Goal: Task Accomplishment & Management: Use online tool/utility

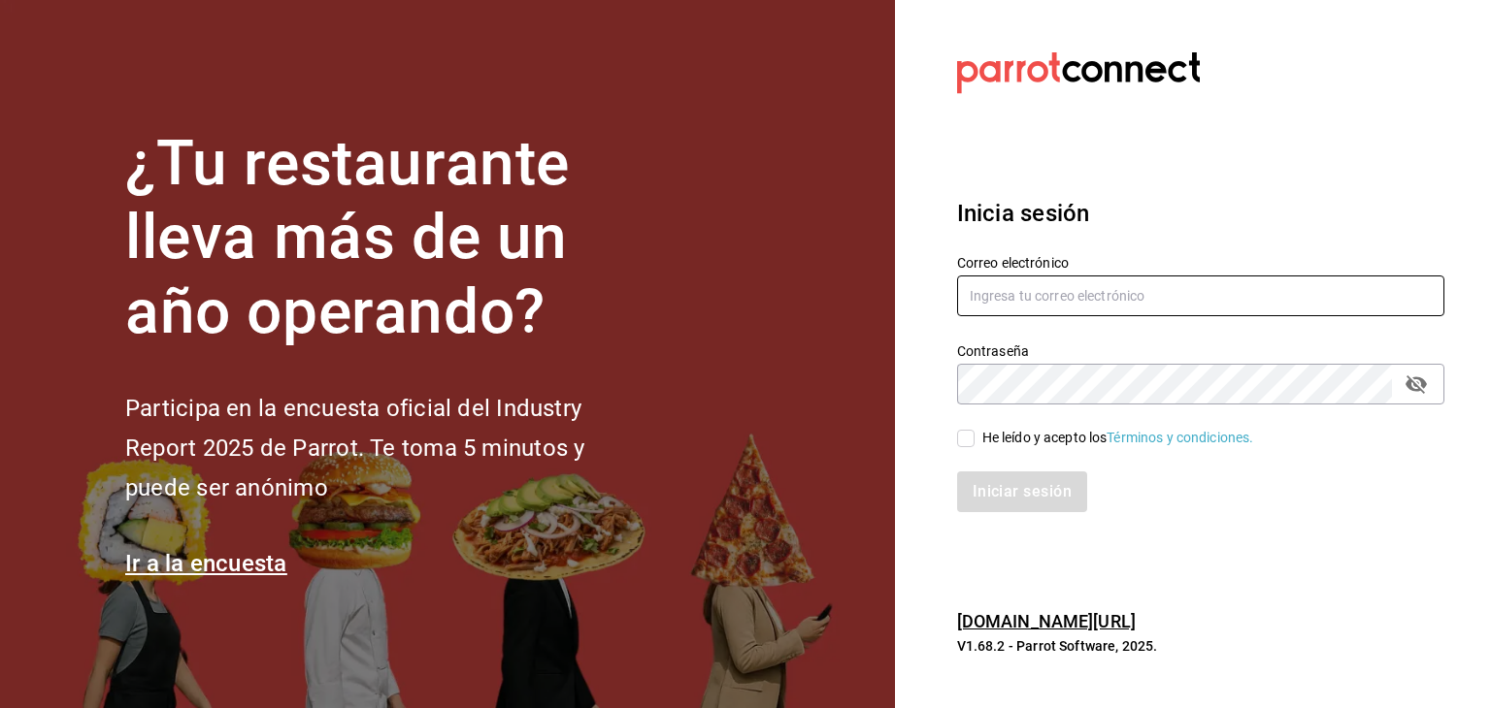
click at [1116, 277] on input "text" at bounding box center [1200, 296] width 487 height 41
type input "[PERSON_NAME][EMAIL_ADDRESS][DOMAIN_NAME]"
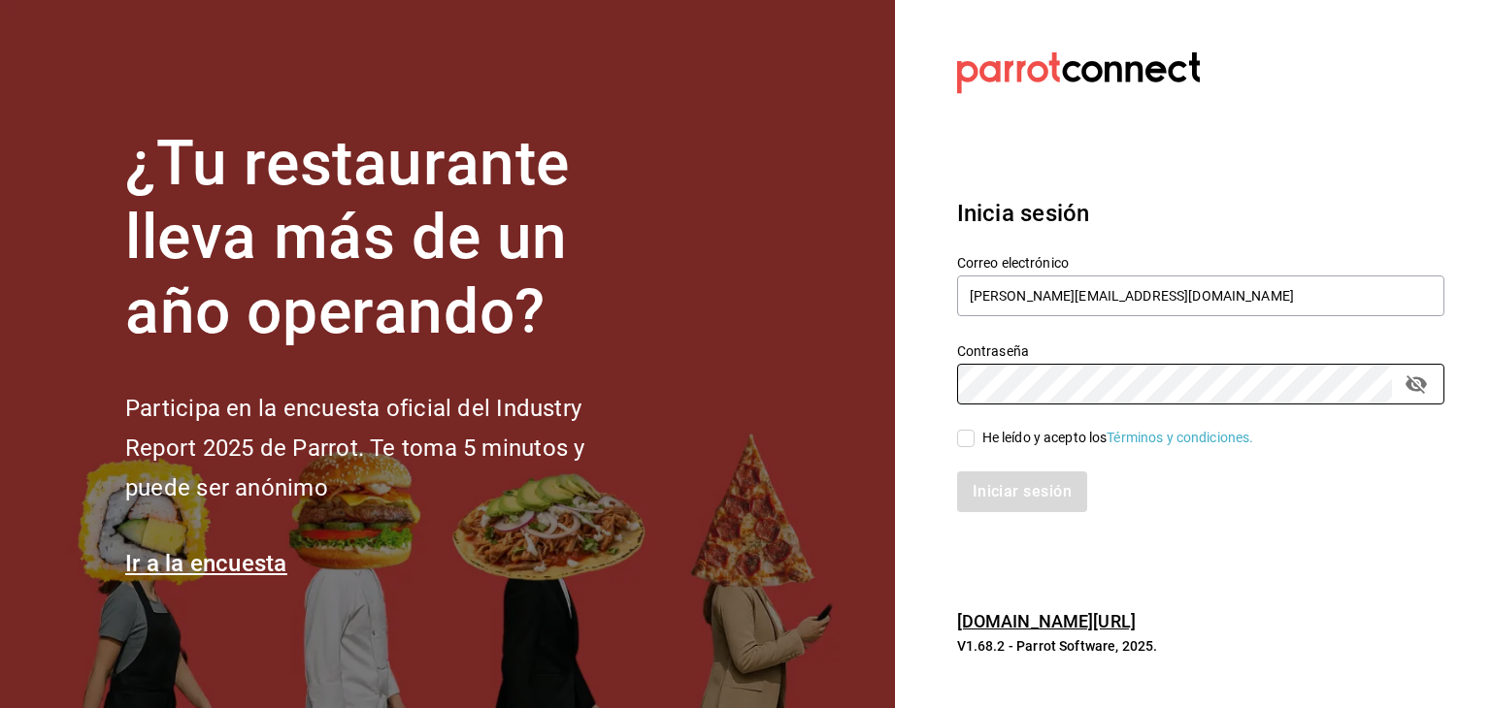
click at [1039, 448] on div "Iniciar sesión" at bounding box center [1189, 480] width 510 height 64
click at [1033, 432] on div "He leído y acepto los Términos y condiciones." at bounding box center [1118, 438] width 272 height 20
click at [974, 432] on input "He leído y acepto los Términos y condiciones." at bounding box center [965, 438] width 17 height 17
checkbox input "true"
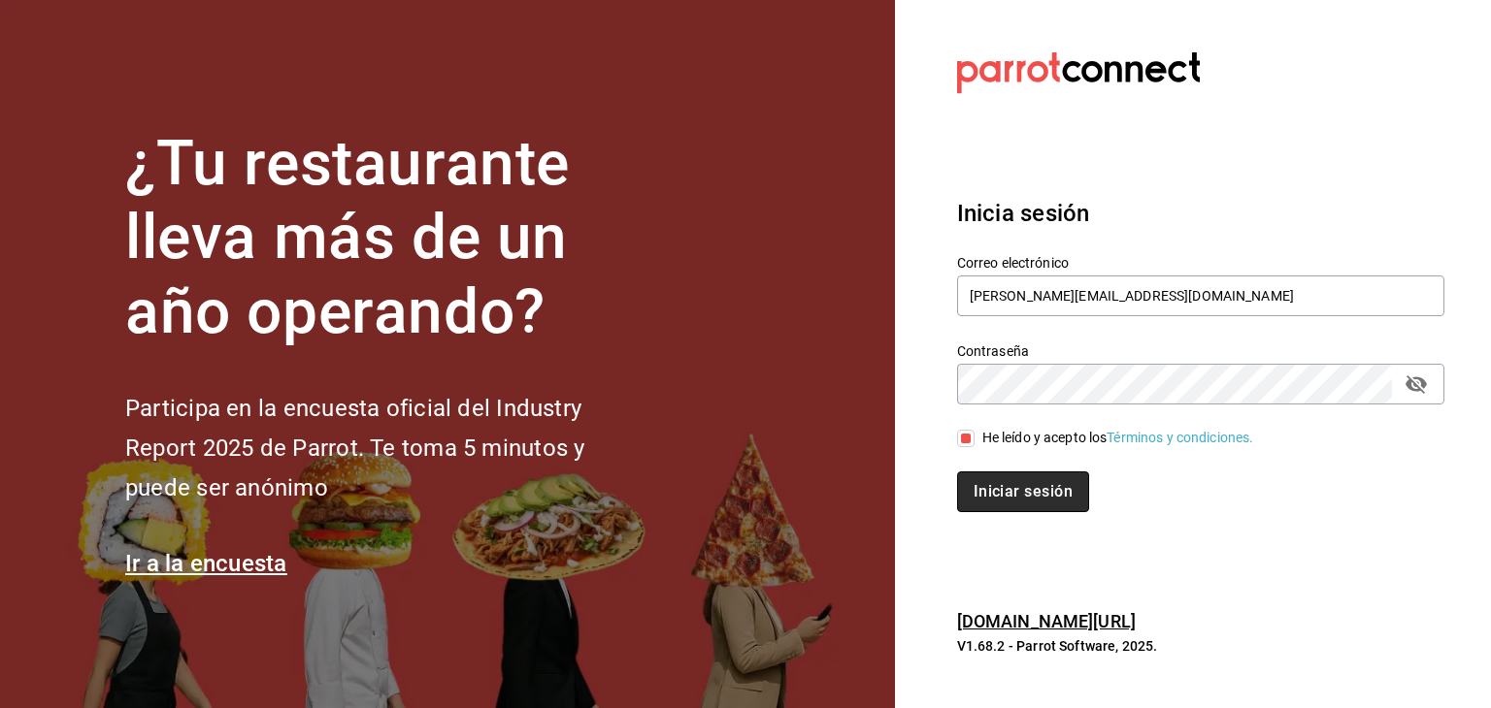
click at [1052, 511] on button "Iniciar sesión" at bounding box center [1023, 492] width 132 height 41
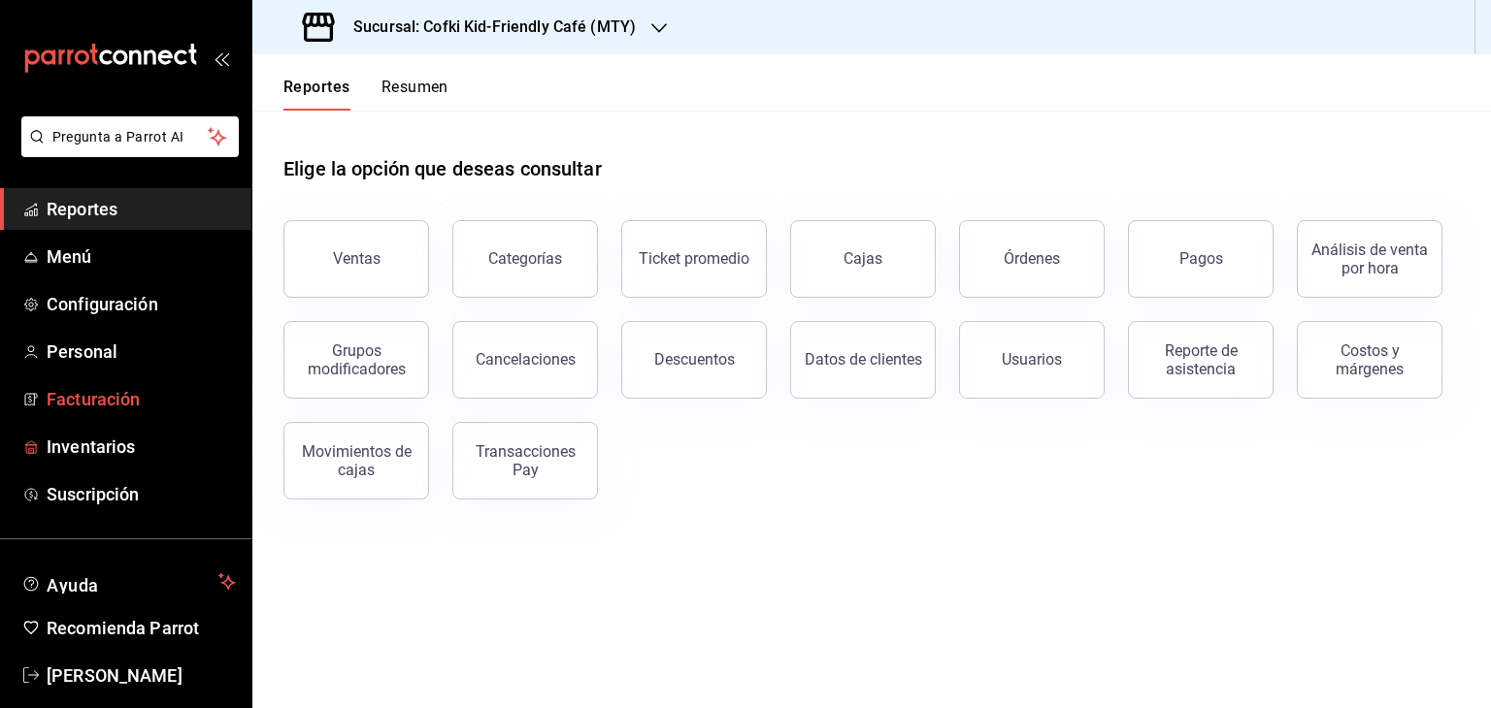
click at [94, 408] on span "Facturación" at bounding box center [141, 399] width 189 height 26
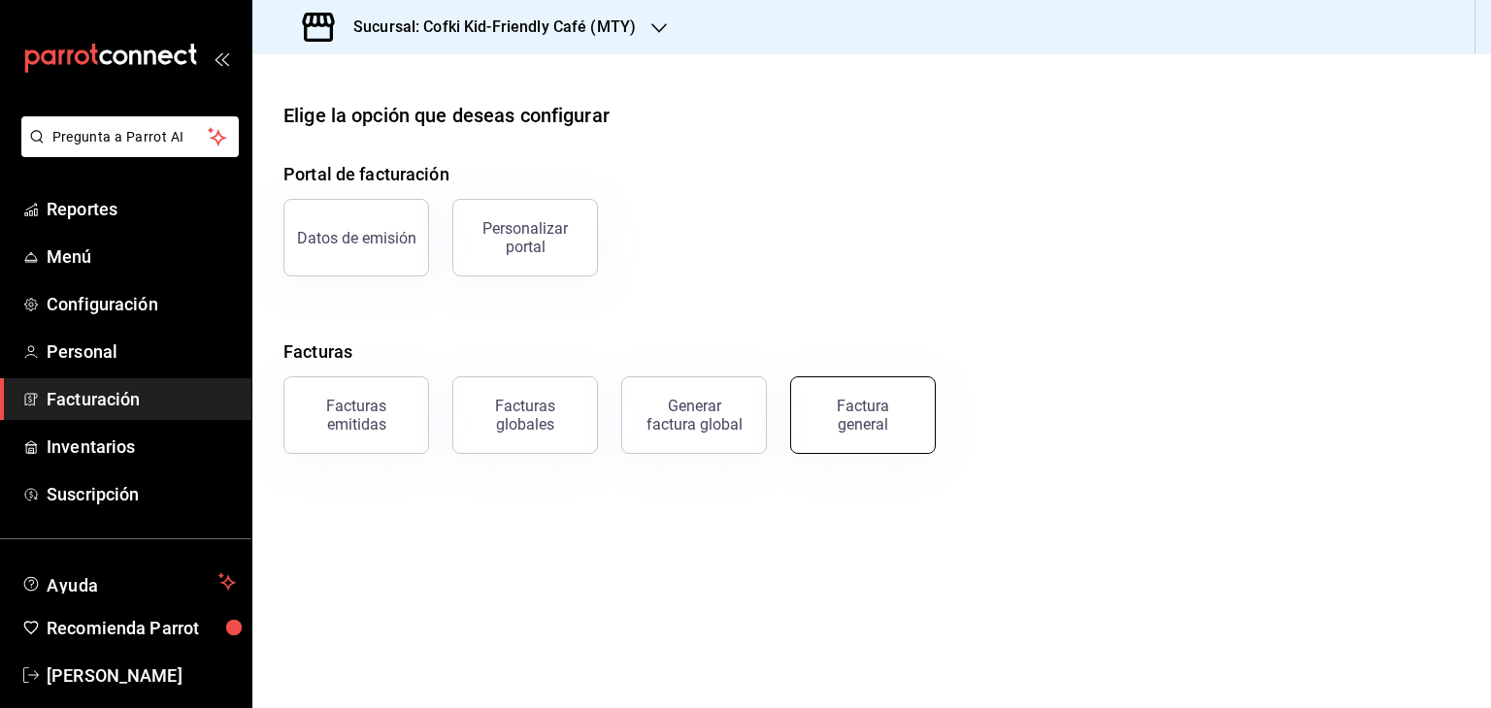
click at [828, 429] on div "Factura general" at bounding box center [862, 415] width 97 height 37
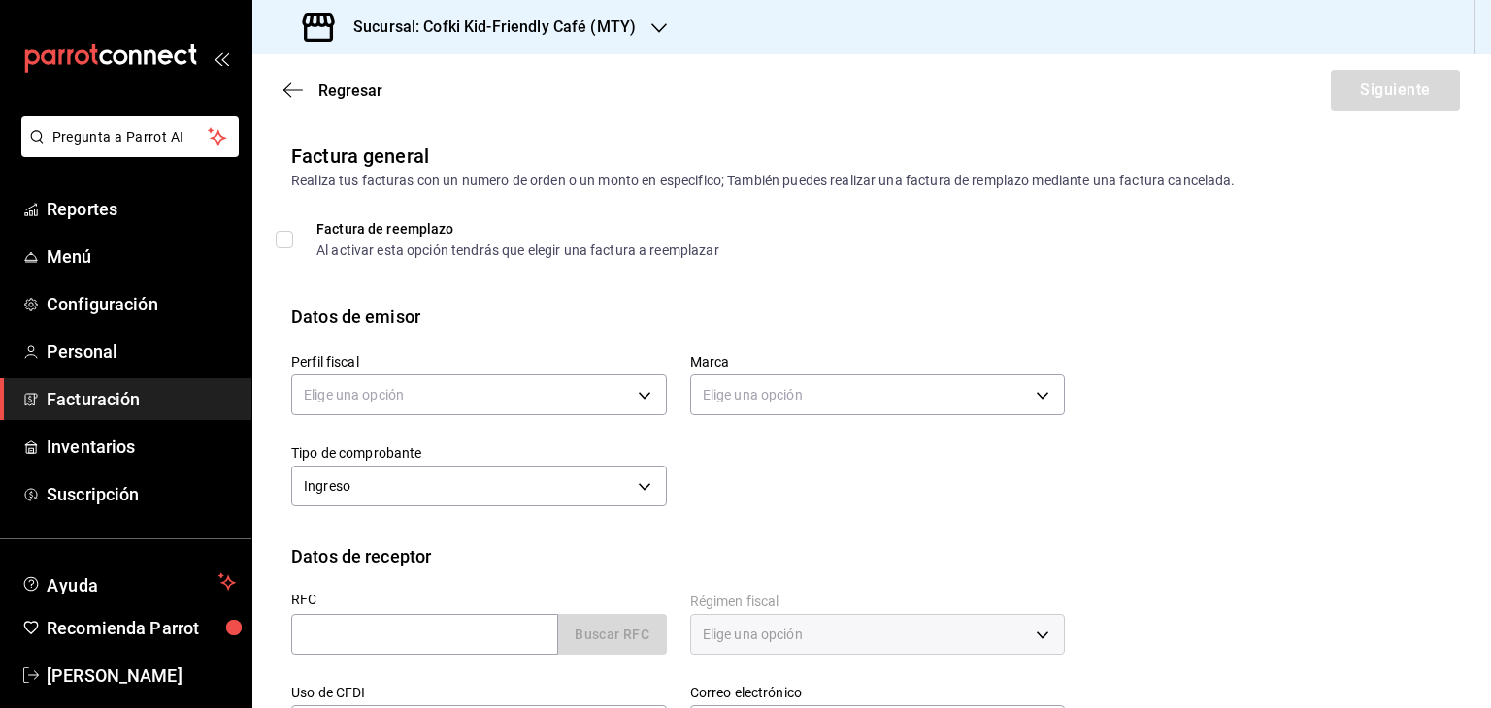
click at [658, 416] on div "Elige una opción" at bounding box center [479, 392] width 376 height 51
click at [627, 401] on body "Pregunta a Parrot AI Reportes Menú Configuración Personal Facturación Inventari…" at bounding box center [745, 354] width 1491 height 708
click at [571, 500] on li "OGI OGI CAFETERIAS" at bounding box center [476, 493] width 369 height 36
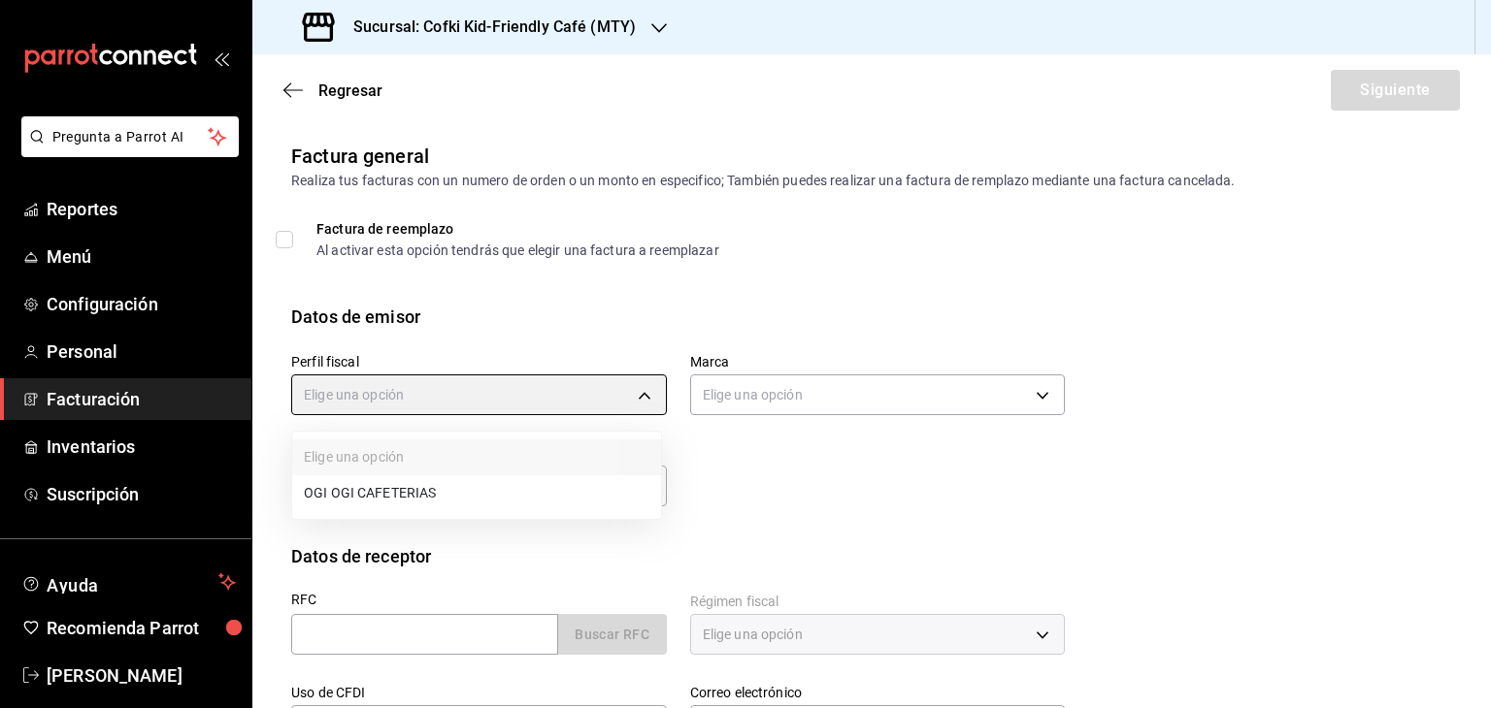
type input "aaa81cfe-cd27-49dd-8867-abb324dfcd94"
type input "5702f3a4-6f1e-4f78-88f3-fffb2f061134"
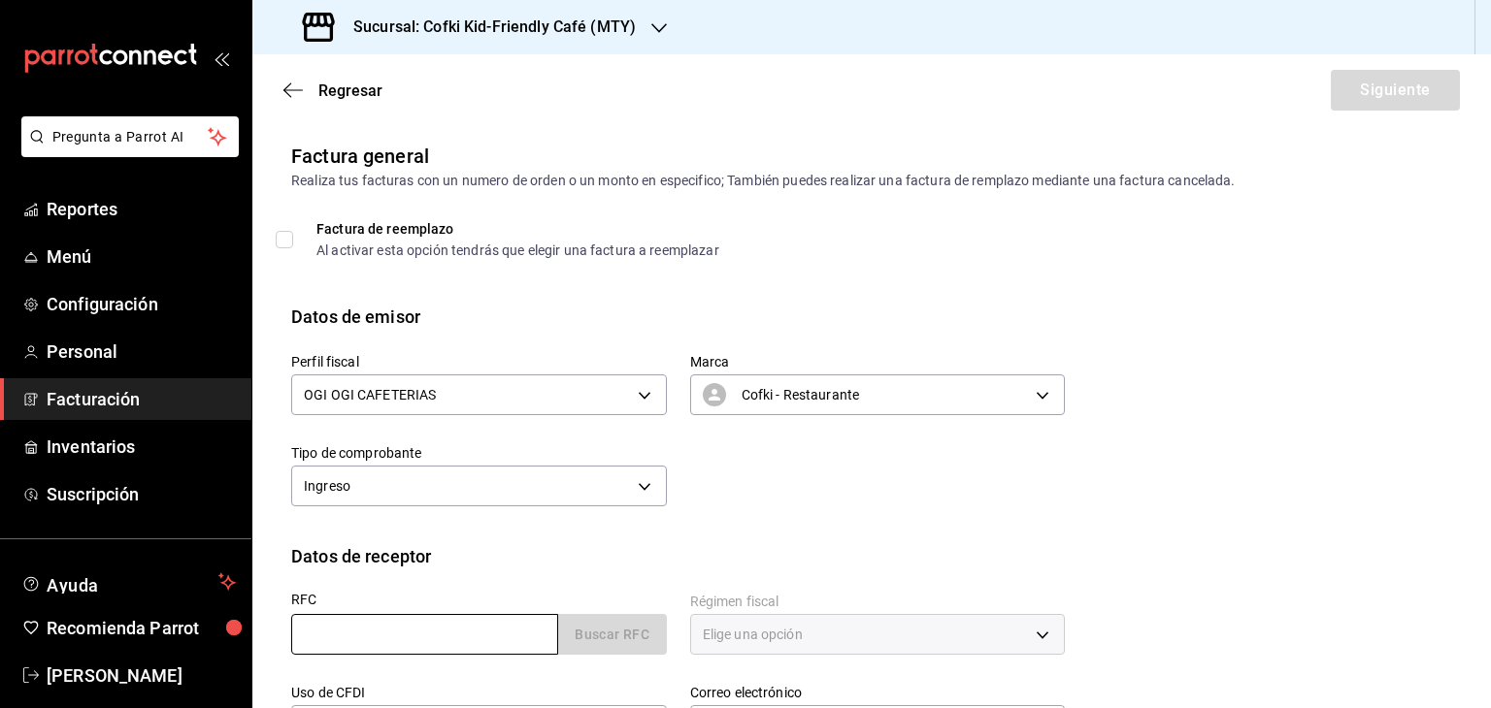
click at [492, 634] on input "text" at bounding box center [424, 634] width 267 height 41
type input "GMF1109145W5"
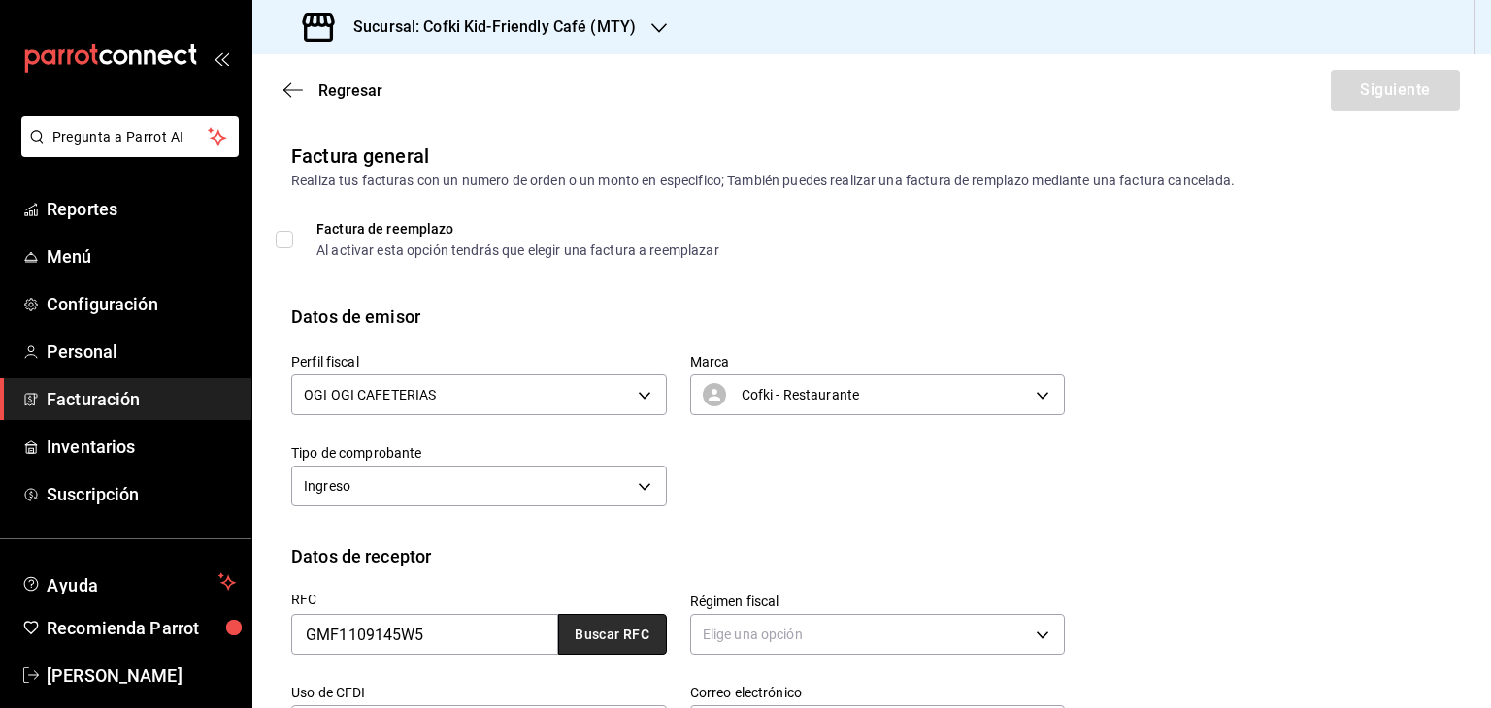
click at [606, 629] on button "Buscar RFC" at bounding box center [612, 634] width 109 height 41
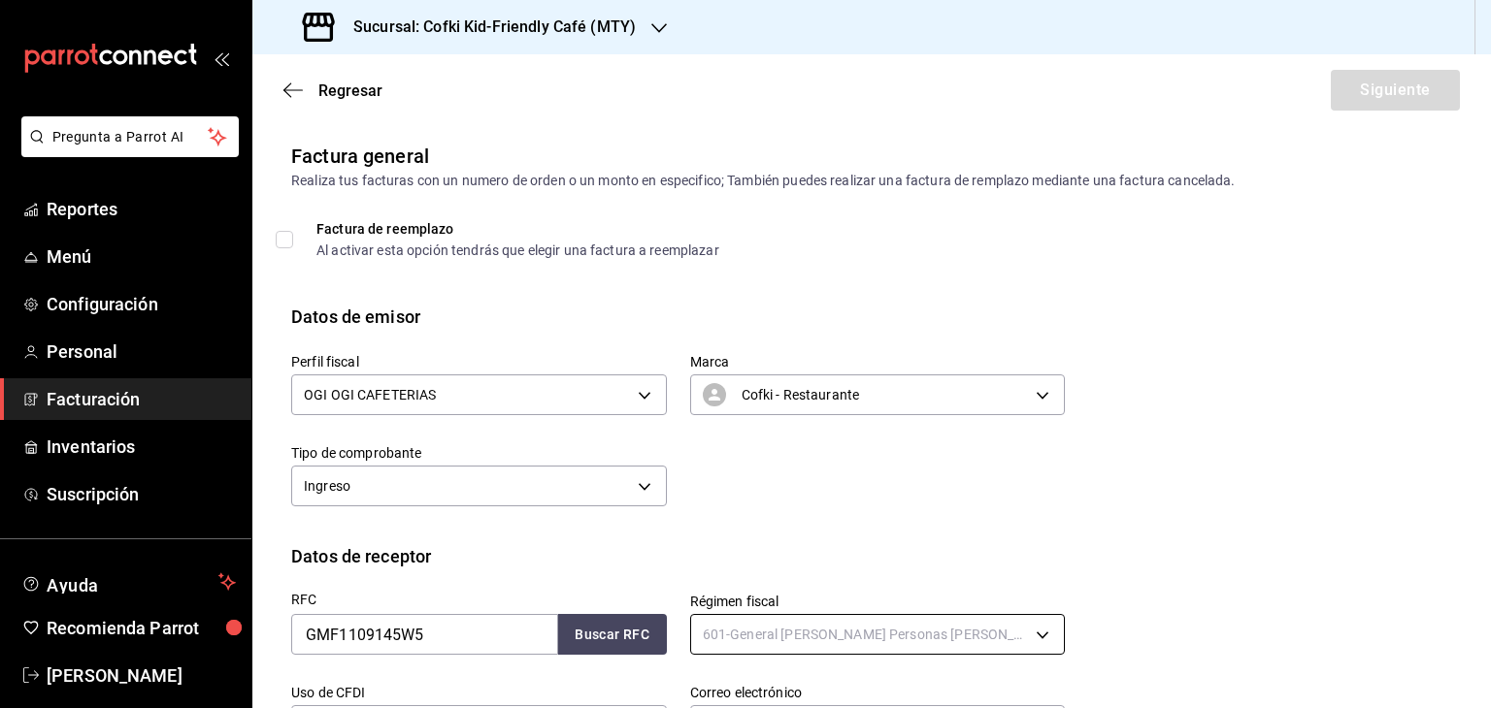
type input "601"
type input "G03"
type input "[PERSON_NAME][EMAIL_ADDRESS][PERSON_NAME][DOMAIN_NAME]"
type input "66265"
type input "GET MORE FROM YOUR BUSINESS"
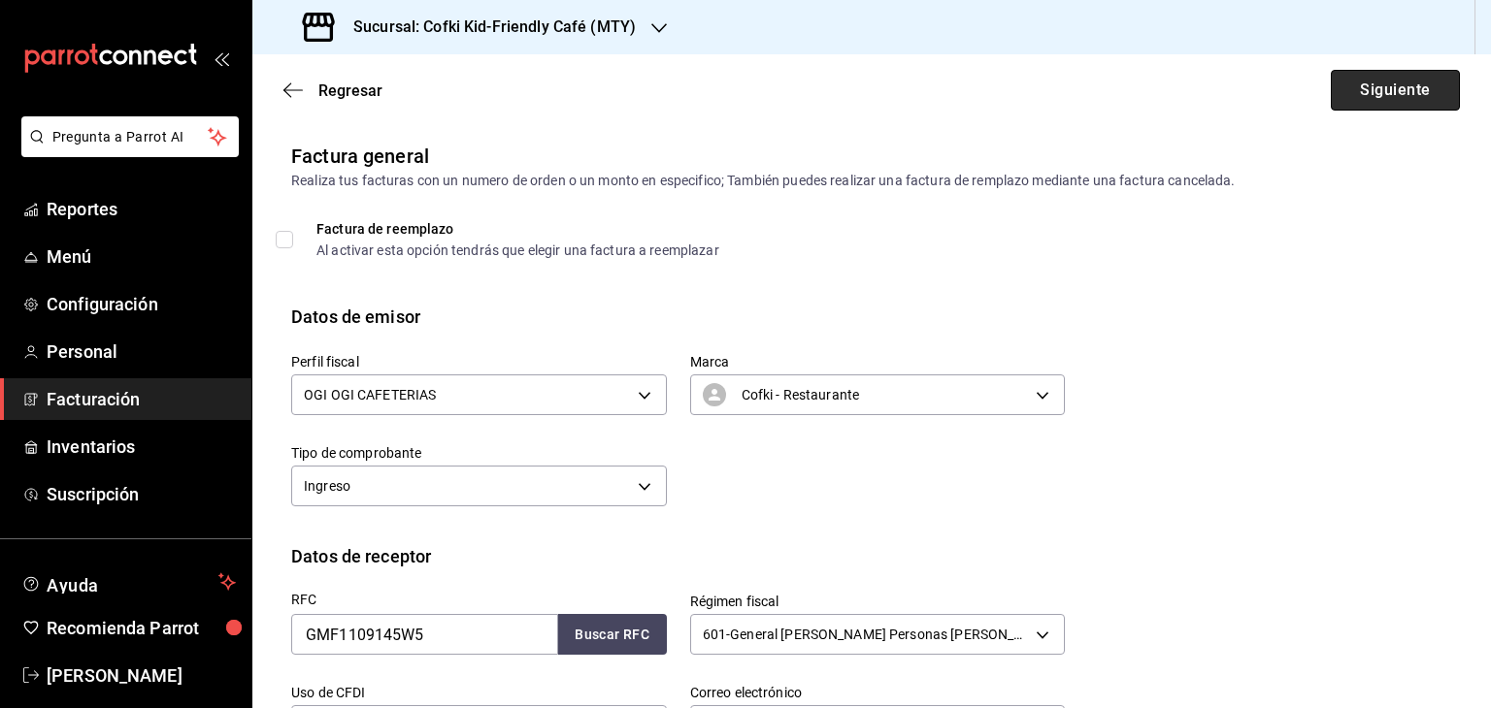
click at [1376, 88] on button "Siguiente" at bounding box center [1394, 90] width 129 height 41
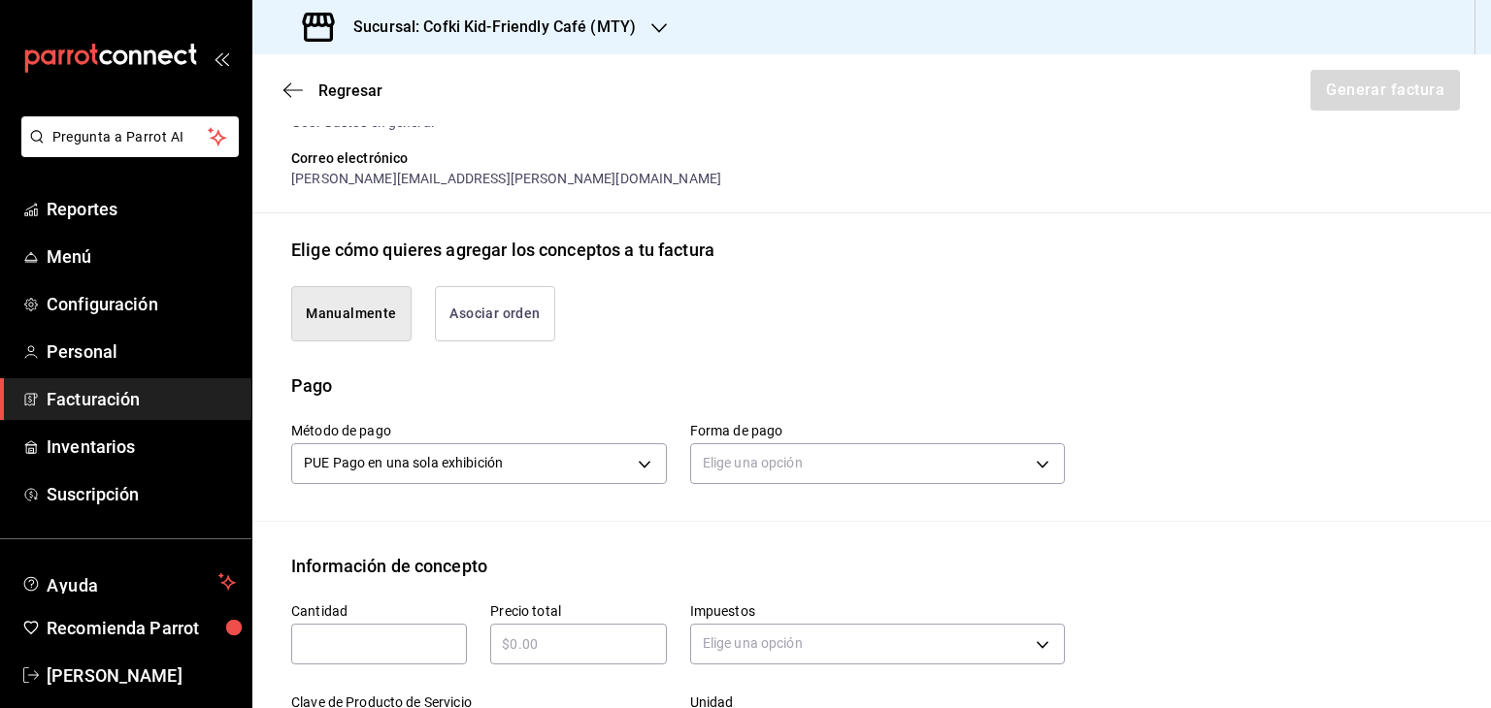
scroll to position [392, 0]
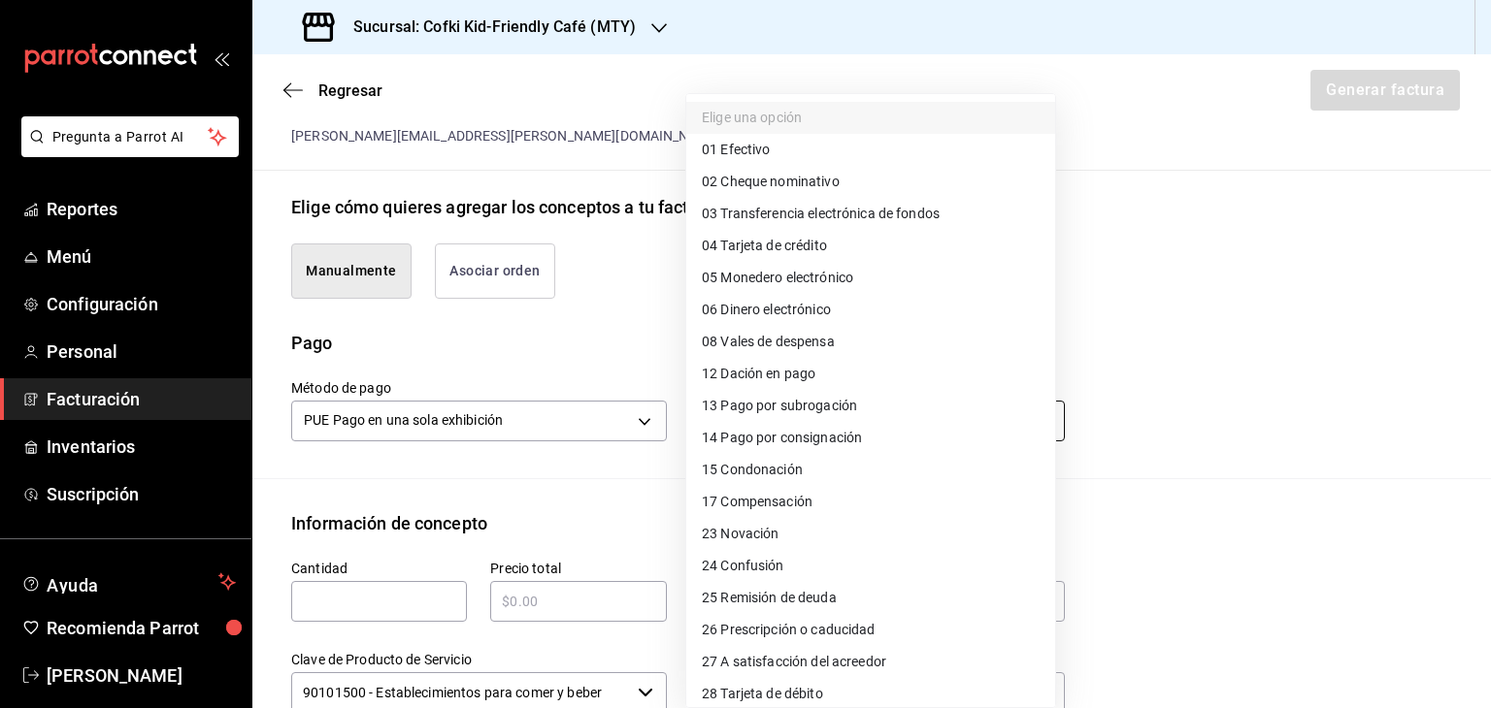
click at [803, 409] on body "Pregunta a Parrot AI Reportes Menú Configuración Personal Facturación Inventari…" at bounding box center [745, 354] width 1491 height 708
click at [781, 146] on li "01 Efectivo" at bounding box center [870, 150] width 369 height 32
type input "01"
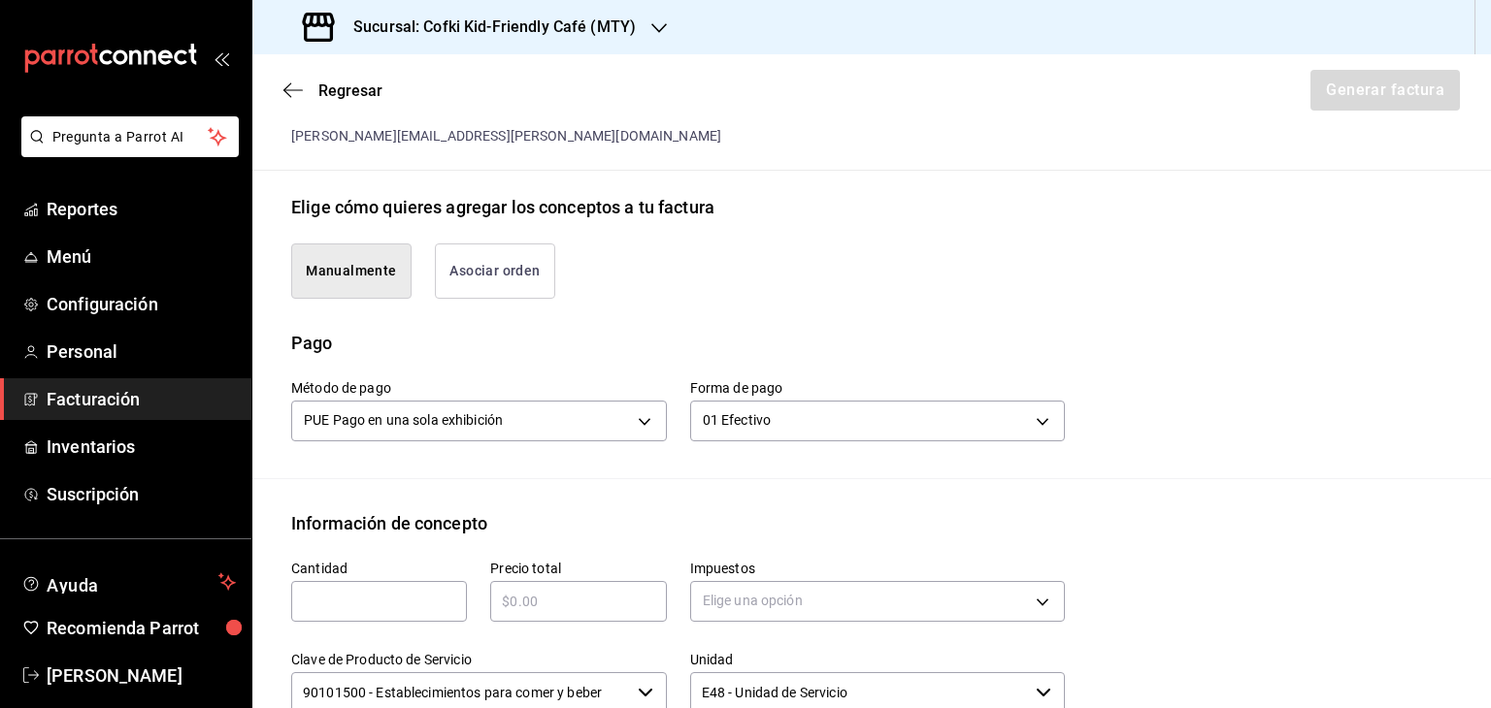
click at [430, 600] on input "text" at bounding box center [379, 601] width 176 height 23
type input "1"
type input "$7"
click at [562, 599] on input "$900" at bounding box center [578, 601] width 176 height 23
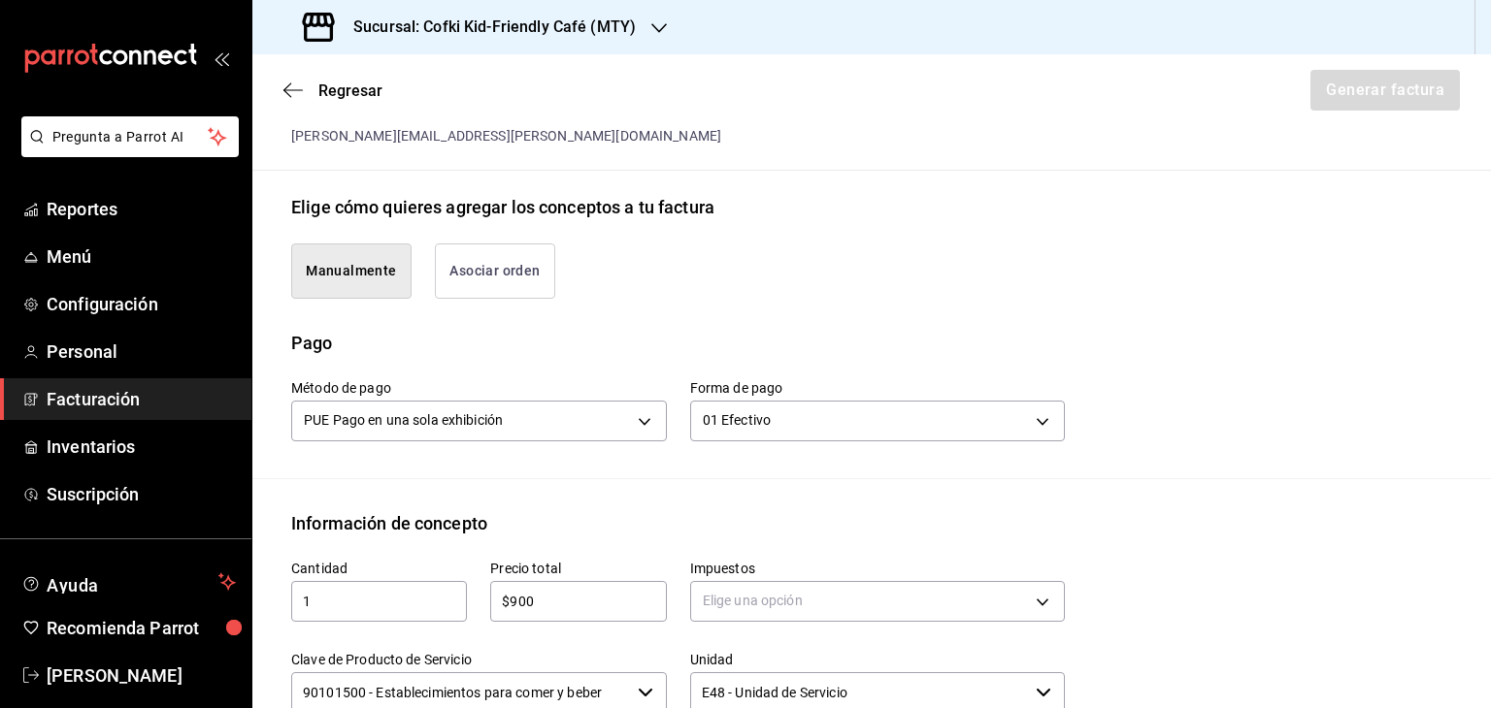
click at [562, 599] on input "$900" at bounding box center [578, 601] width 176 height 23
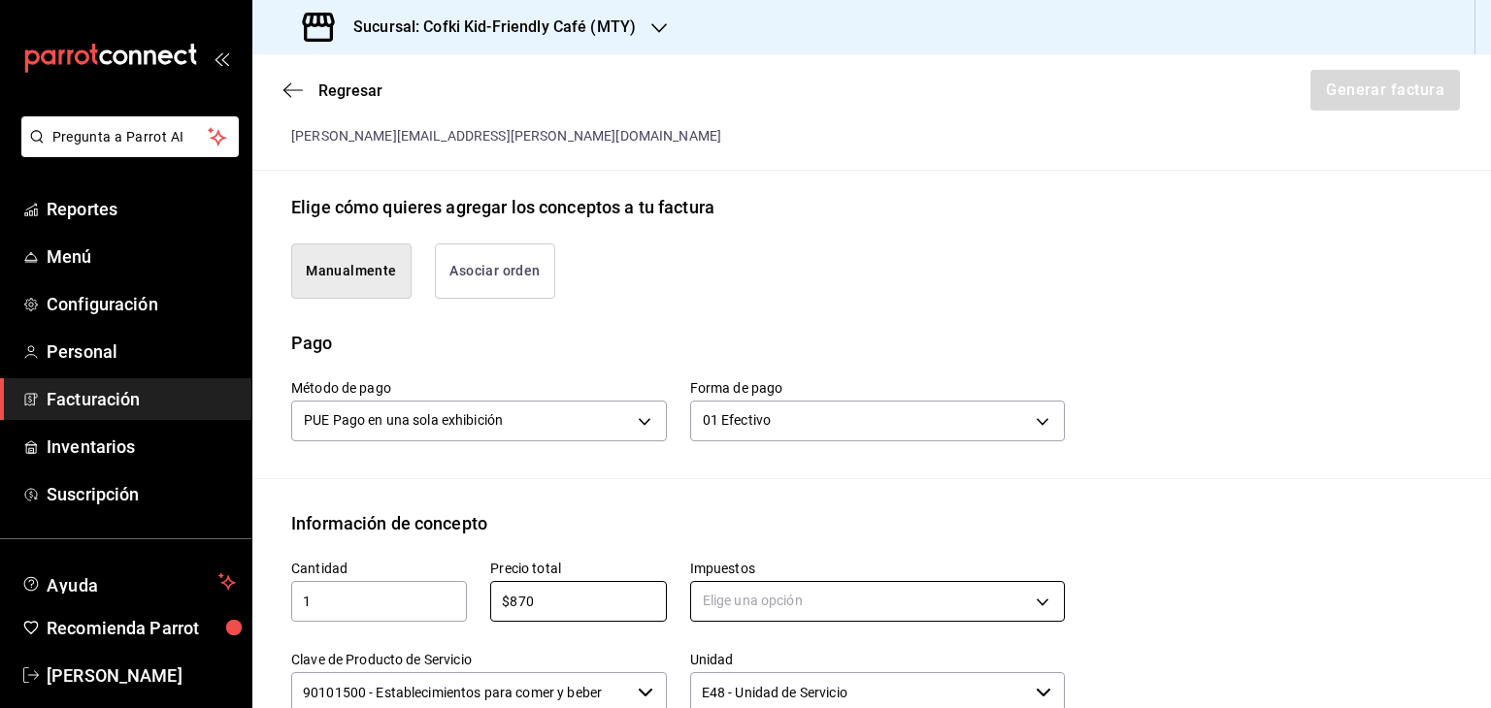
type input "$870"
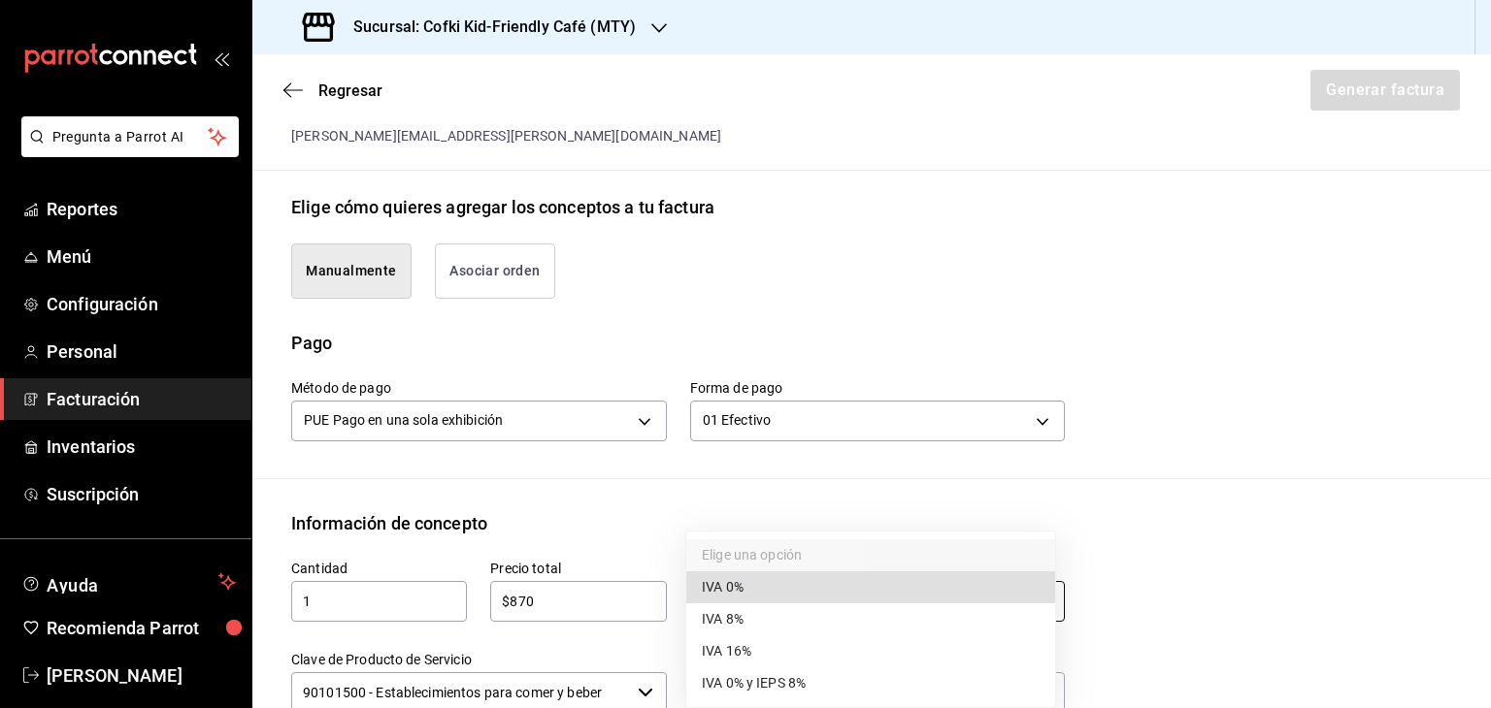
click at [808, 591] on body "Pregunta a Parrot AI Reportes Menú Configuración Personal Facturación Inventari…" at bounding box center [745, 354] width 1491 height 708
click at [815, 649] on li "IVA 16%" at bounding box center [870, 652] width 369 height 32
type input "IVA_16"
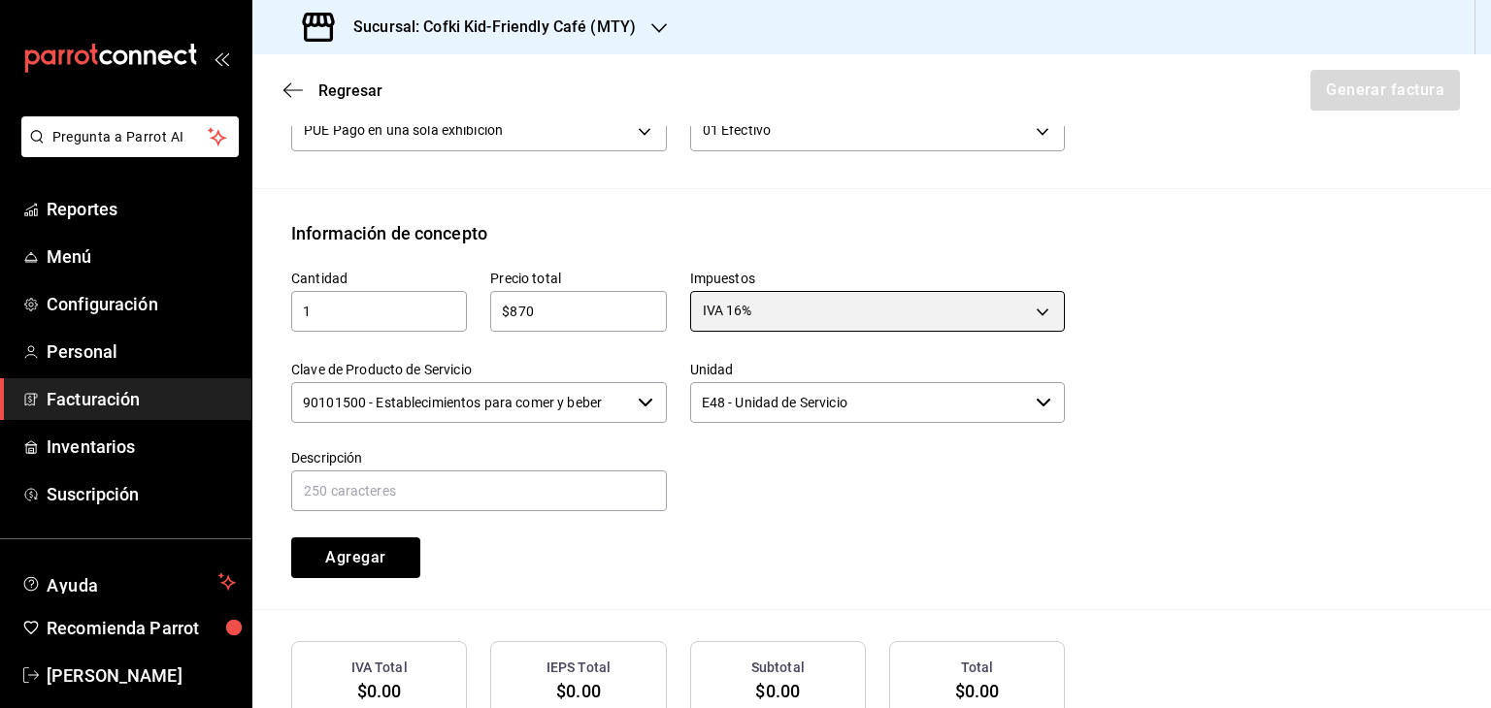
scroll to position [685, 0]
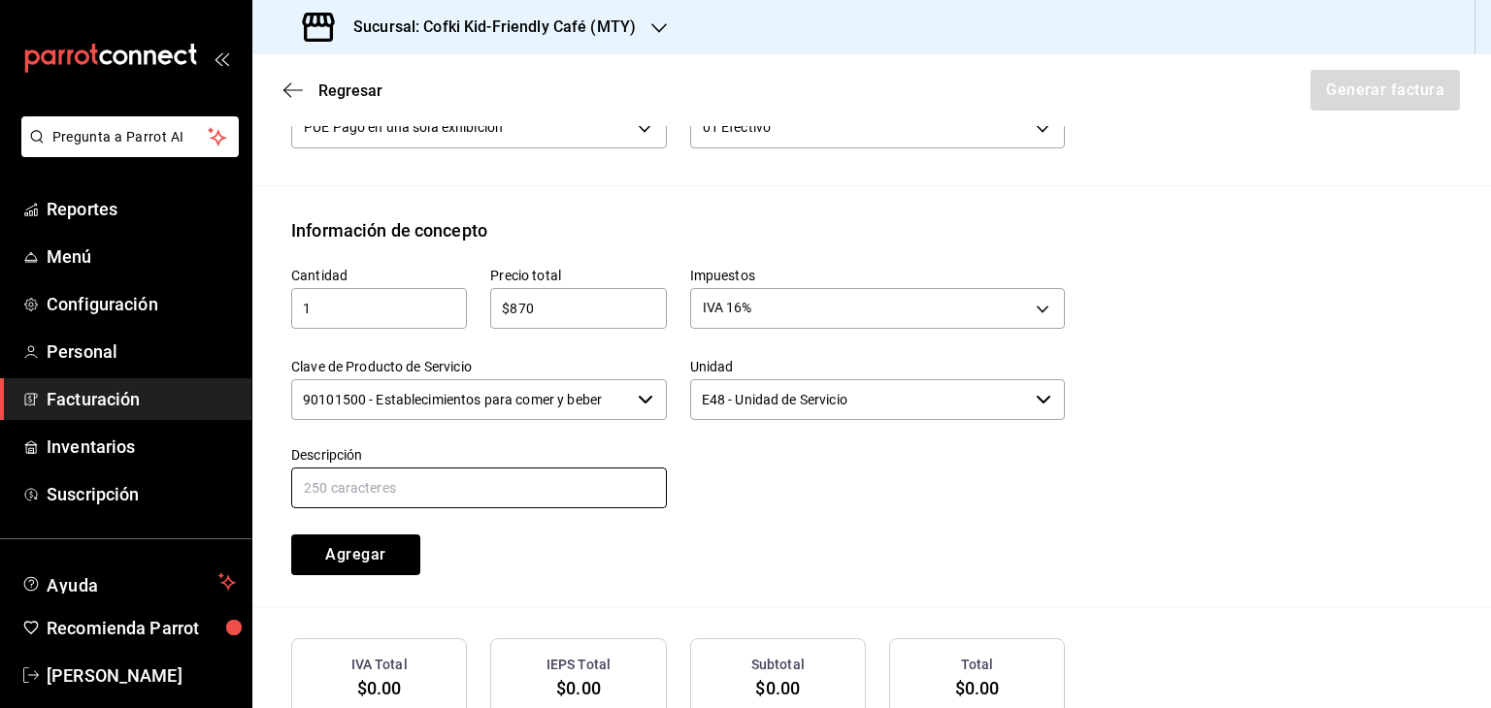
click at [488, 487] on input "text" at bounding box center [479, 488] width 376 height 41
type input "Consumo Alimentos y Bebidas"
click at [379, 563] on button "Agregar" at bounding box center [355, 555] width 129 height 41
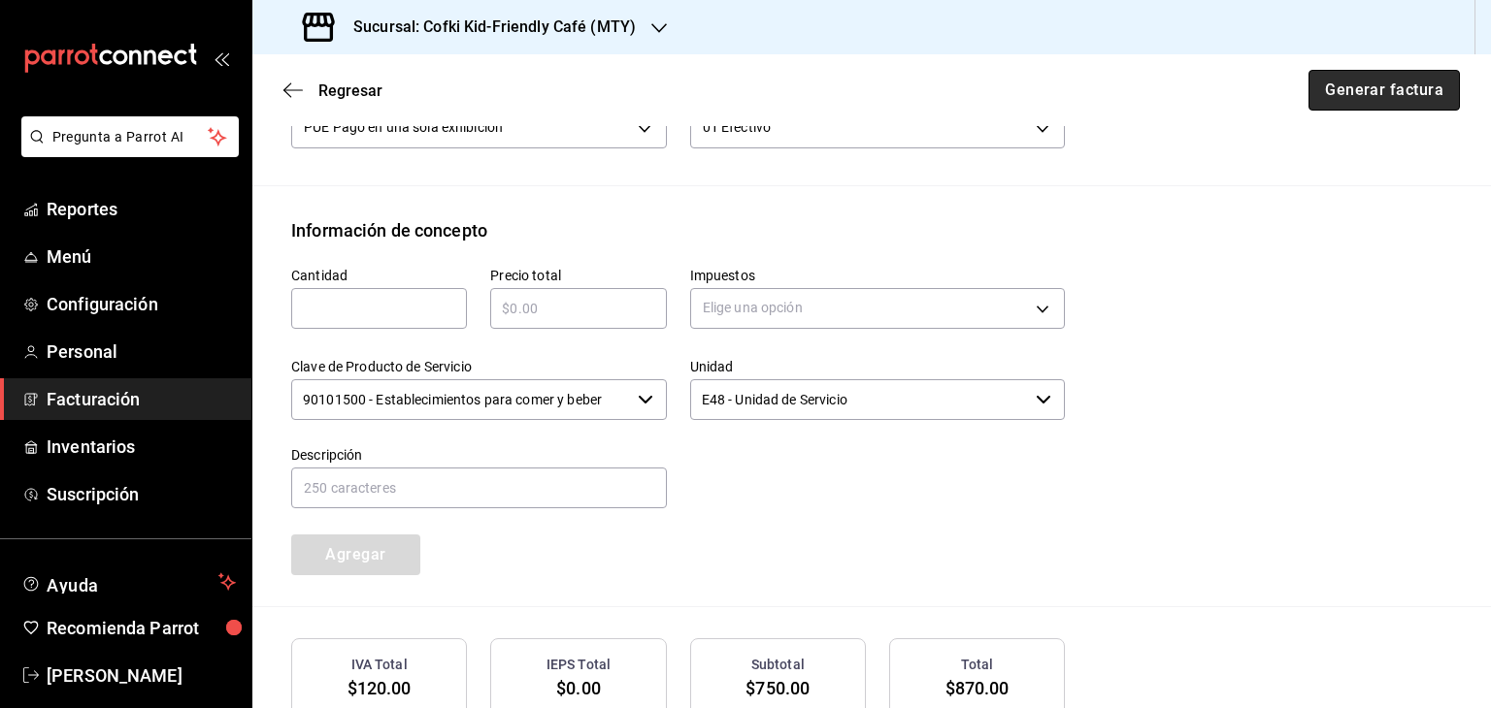
click at [1392, 91] on button "Generar factura" at bounding box center [1383, 90] width 151 height 41
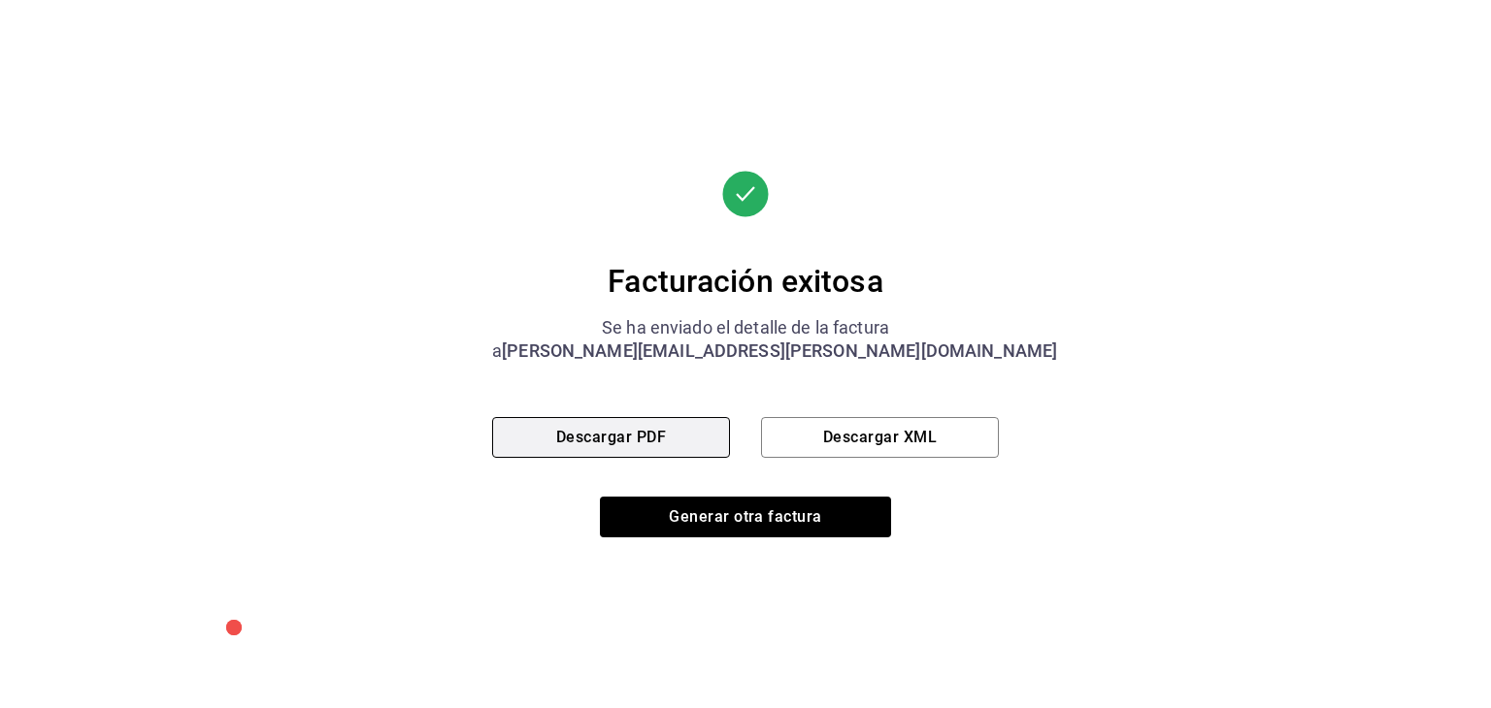
click at [707, 434] on button "Descargar PDF" at bounding box center [611, 437] width 238 height 41
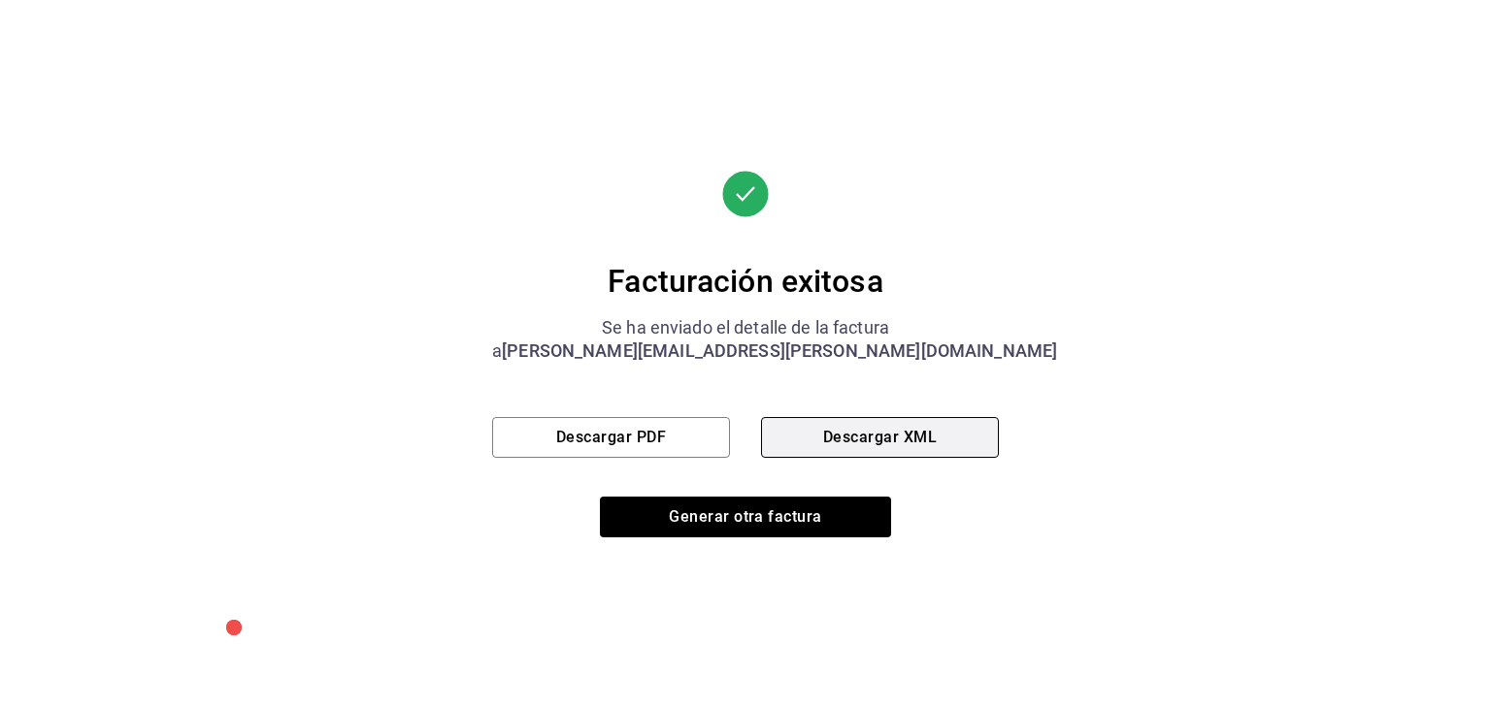
click at [868, 434] on button "Descargar XML" at bounding box center [880, 437] width 238 height 41
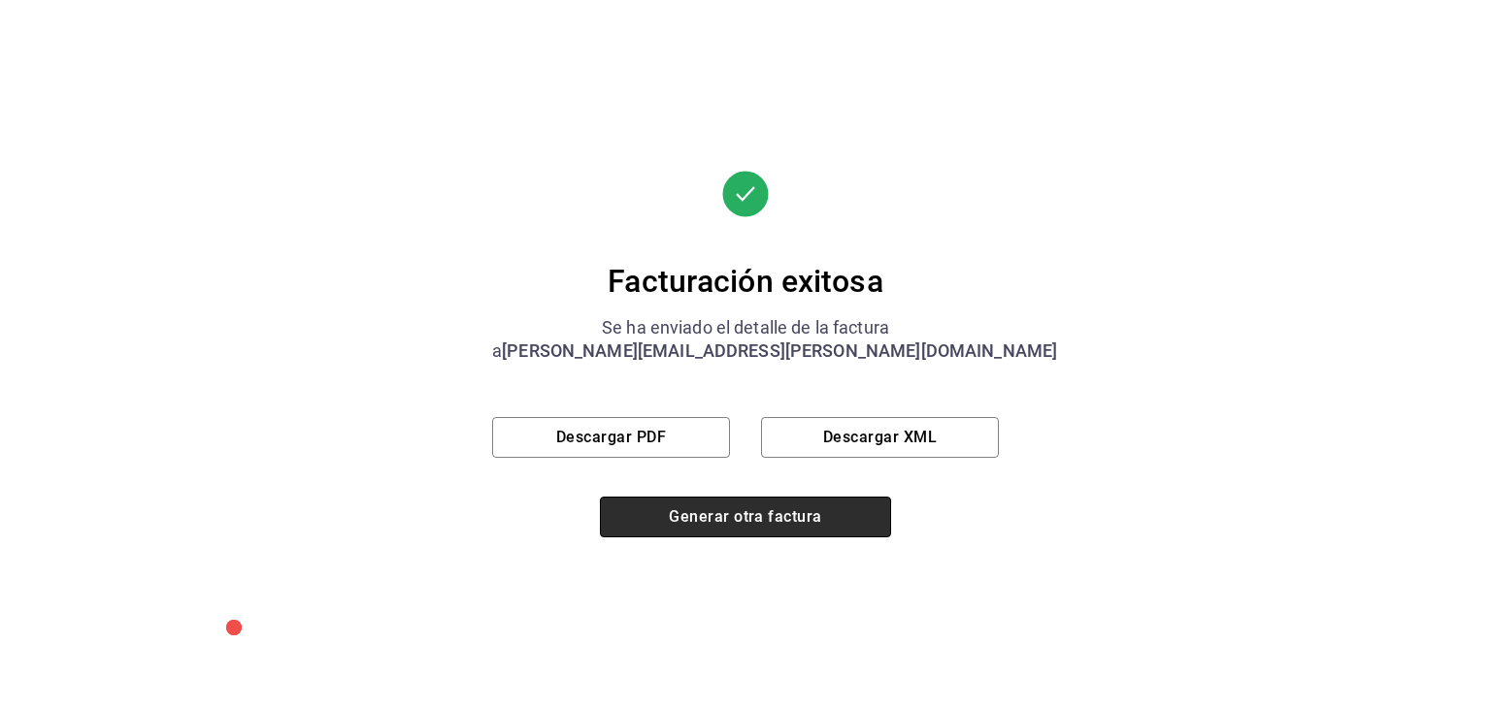
click at [771, 512] on button "Generar otra factura" at bounding box center [745, 517] width 291 height 41
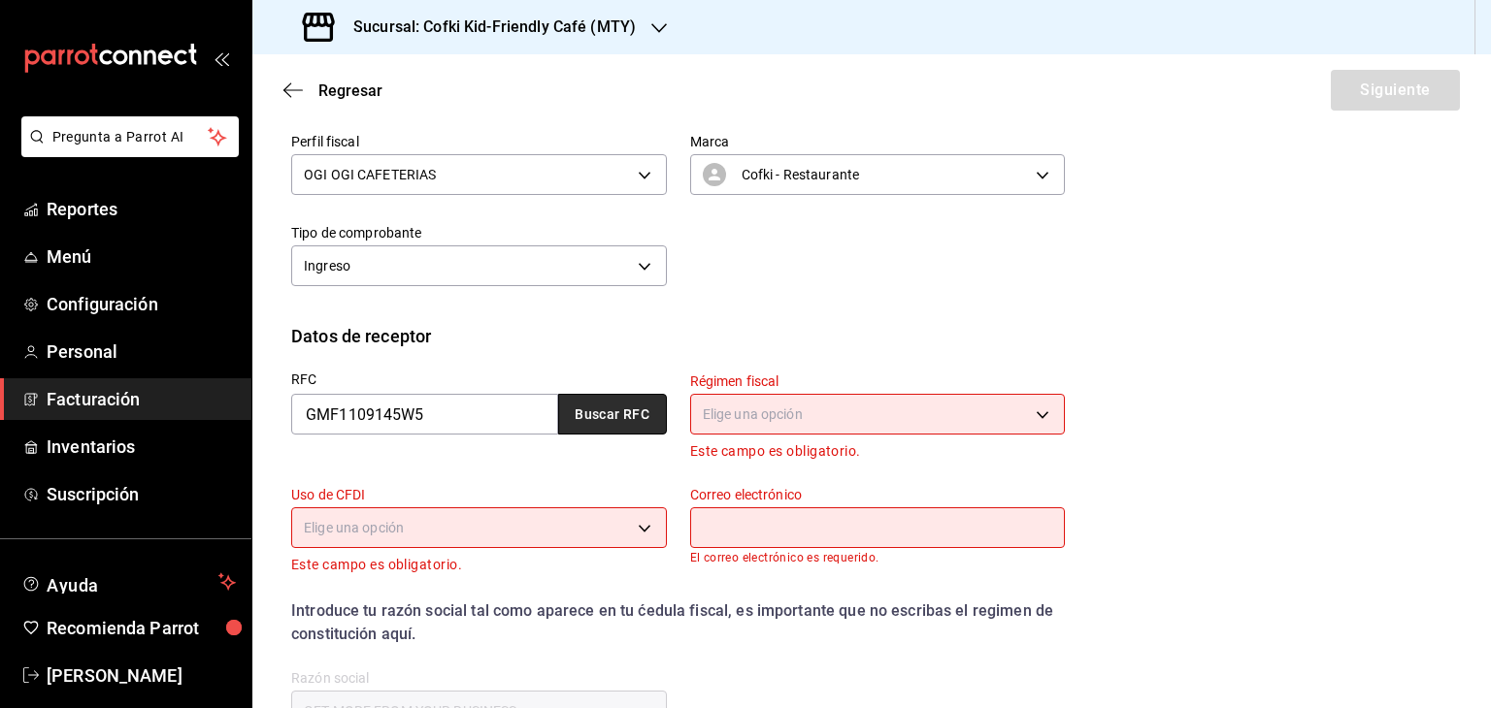
click at [573, 410] on button "Buscar RFC" at bounding box center [612, 414] width 109 height 41
type input "601"
type input "G03"
type input "[PERSON_NAME][EMAIL_ADDRESS][PERSON_NAME][DOMAIN_NAME]"
type input "66265"
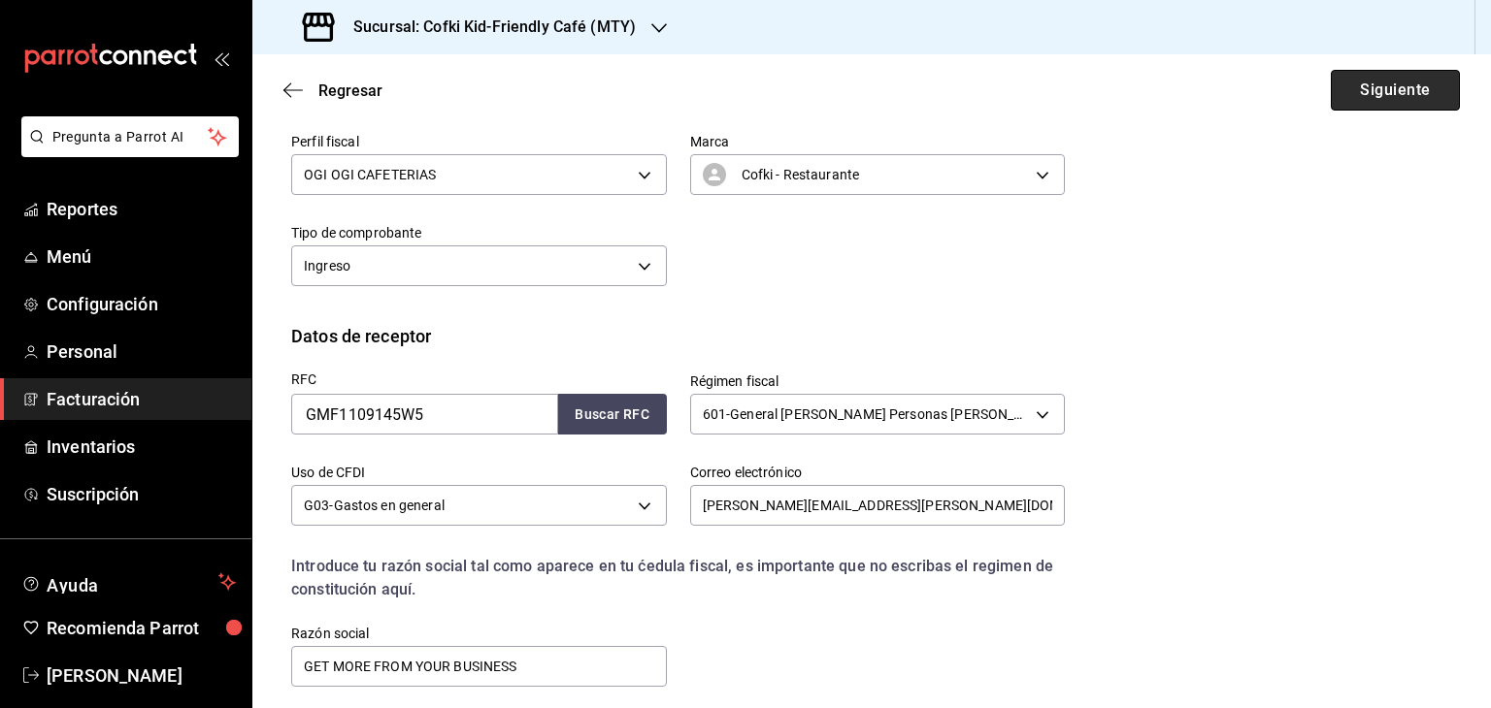
click at [1375, 76] on button "Siguiente" at bounding box center [1394, 90] width 129 height 41
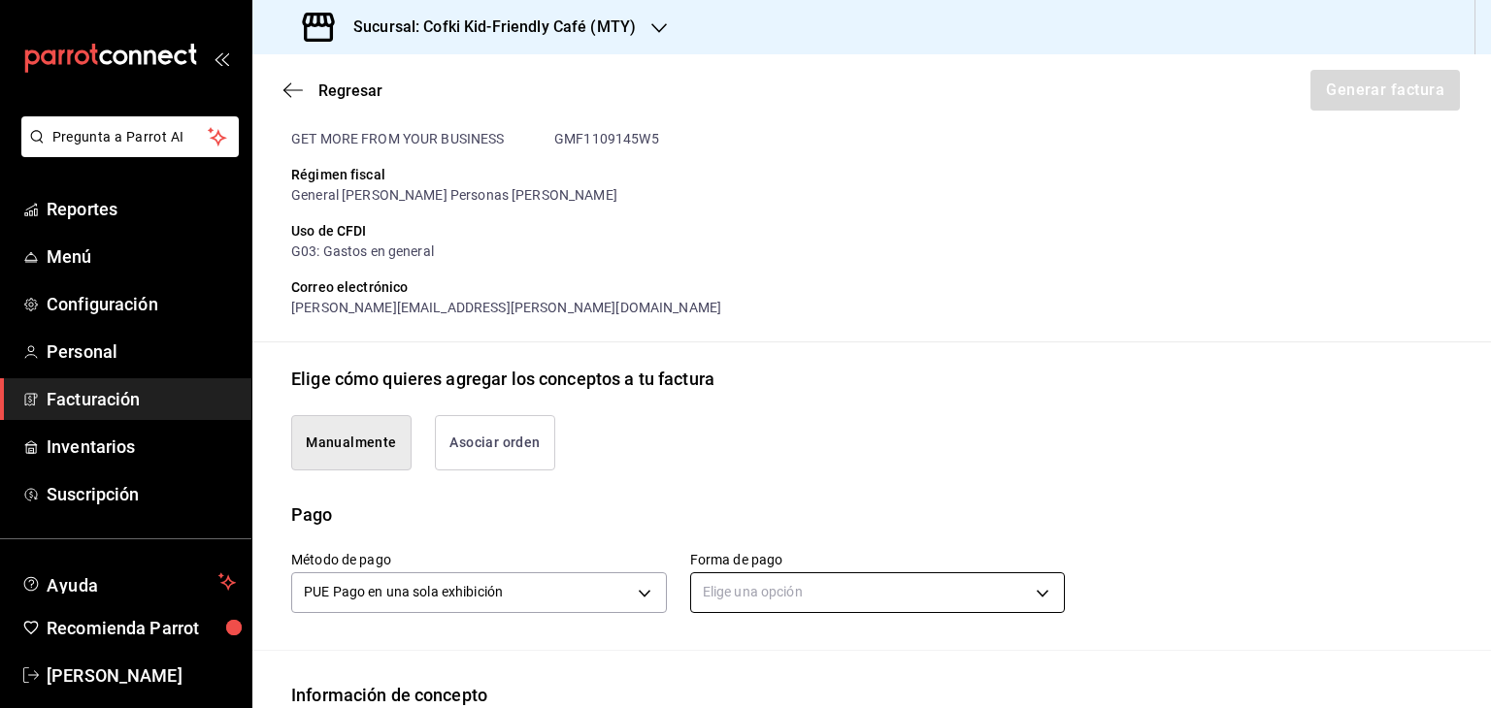
click at [788, 587] on body "Pregunta a Parrot AI Reportes Menú Configuración Personal Facturación Inventari…" at bounding box center [745, 354] width 1491 height 708
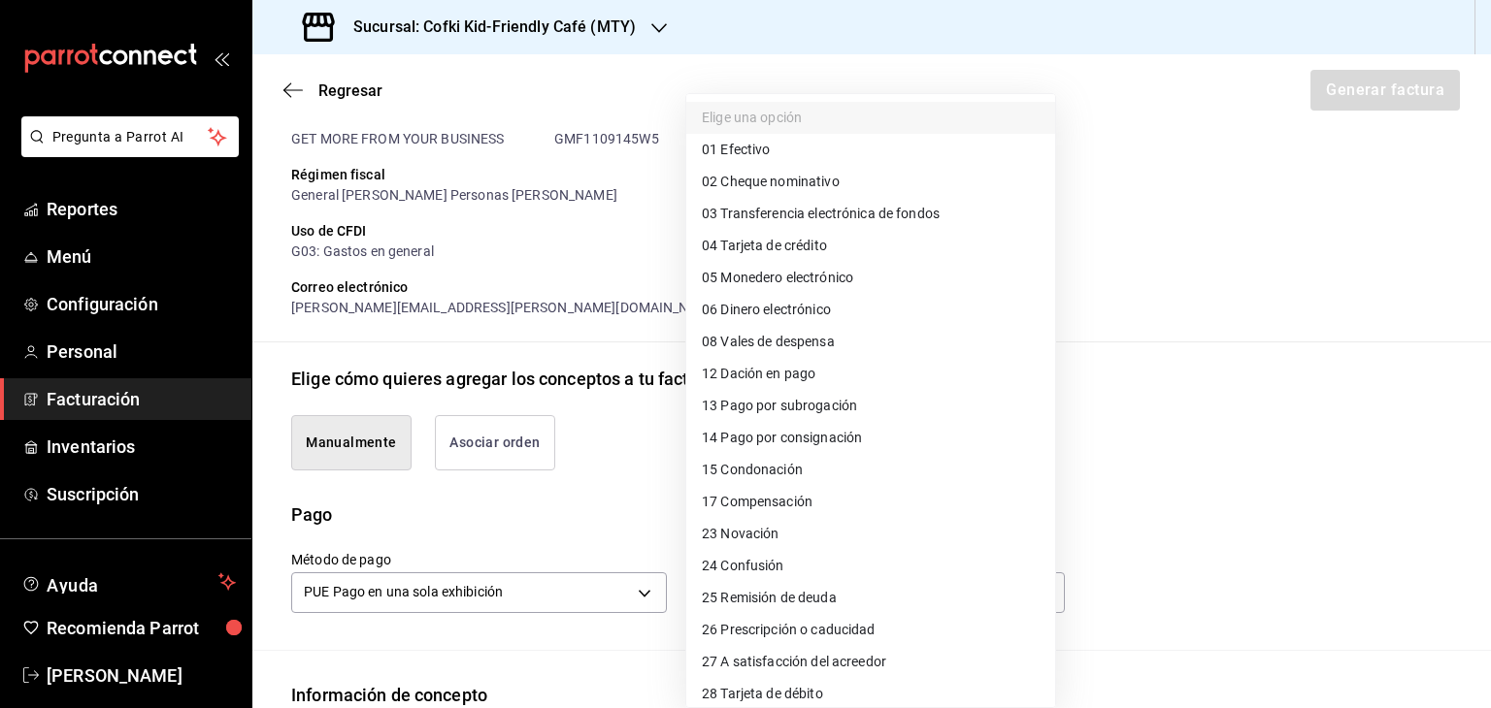
click at [761, 148] on span "01 Efectivo" at bounding box center [736, 150] width 68 height 20
type input "01"
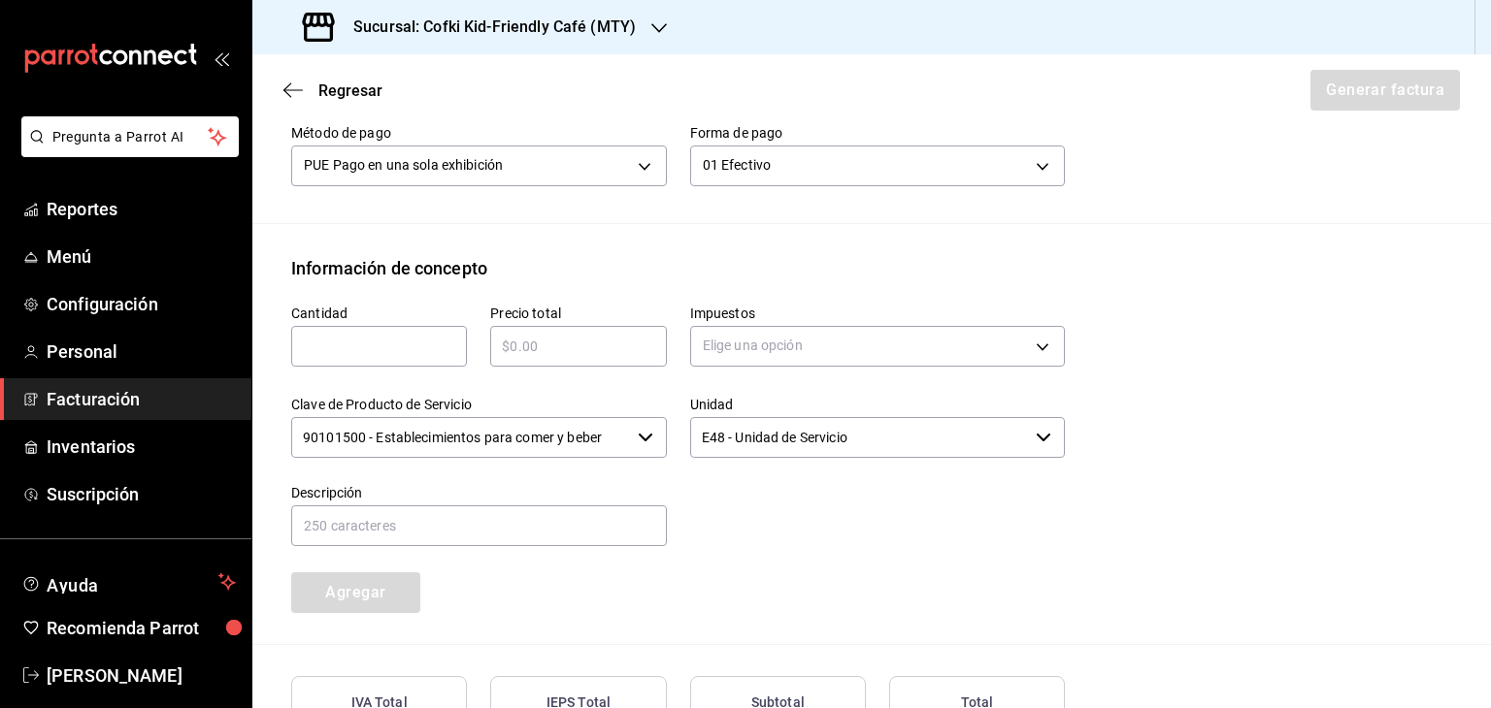
scroll to position [648, 0]
click at [424, 353] on input "text" at bounding box center [379, 345] width 176 height 23
type input "1"
type input "$870"
click at [894, 350] on body "Pregunta a Parrot AI Reportes Menú Configuración Personal Facturación Inventari…" at bounding box center [745, 354] width 1491 height 708
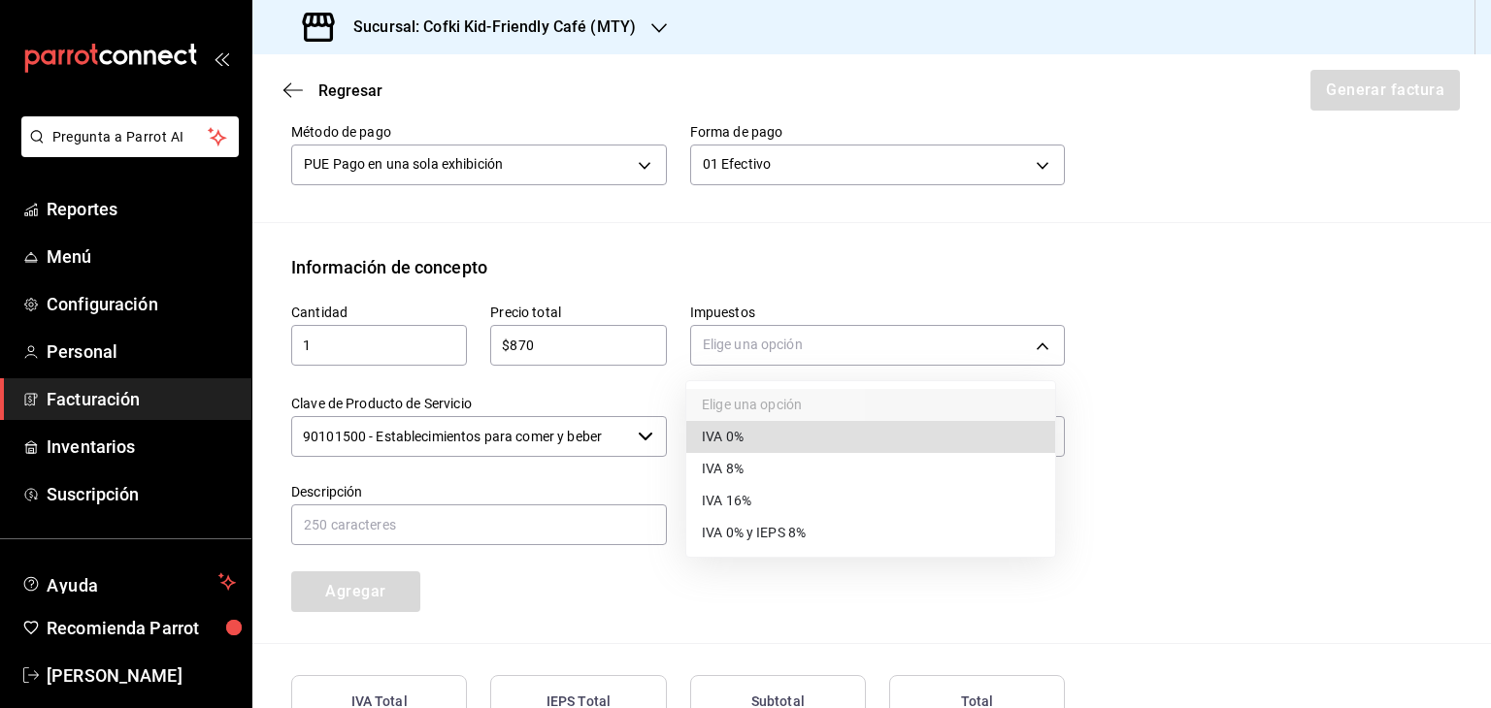
click at [813, 507] on li "IVA 16%" at bounding box center [870, 501] width 369 height 32
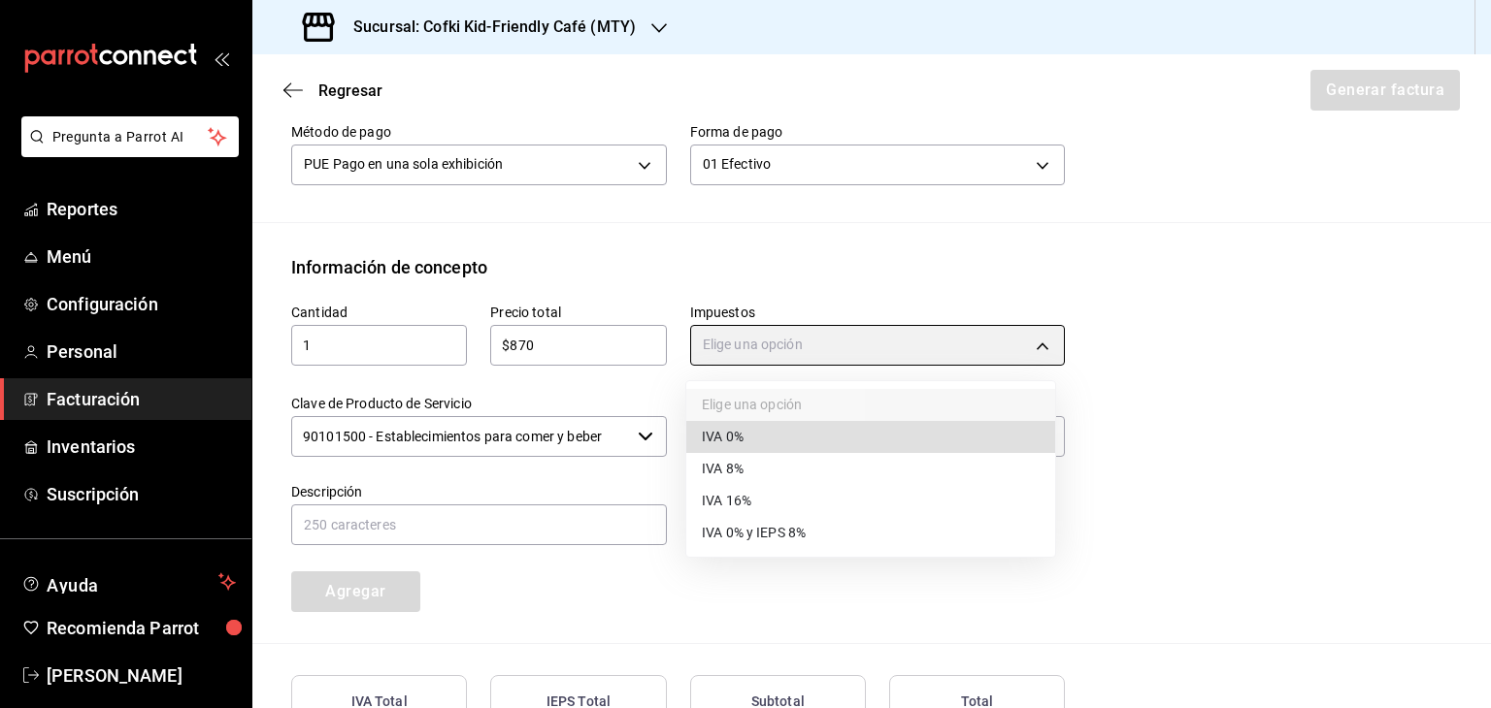
type input "IVA_16"
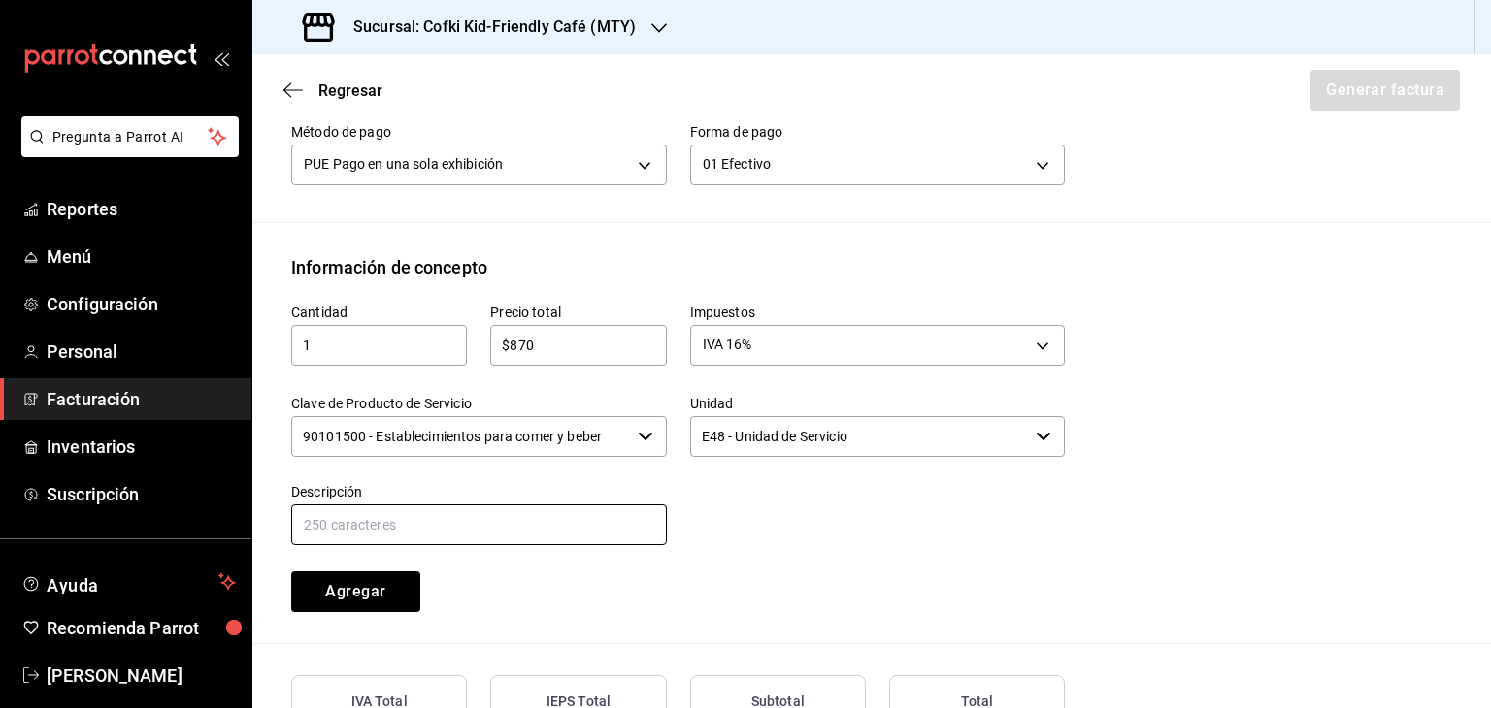
click at [510, 522] on input "text" at bounding box center [479, 525] width 376 height 41
type input "Consumo Alimentos y Bebidas"
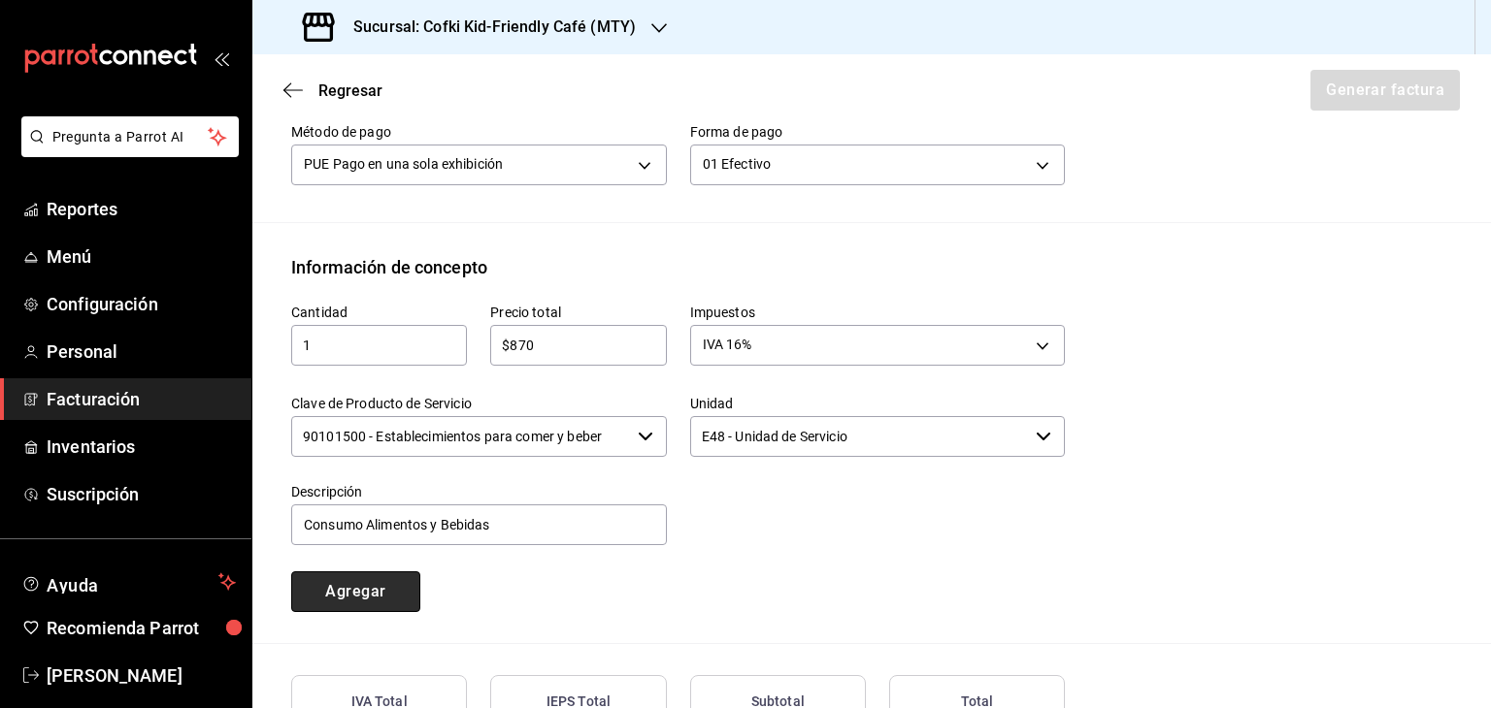
click at [345, 592] on button "Agregar" at bounding box center [355, 592] width 129 height 41
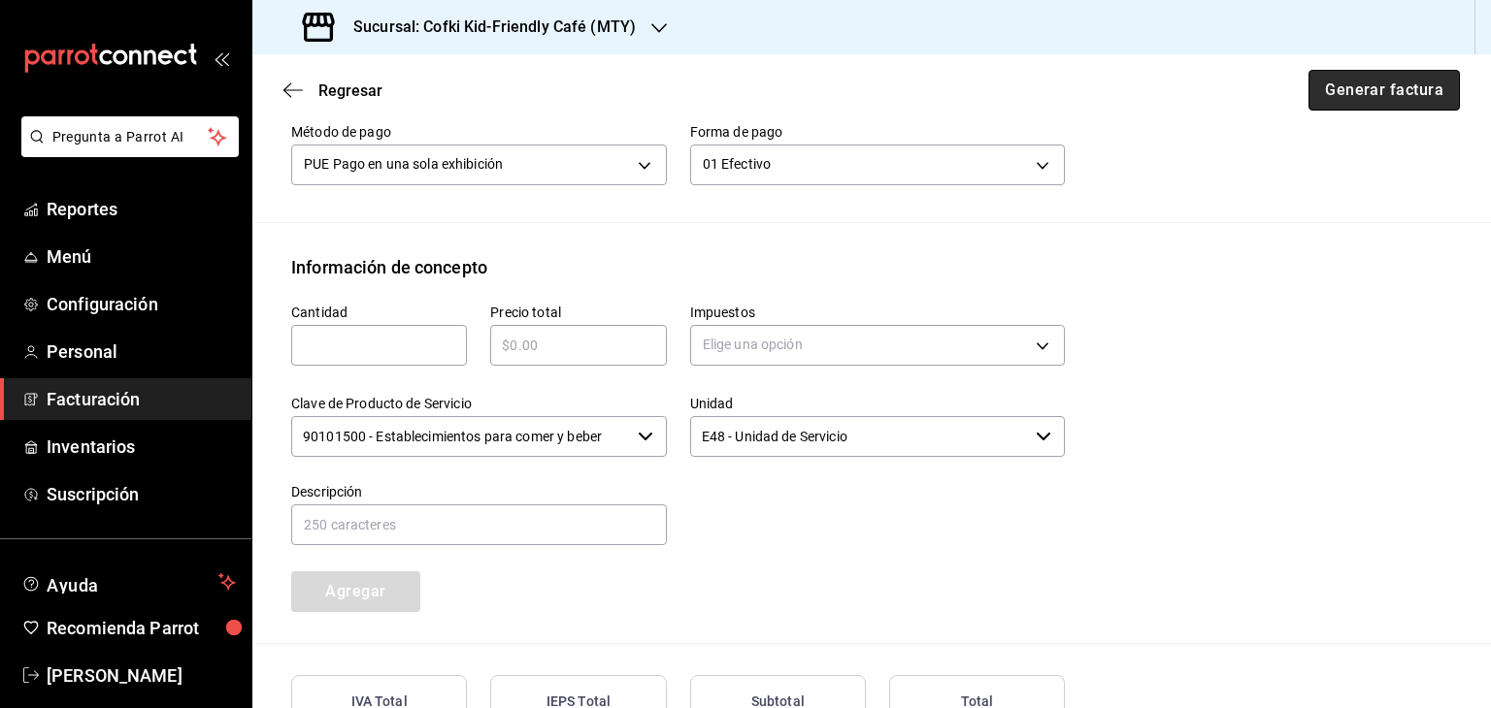
click at [1402, 90] on button "Generar factura" at bounding box center [1383, 90] width 151 height 41
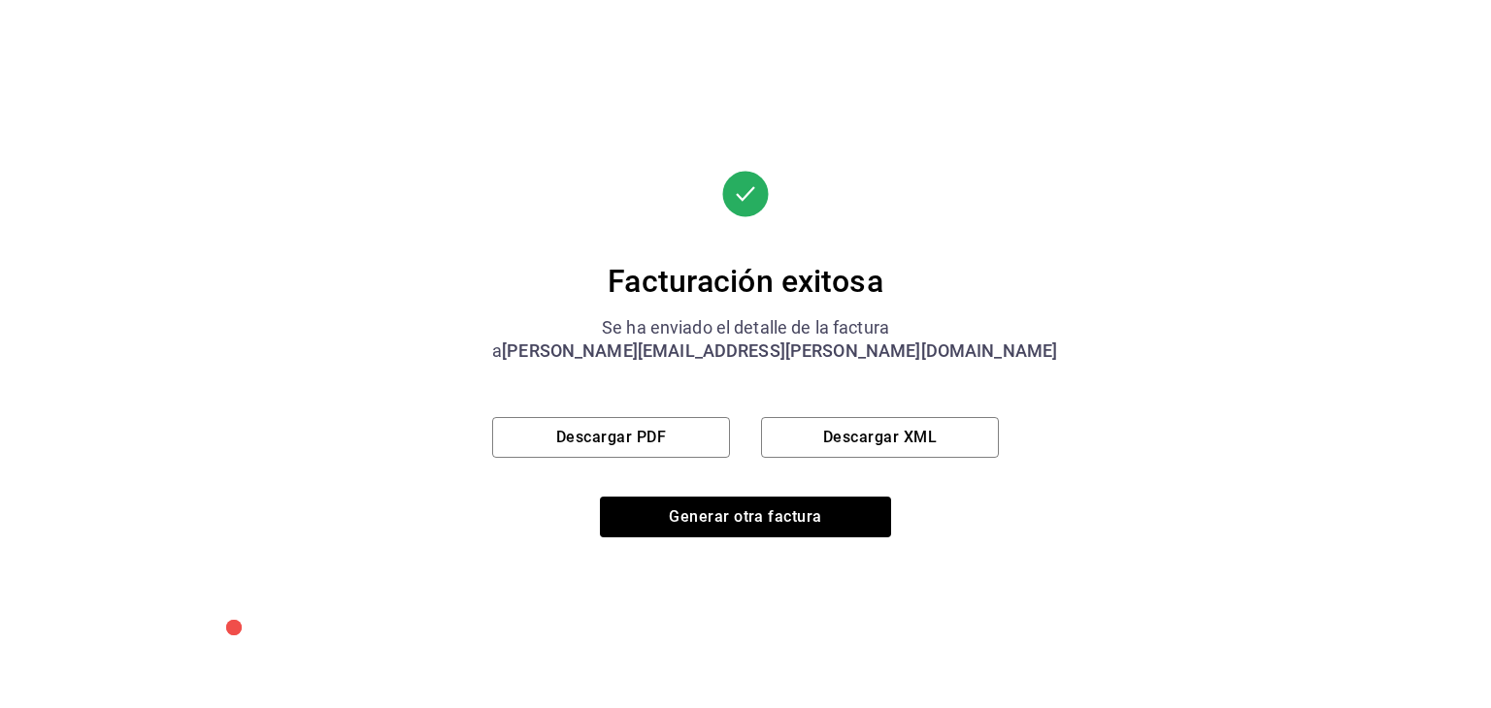
click at [639, 465] on div "Facturación exitosa Se ha enviado el detalle de la factura a [PERSON_NAME][EMAI…" at bounding box center [745, 354] width 507 height 367
click at [660, 432] on button "Descargar PDF" at bounding box center [611, 437] width 238 height 41
click at [891, 418] on button "Descargar XML" at bounding box center [880, 437] width 238 height 41
click at [803, 508] on button "Generar otra factura" at bounding box center [745, 517] width 291 height 41
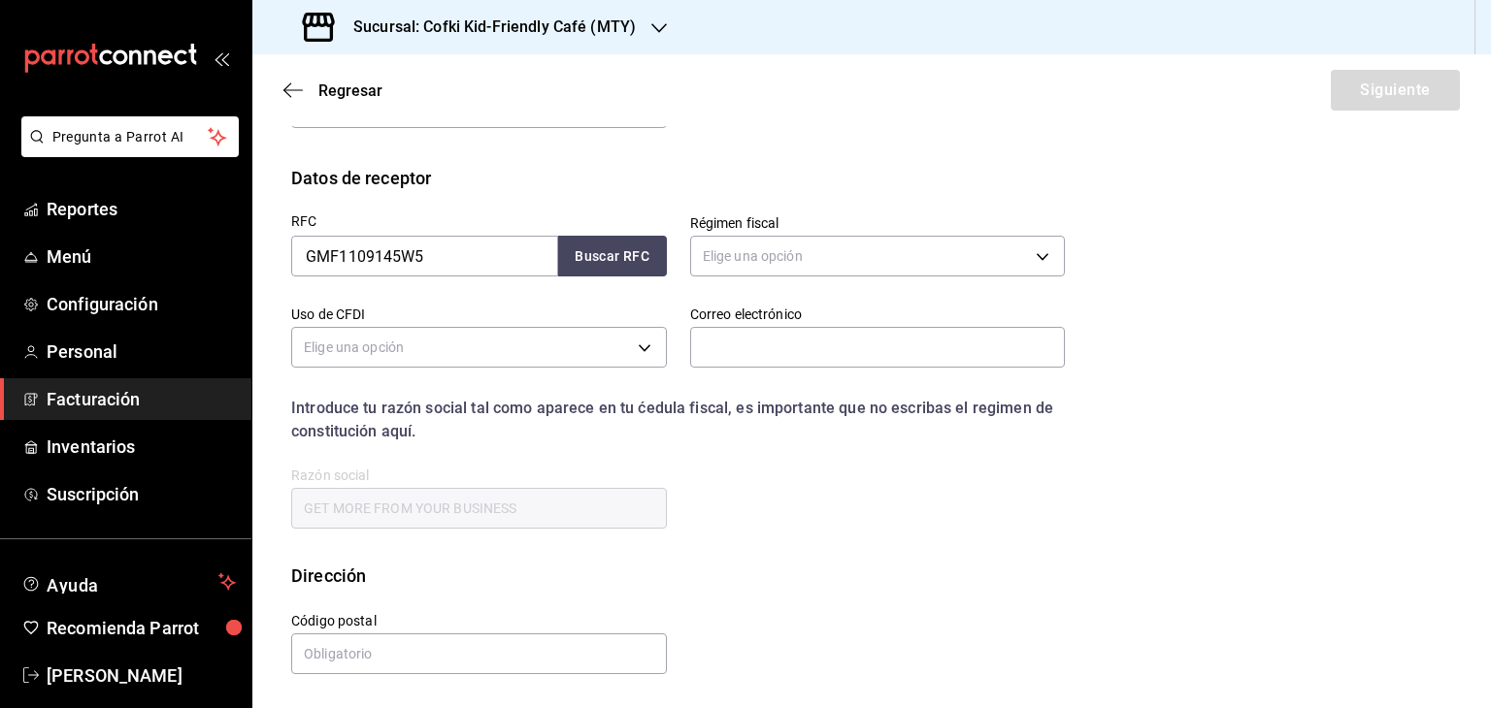
scroll to position [220, 0]
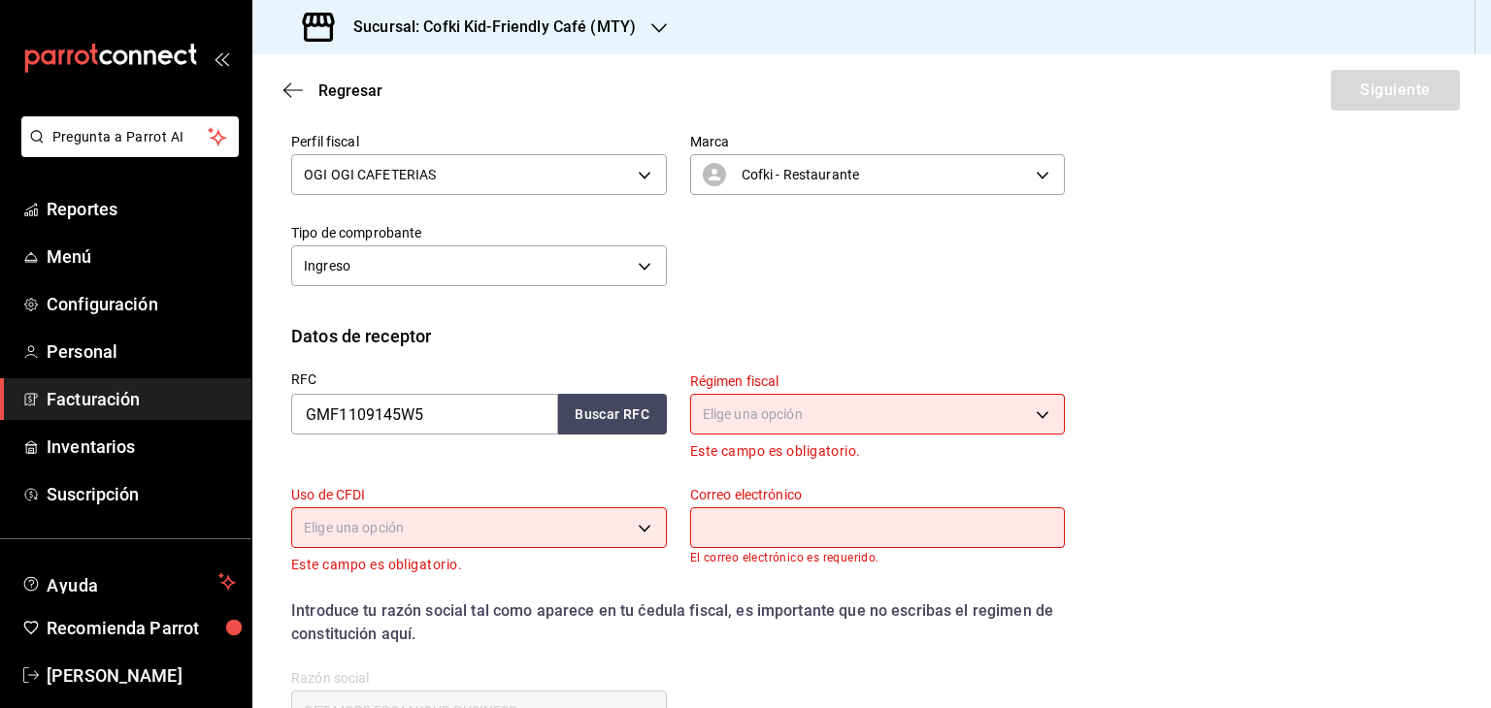
click at [498, 32] on h3 "Sucursal: Cofki Kid-Friendly Café (MTY)" at bounding box center [487, 27] width 298 height 23
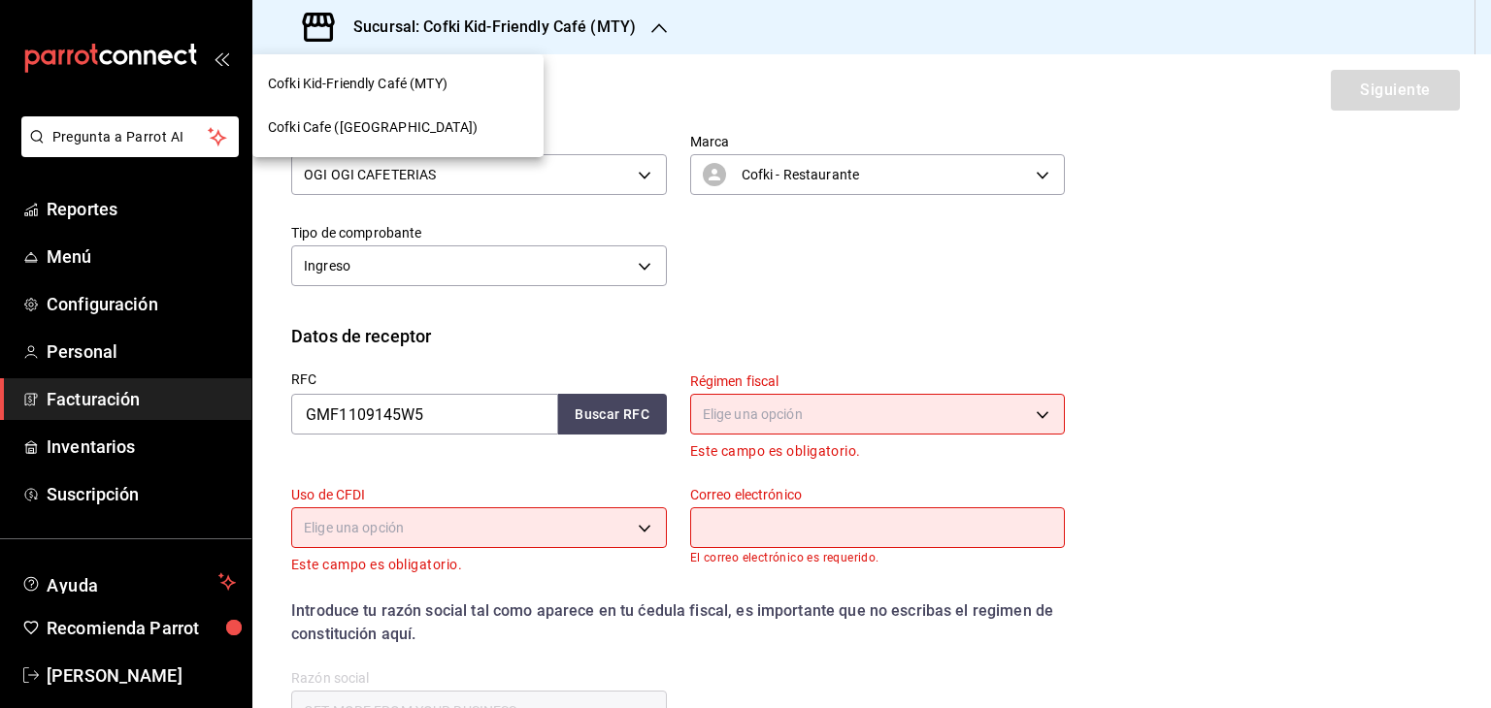
click at [464, 138] on div "Cofki Cafe ([GEOGRAPHIC_DATA])" at bounding box center [397, 128] width 291 height 44
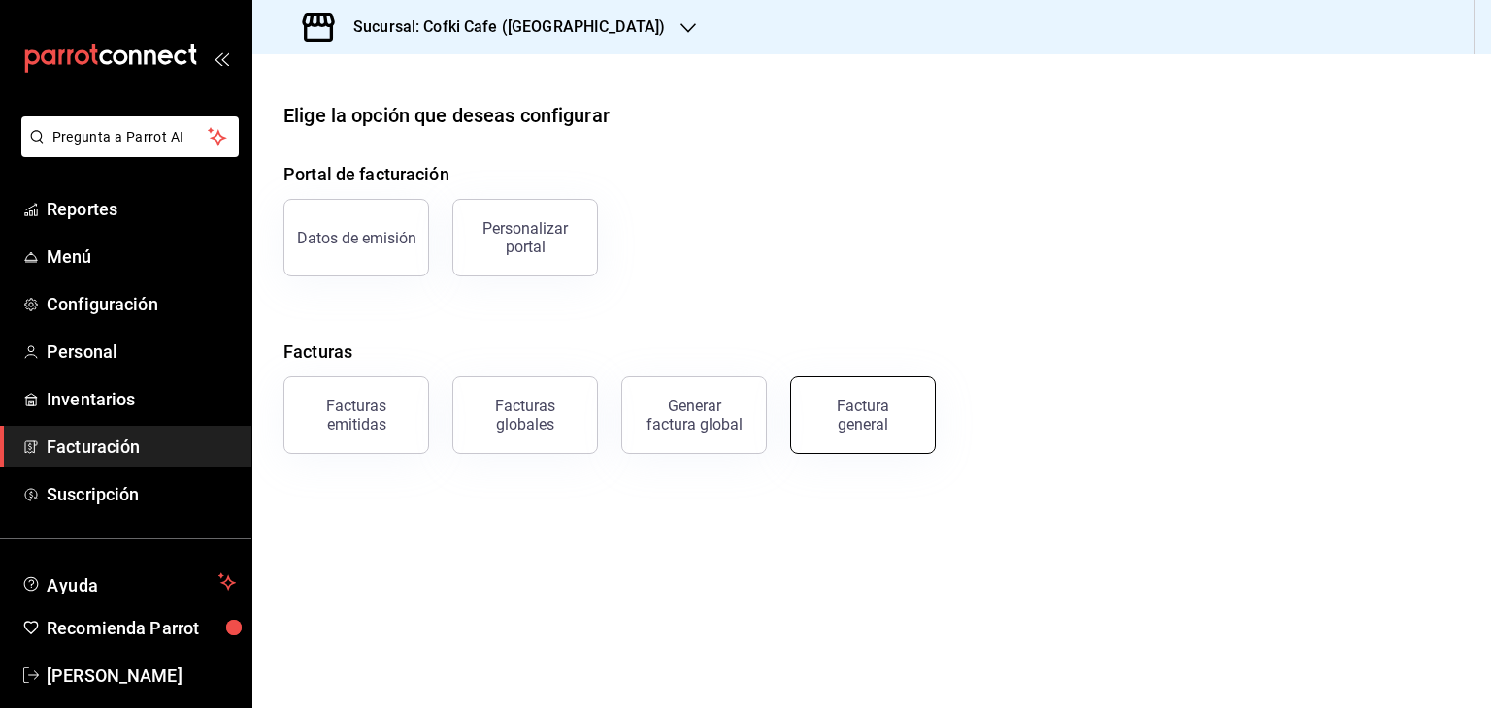
click at [885, 446] on button "Factura general" at bounding box center [863, 416] width 146 height 78
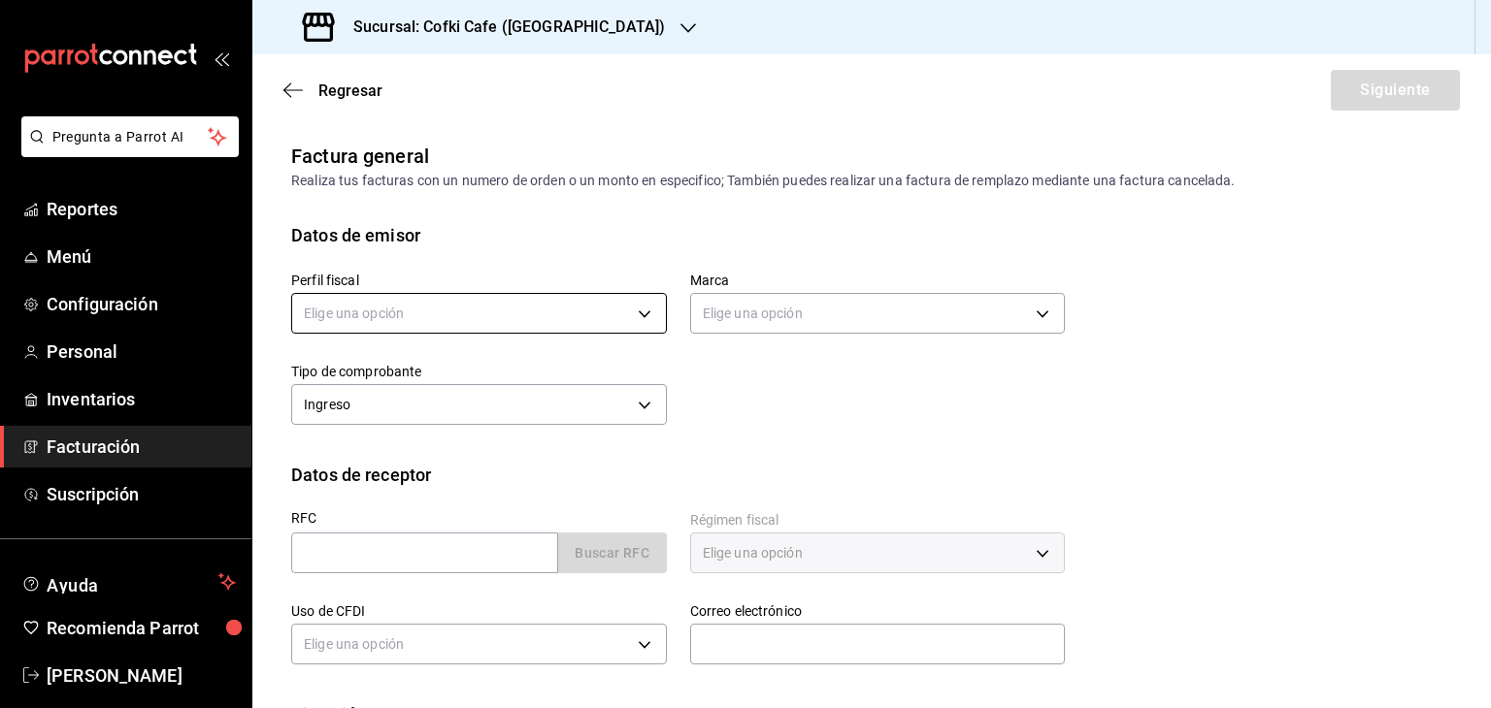
click at [559, 300] on body "Pregunta a Parrot AI Reportes Menú Configuración Personal Inventarios Facturaci…" at bounding box center [745, 354] width 1491 height 708
click at [543, 420] on li "OGI OGI CAFETERIAS" at bounding box center [476, 412] width 369 height 36
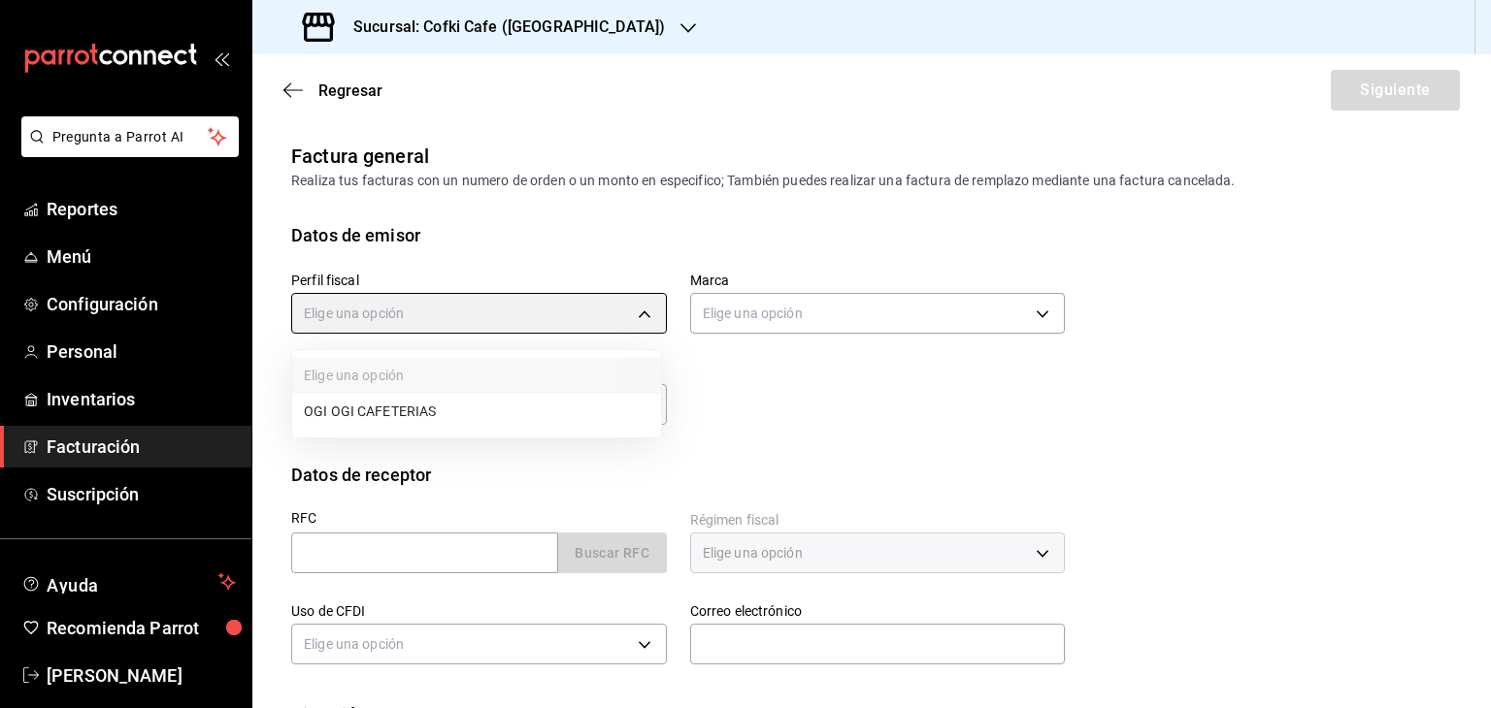
type input "8648247c-e880-40c6-9844-bb2e61161d4b"
type input "0dd85fac-96b7-4a33-9332-11abd14e1f6e"
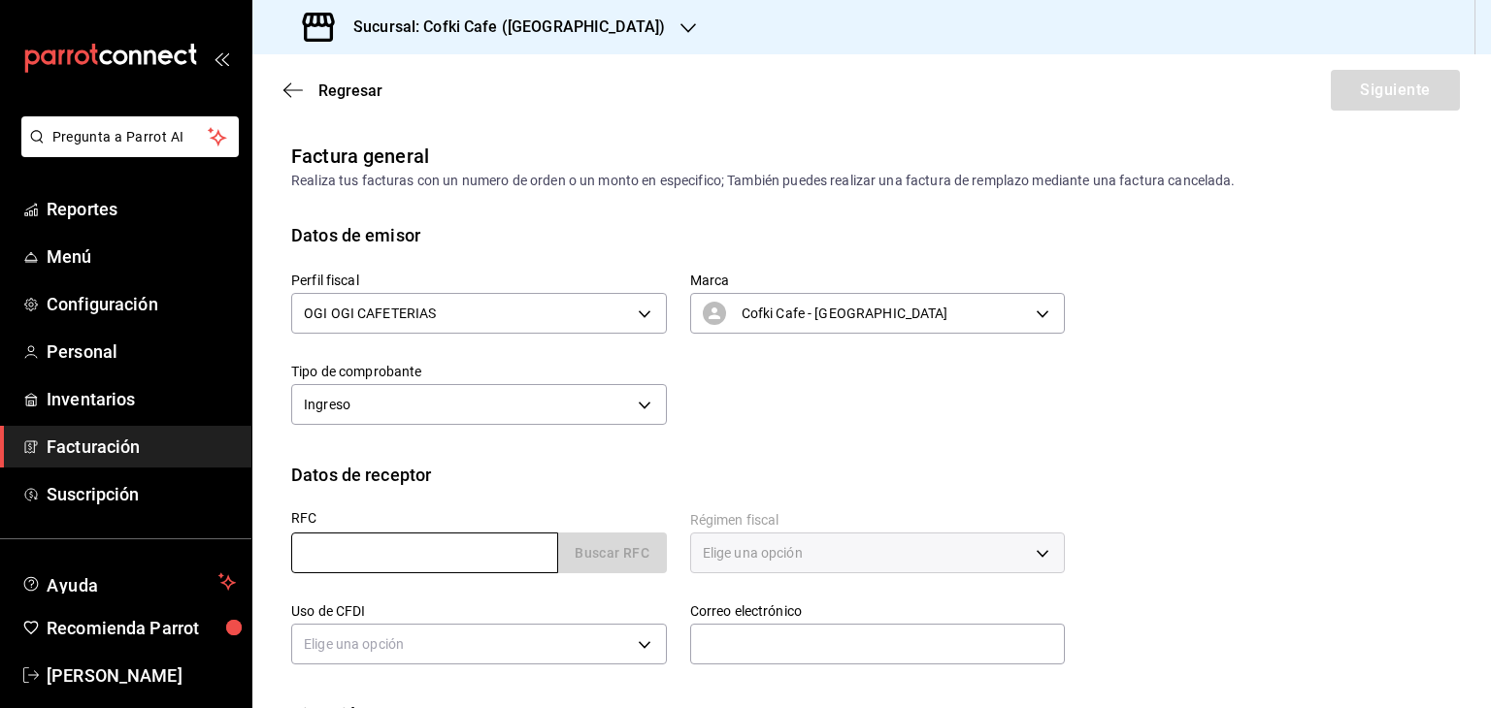
click at [487, 540] on input "text" at bounding box center [424, 553] width 267 height 41
type input "GMF1109145W5"
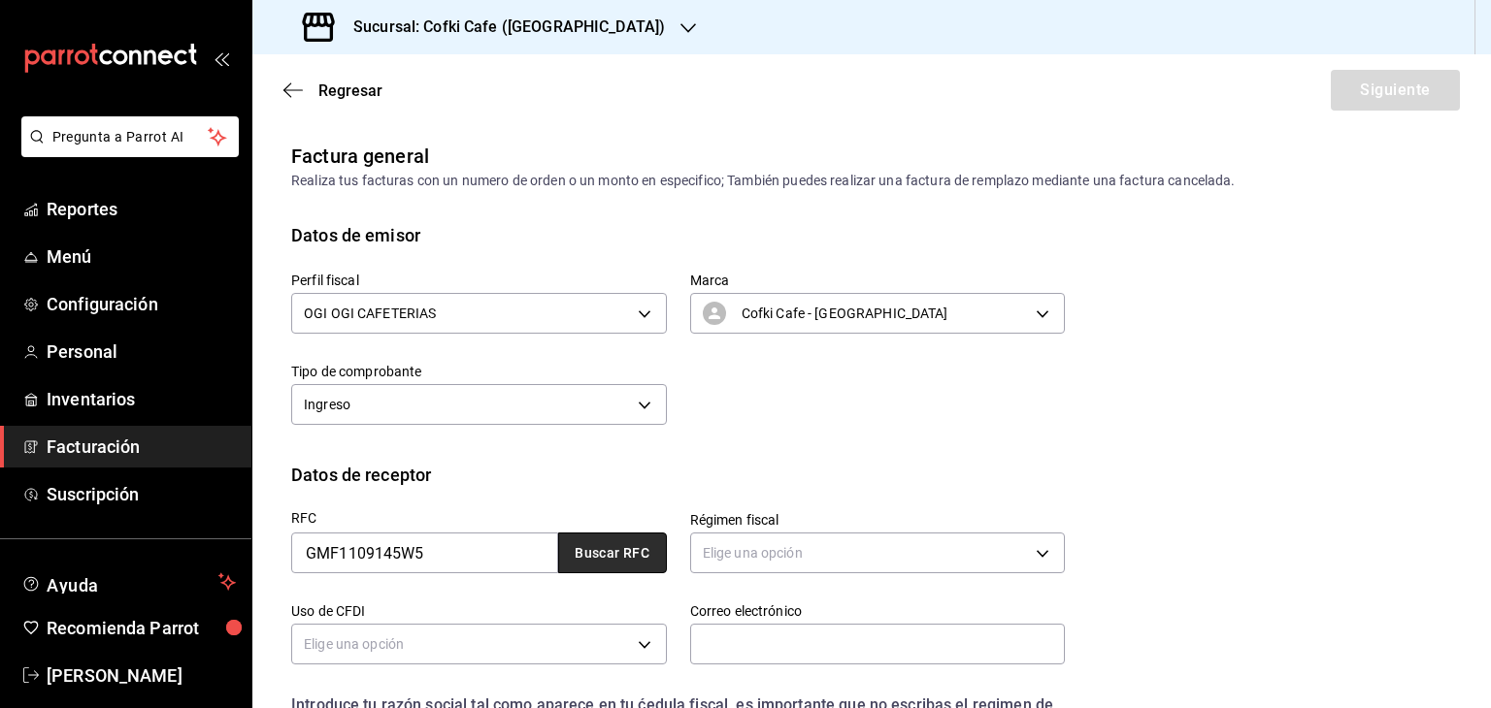
click at [613, 552] on button "Buscar RFC" at bounding box center [612, 553] width 109 height 41
type input "601"
type input "G03"
type input "[PERSON_NAME][EMAIL_ADDRESS][PERSON_NAME][DOMAIN_NAME]"
type input "66265"
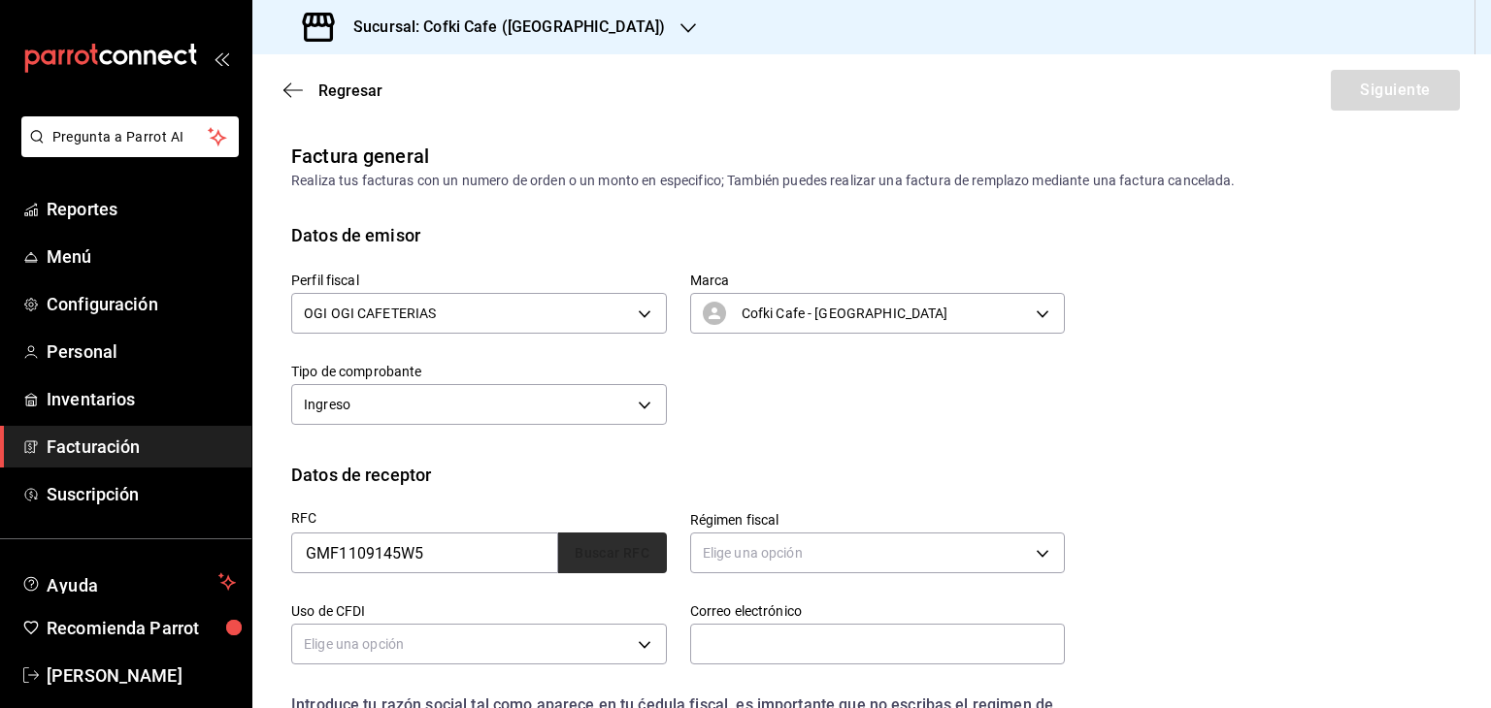
type input "GET MORE FROM YOUR BUSINESS"
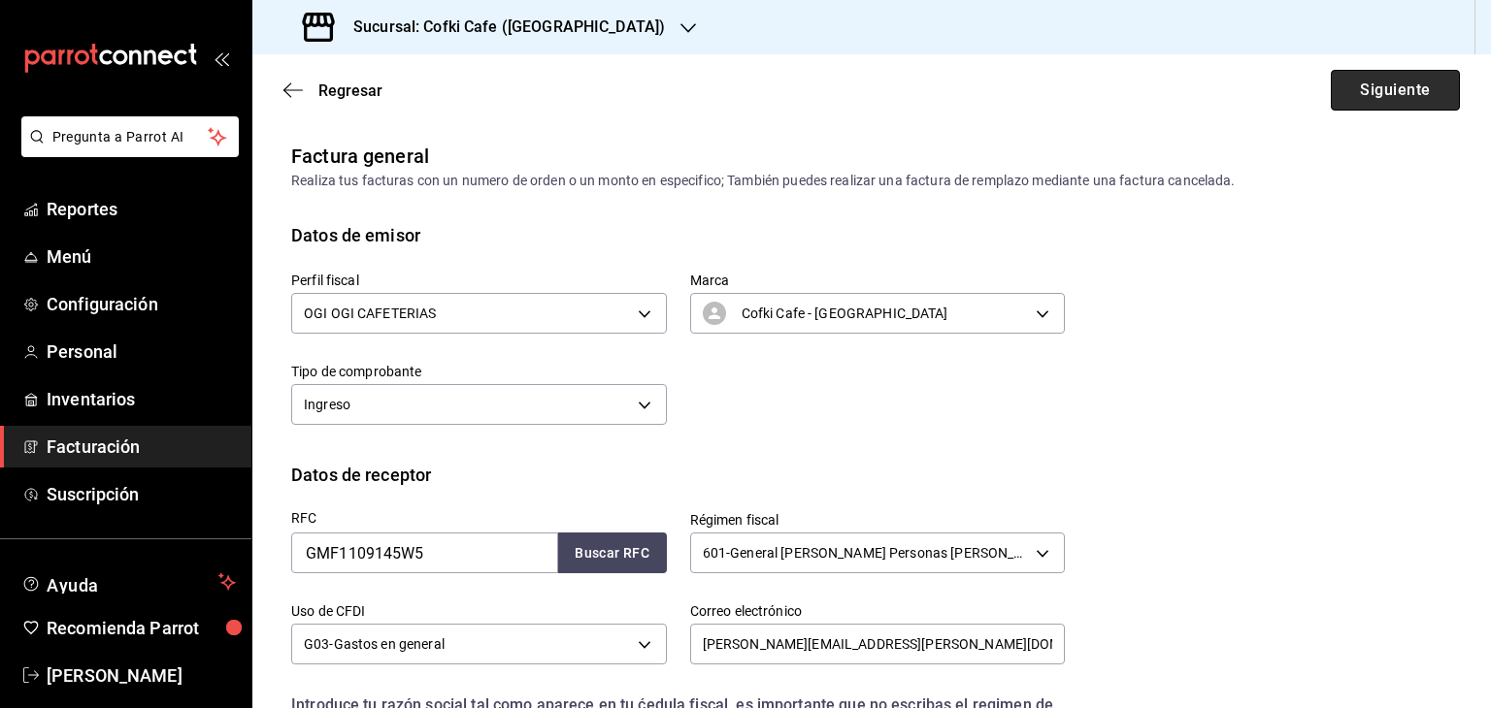
click at [1372, 92] on button "Siguiente" at bounding box center [1394, 90] width 129 height 41
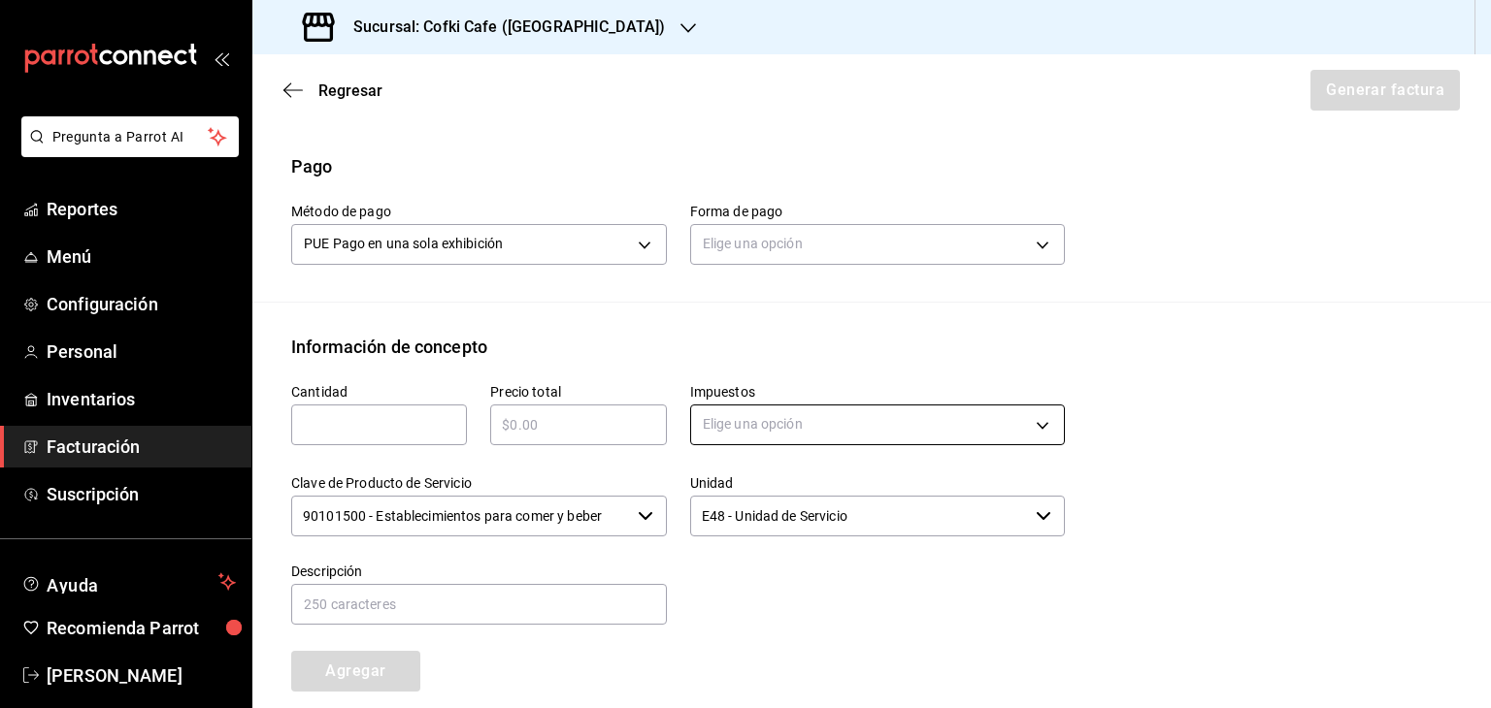
scroll to position [568, 0]
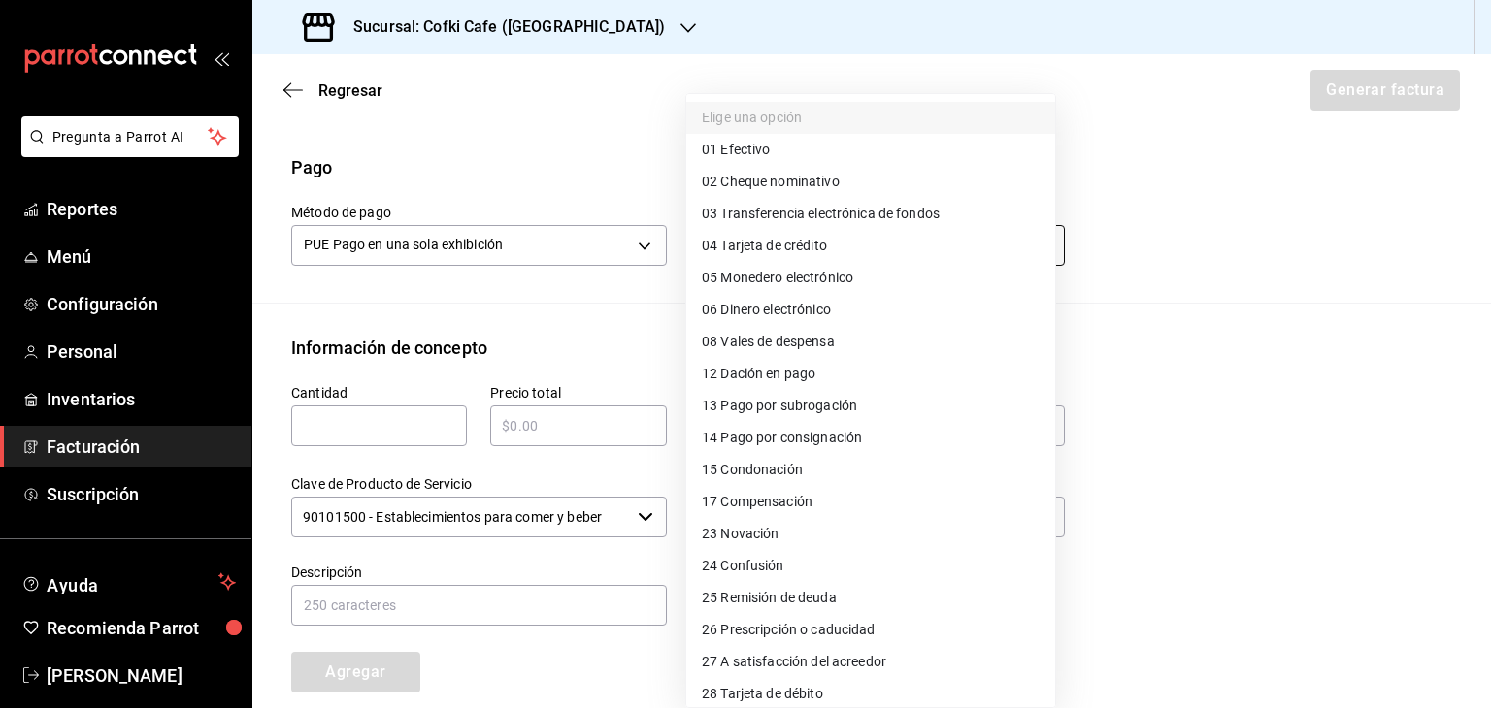
click at [831, 254] on body "Pregunta a Parrot AI Reportes Menú Configuración Personal Inventarios Facturaci…" at bounding box center [745, 354] width 1491 height 708
click at [787, 157] on li "01 Efectivo" at bounding box center [870, 150] width 369 height 32
type input "01"
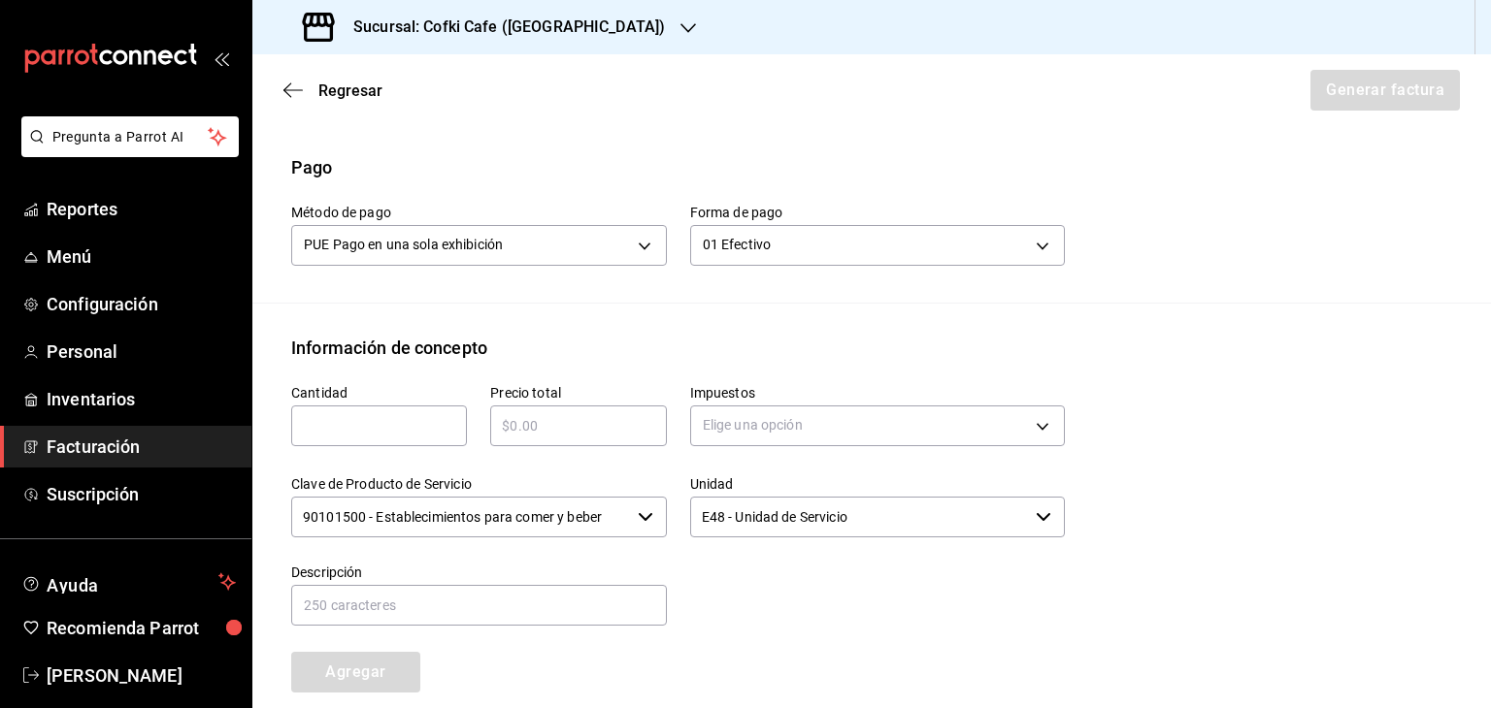
click at [448, 423] on input "text" at bounding box center [379, 425] width 176 height 23
type input "1"
type input "$7"
type input "$870"
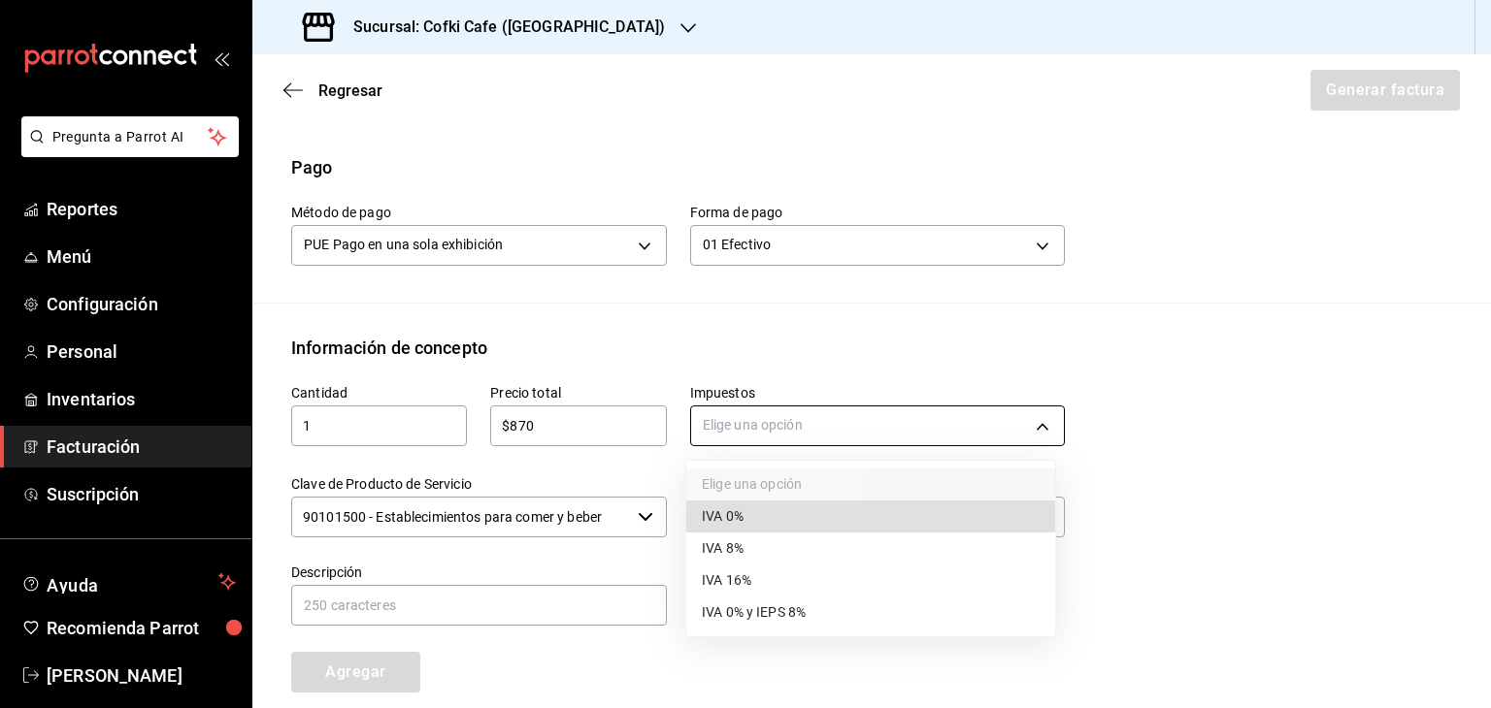
click at [853, 431] on body "Pregunta a Parrot AI Reportes Menú Configuración Personal Inventarios Facturaci…" at bounding box center [745, 354] width 1491 height 708
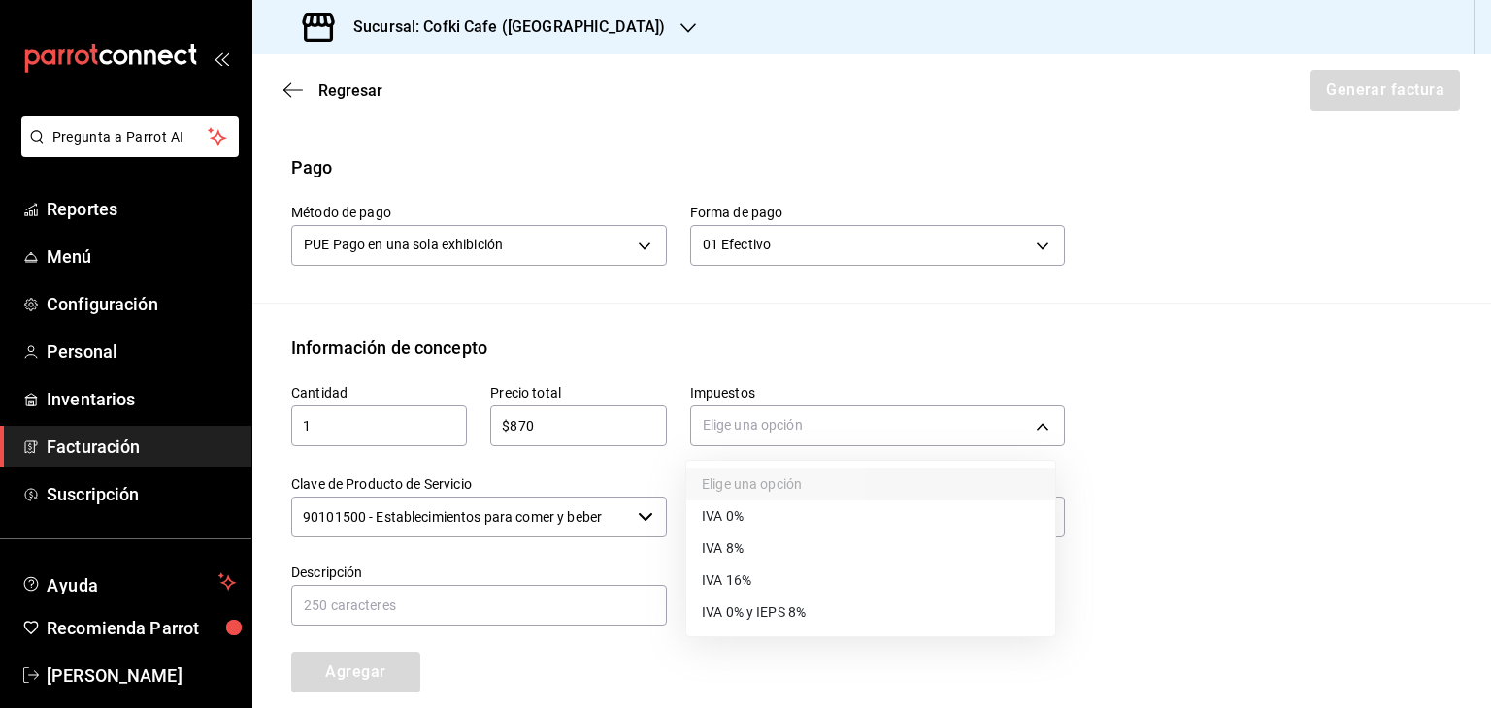
drag, startPoint x: 799, startPoint y: 601, endPoint x: 764, endPoint y: 579, distance: 40.9
click at [764, 579] on ul "Elige una opción IVA 0% IVA 8% IVA 16% IVA 0% y IEPS 8%" at bounding box center [870, 549] width 369 height 176
click at [764, 579] on li "IVA 16%" at bounding box center [870, 581] width 369 height 32
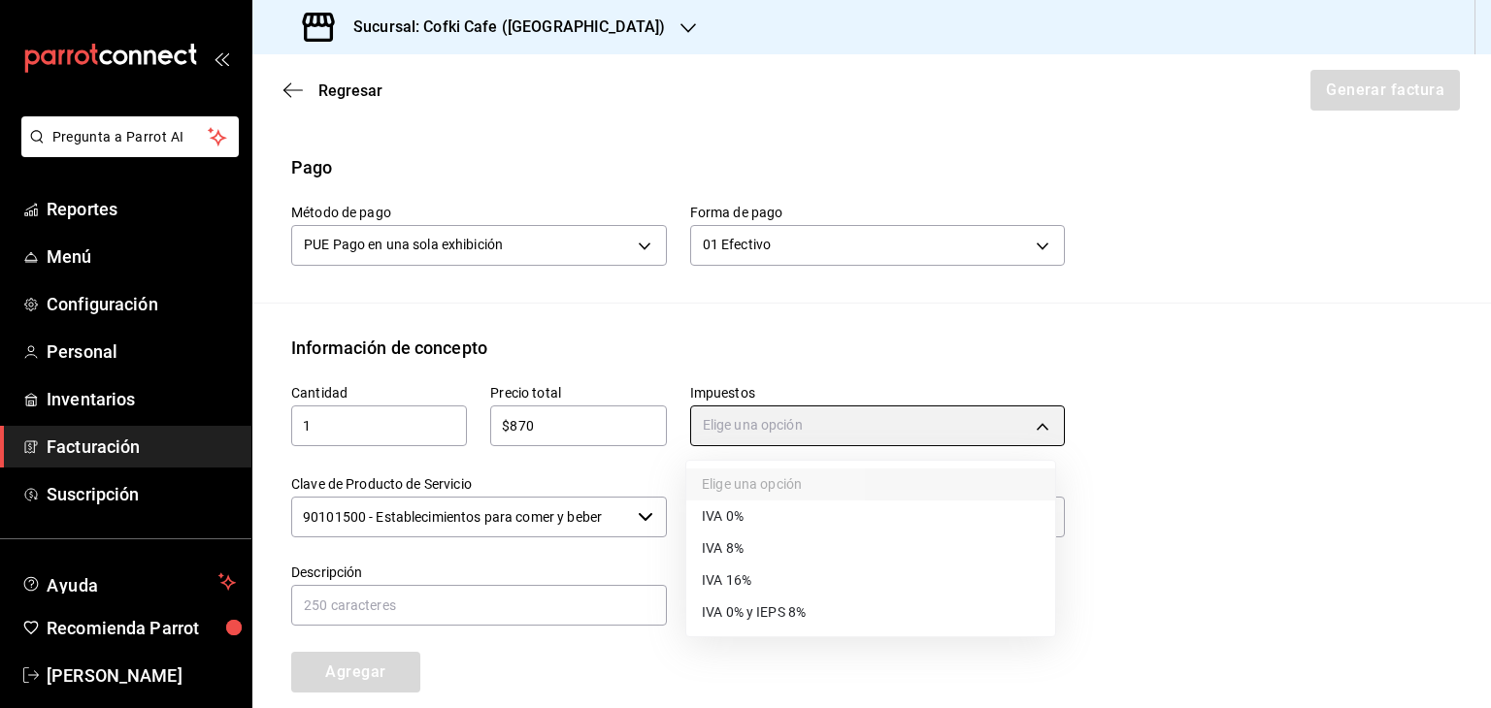
type input "IVA_16"
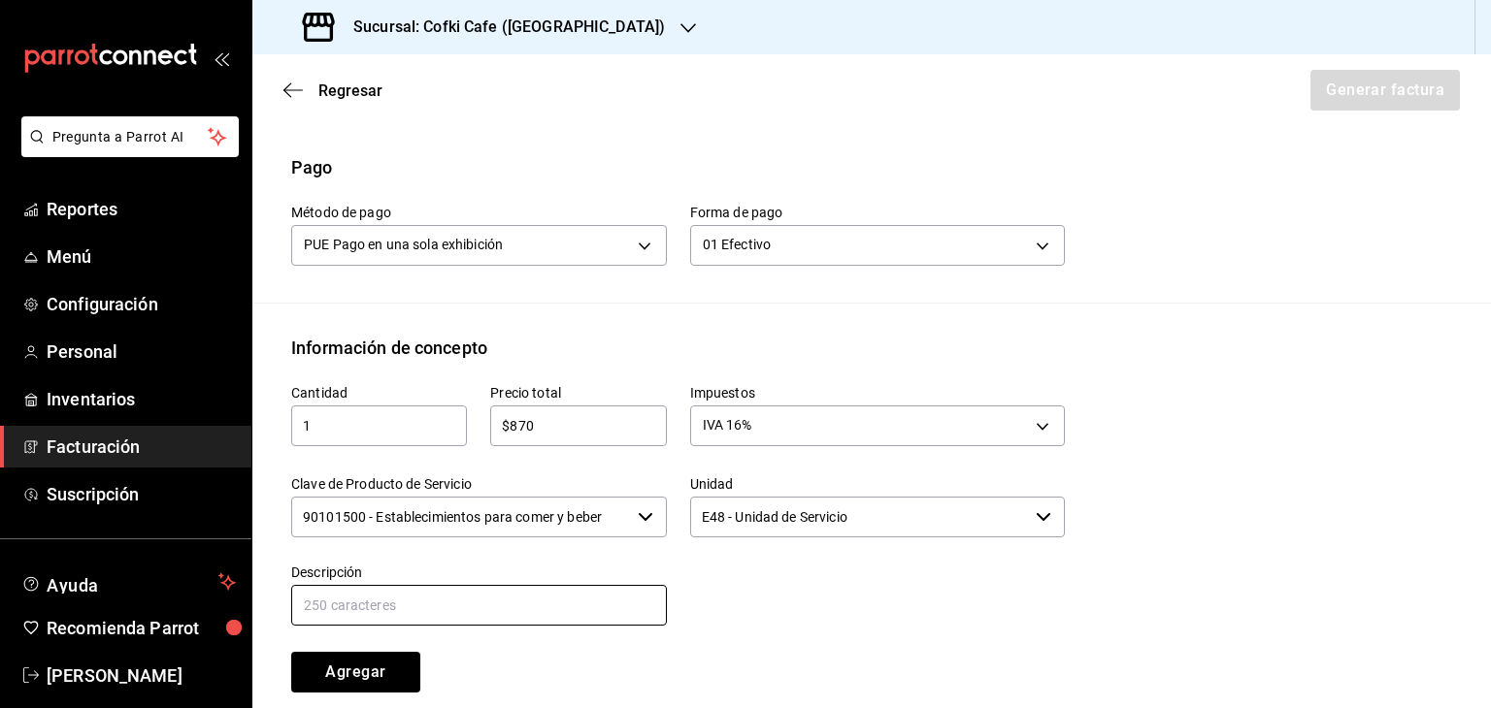
click at [559, 606] on input "text" at bounding box center [479, 605] width 376 height 41
type input "Consumo Alimentos y Bebidas"
click at [365, 672] on button "Agregar" at bounding box center [355, 672] width 129 height 41
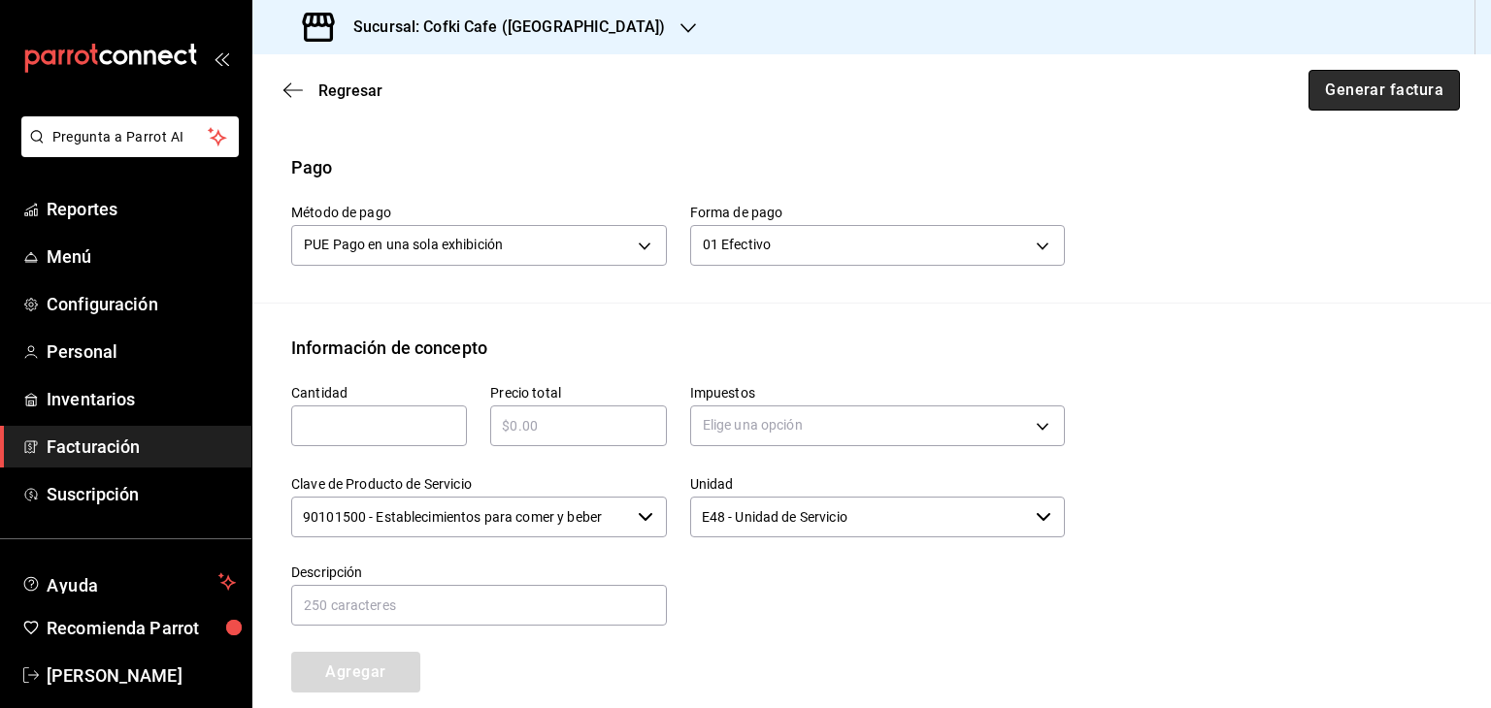
click at [1361, 105] on button "Generar factura" at bounding box center [1383, 90] width 151 height 41
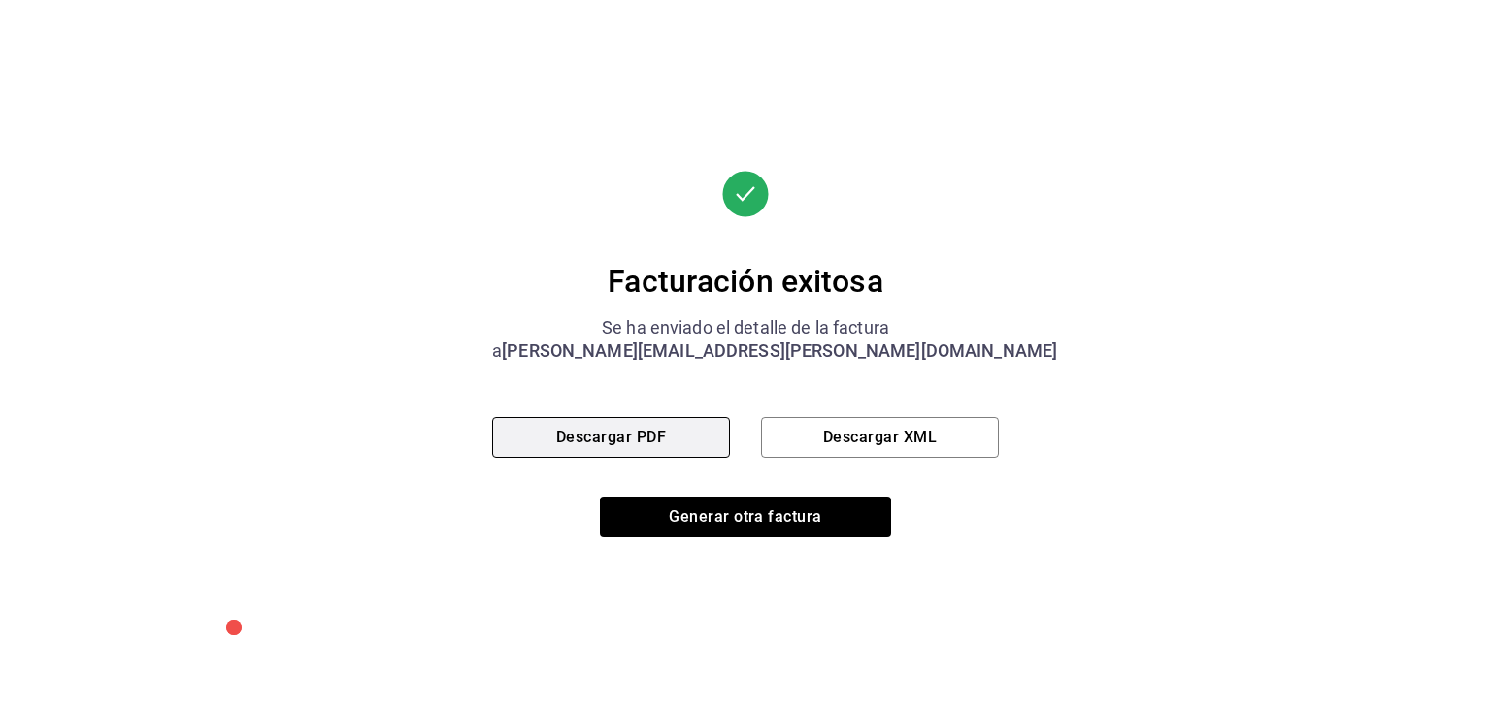
click at [687, 455] on button "Descargar PDF" at bounding box center [611, 437] width 238 height 41
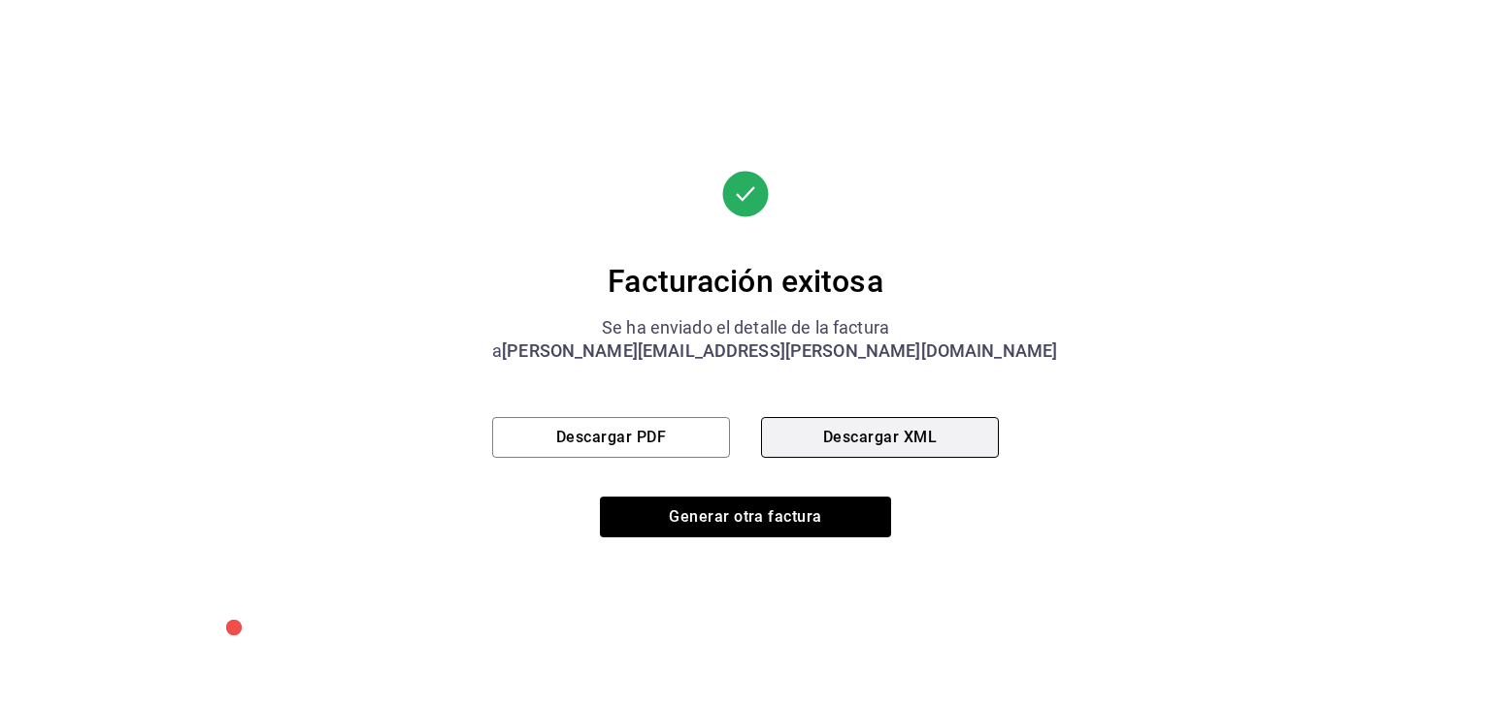
click at [901, 436] on button "Descargar XML" at bounding box center [880, 437] width 238 height 41
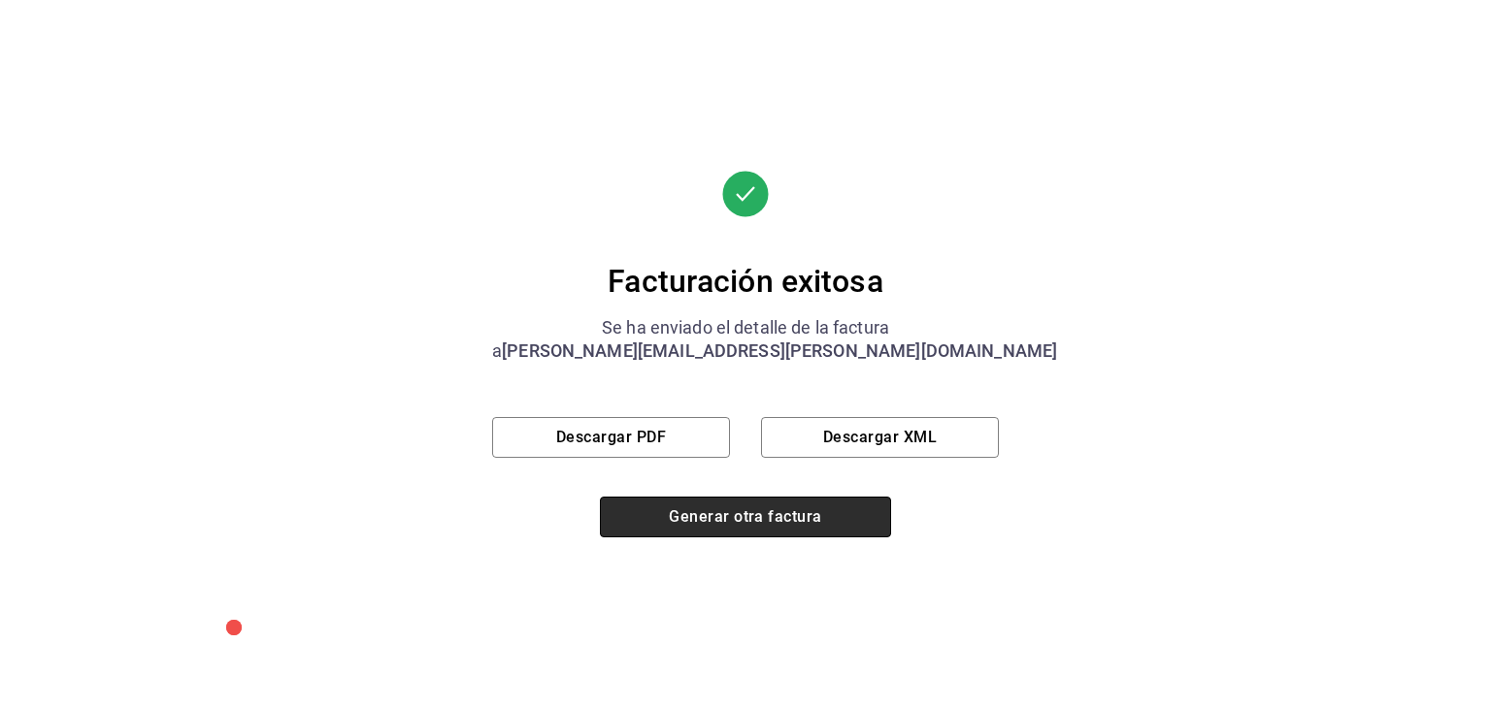
click at [770, 515] on button "Generar otra factura" at bounding box center [745, 517] width 291 height 41
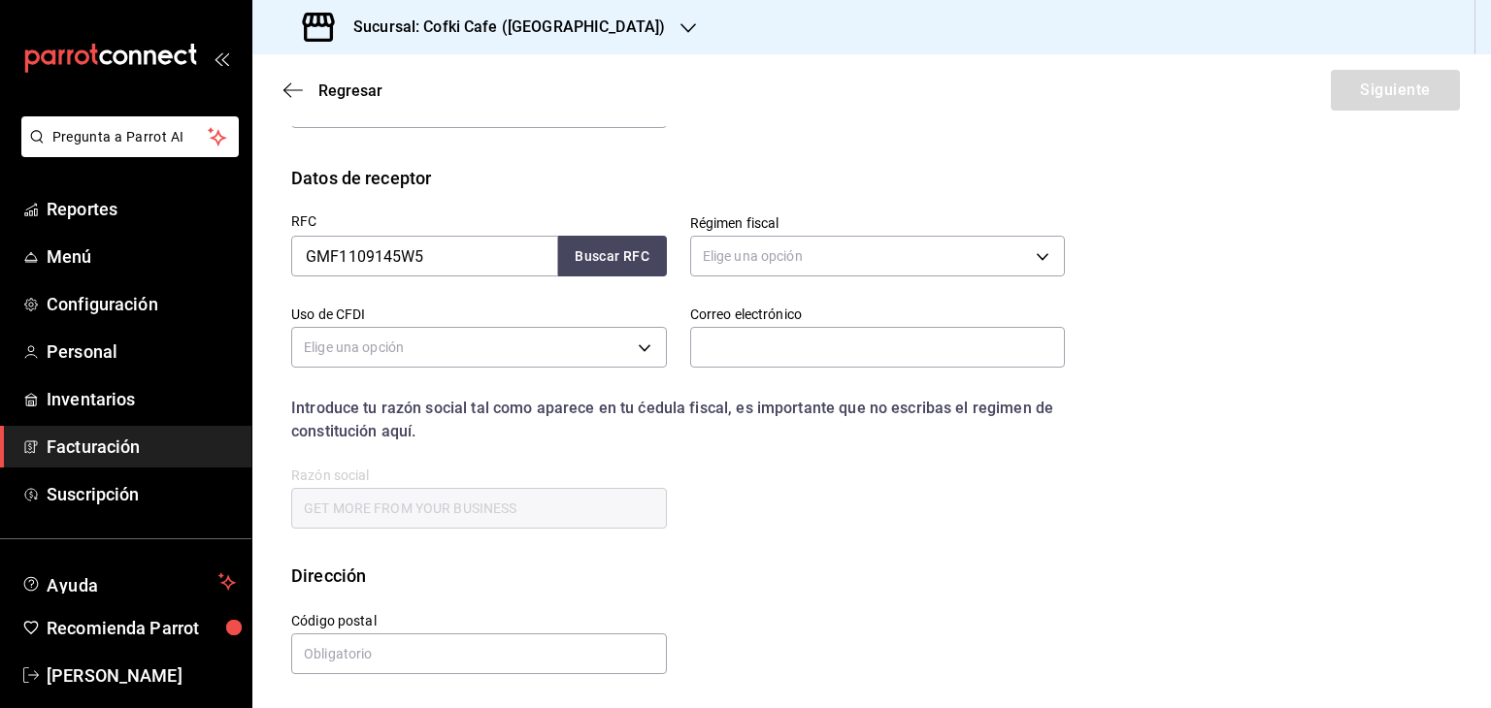
scroll to position [139, 0]
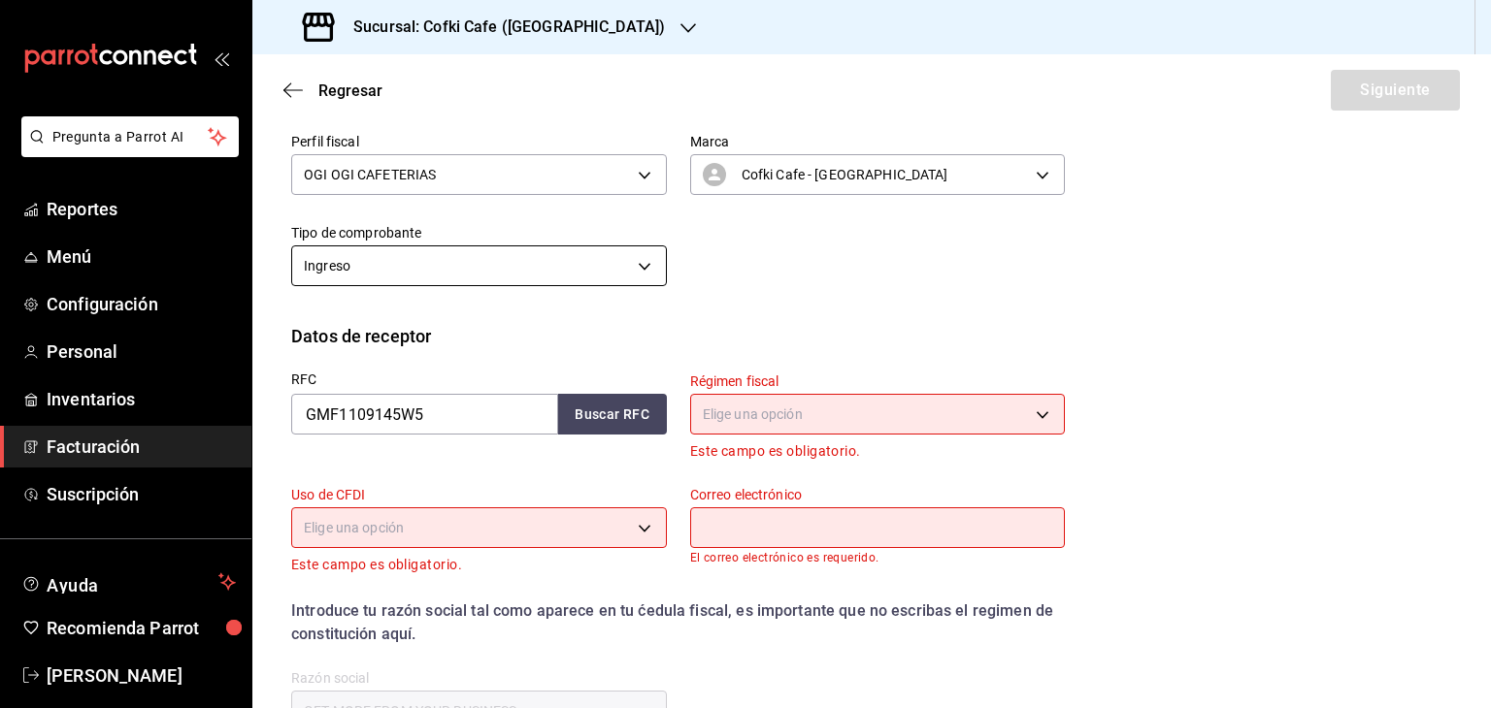
click at [601, 277] on body "Pregunta a Parrot AI Reportes Menú Configuración Personal Inventarios Facturaci…" at bounding box center [745, 354] width 1491 height 708
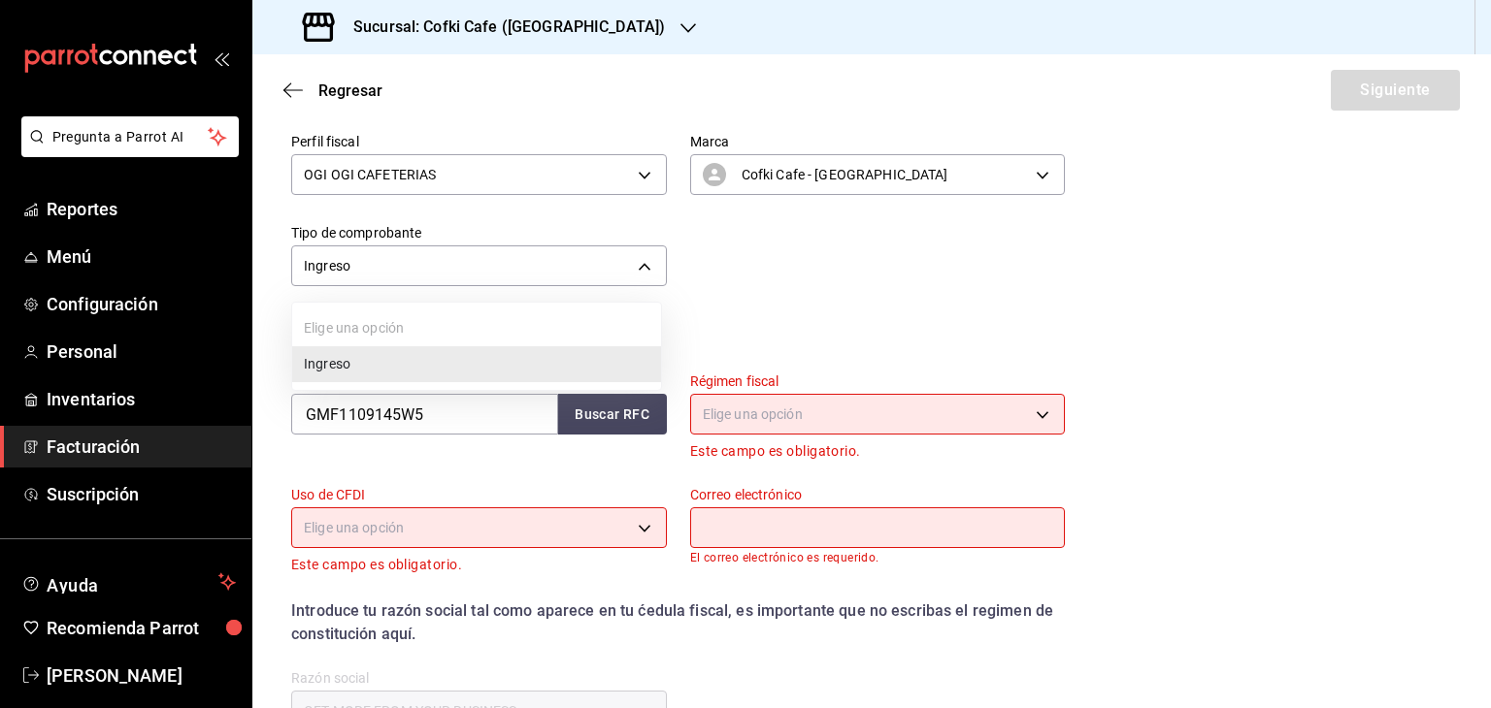
click at [620, 431] on div at bounding box center [745, 354] width 1491 height 708
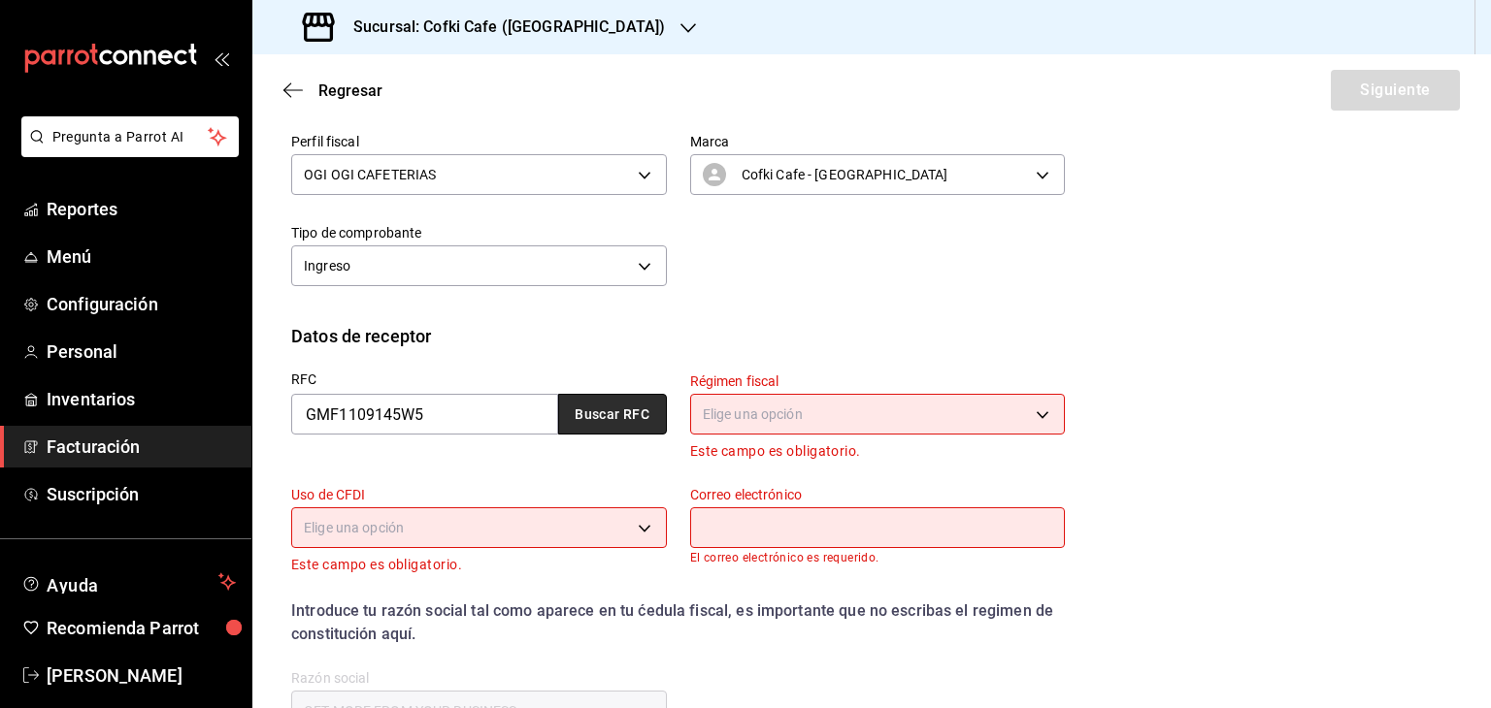
click at [621, 424] on button "Buscar RFC" at bounding box center [612, 414] width 109 height 41
type input "601"
type input "G03"
type input "[PERSON_NAME][EMAIL_ADDRESS][PERSON_NAME][DOMAIN_NAME]"
type input "66265"
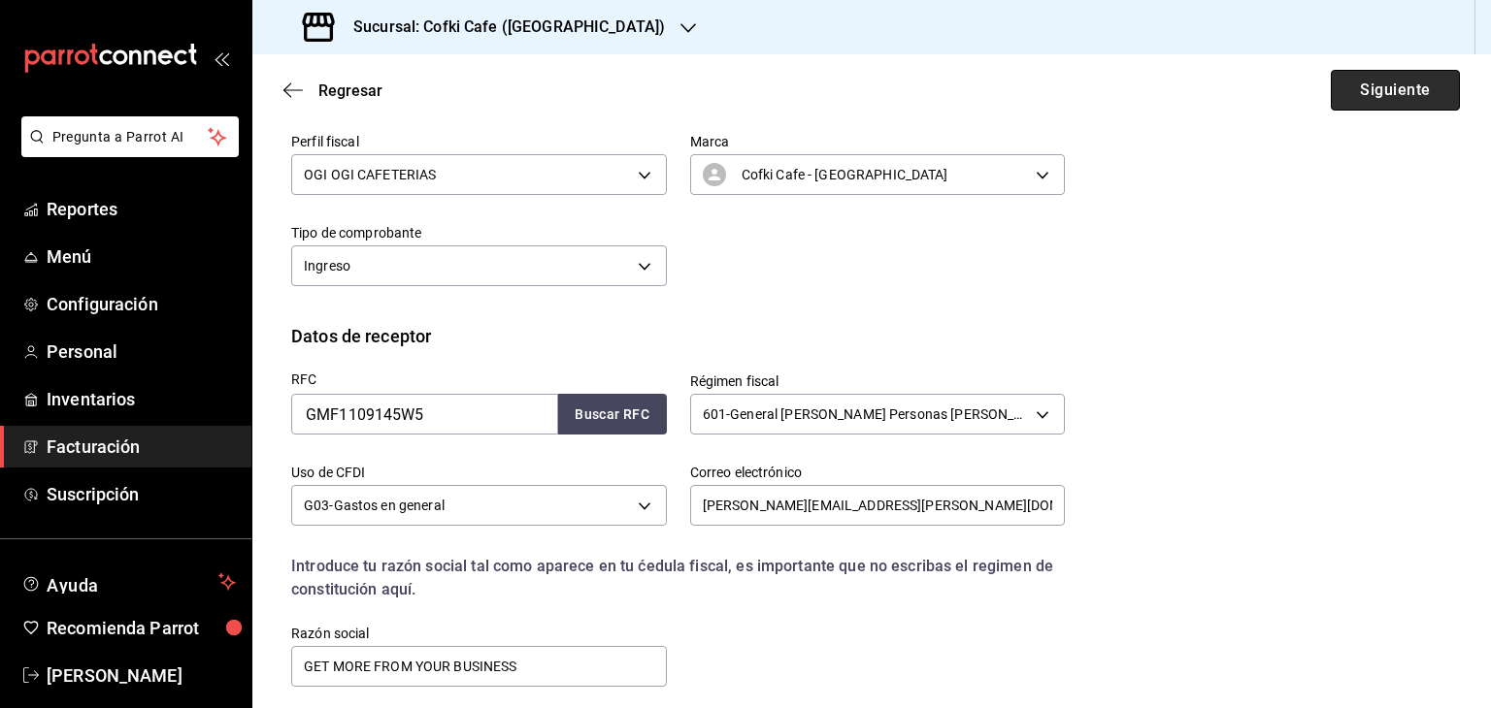
click at [1384, 82] on button "Siguiente" at bounding box center [1394, 90] width 129 height 41
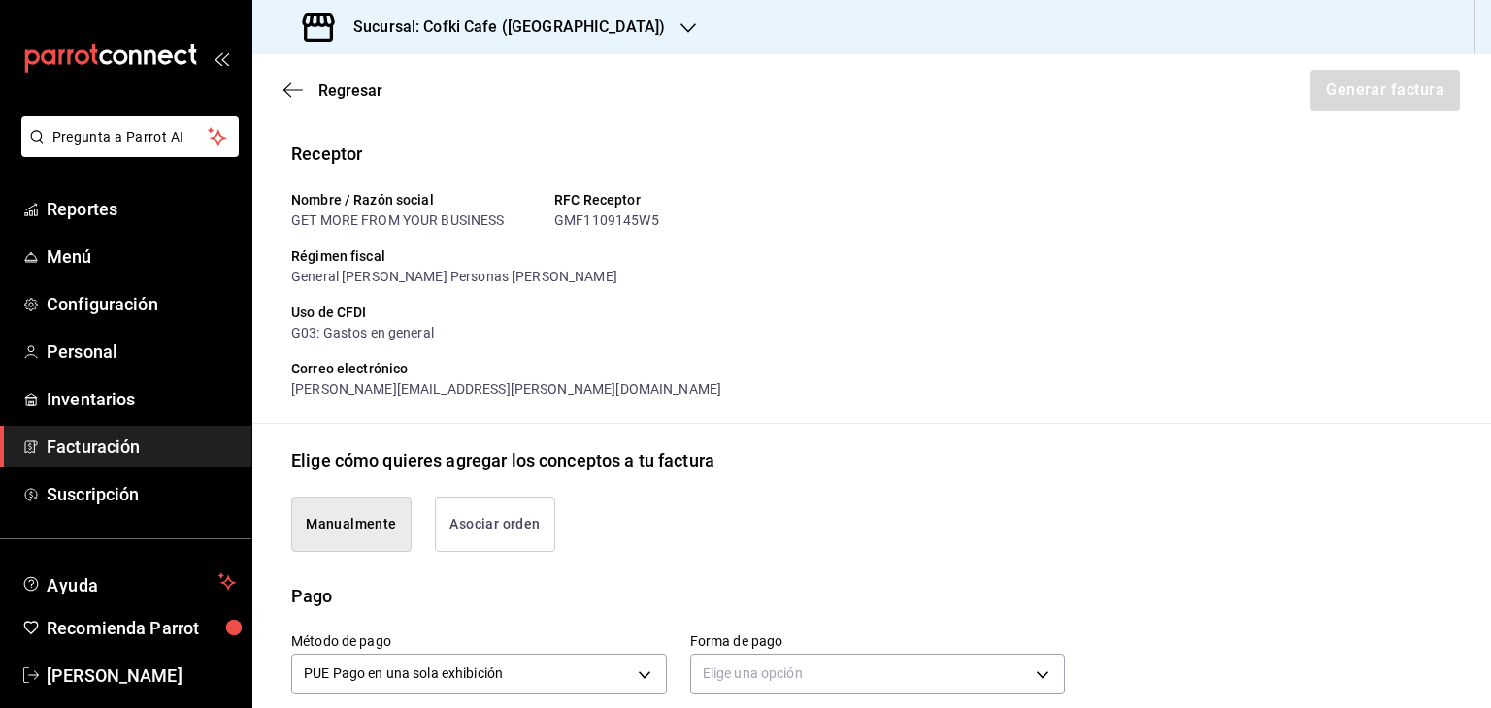
scroll to position [430, 0]
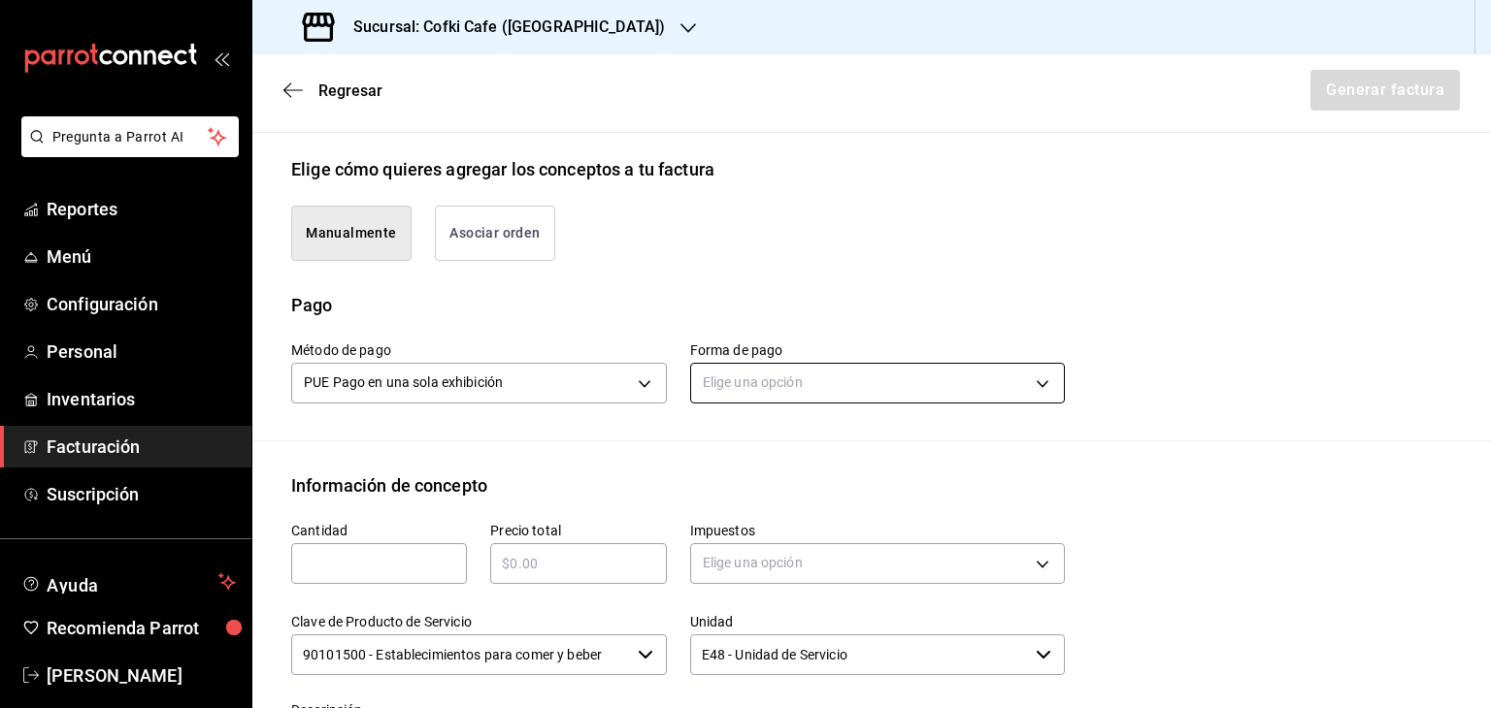
click at [846, 377] on body "Pregunta a Parrot AI Reportes Menú Configuración Personal Inventarios Facturaci…" at bounding box center [745, 354] width 1491 height 708
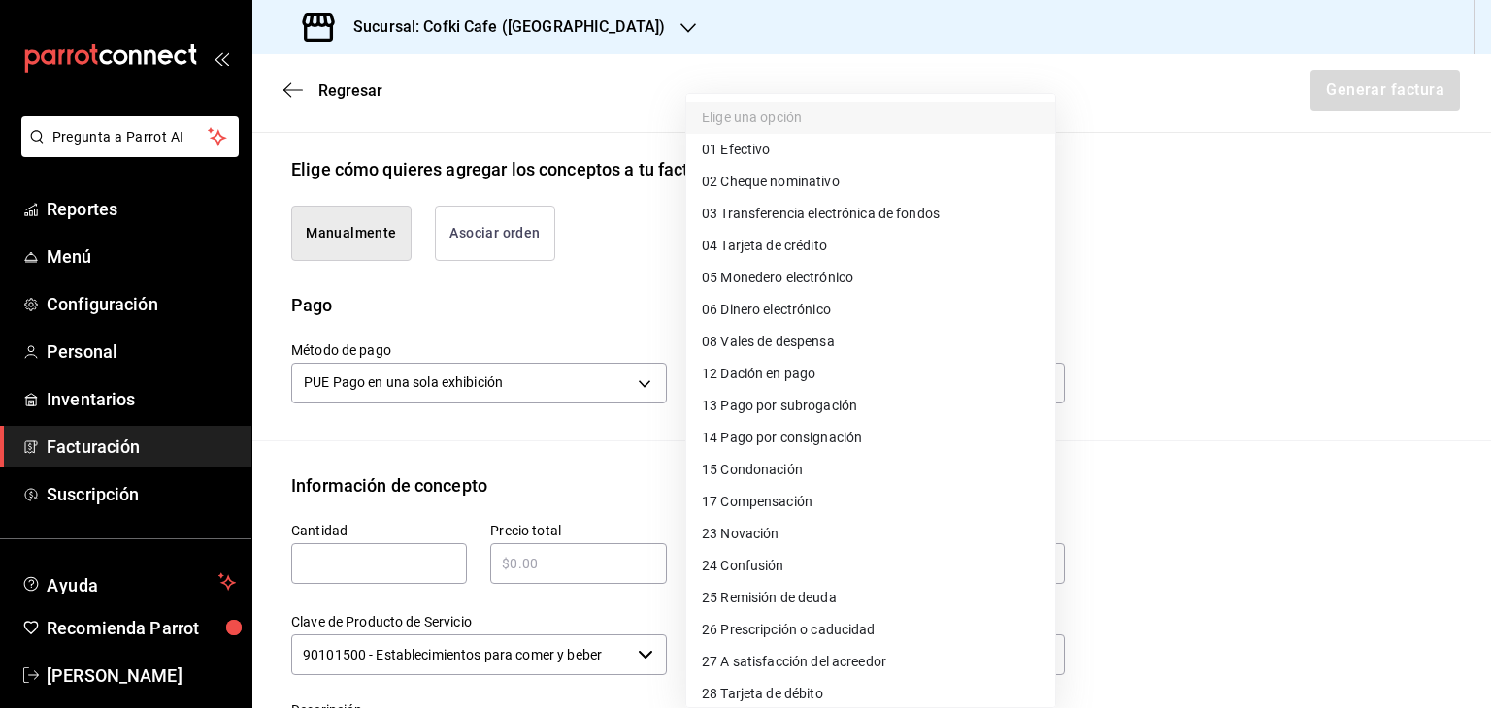
click at [783, 156] on li "01 Efectivo" at bounding box center [870, 150] width 369 height 32
type input "01"
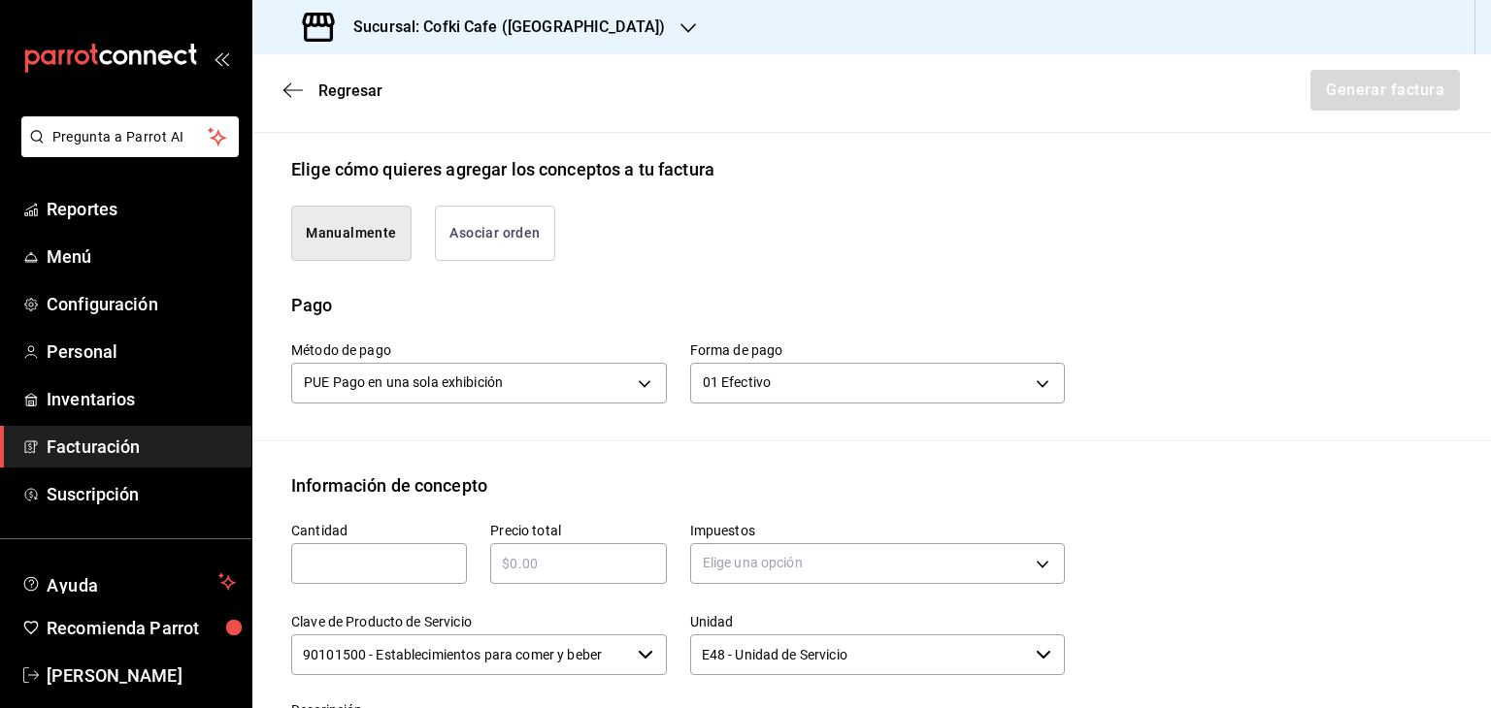
click at [397, 562] on input "text" at bounding box center [379, 563] width 176 height 23
type input "1"
type input "$870"
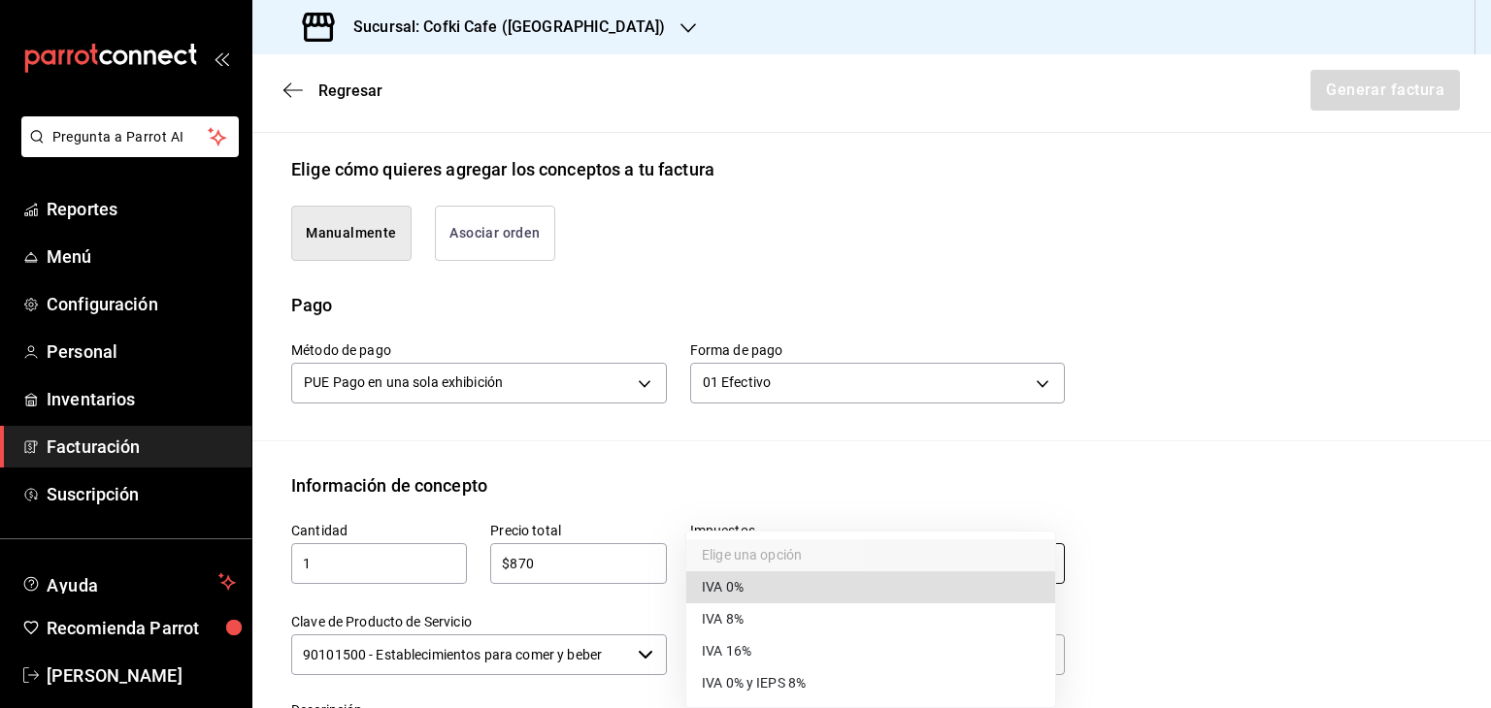
click at [786, 560] on body "Pregunta a Parrot AI Reportes Menú Configuración Personal Inventarios Facturaci…" at bounding box center [745, 354] width 1491 height 708
click at [782, 653] on li "IVA 16%" at bounding box center [870, 652] width 369 height 32
type input "IVA_16"
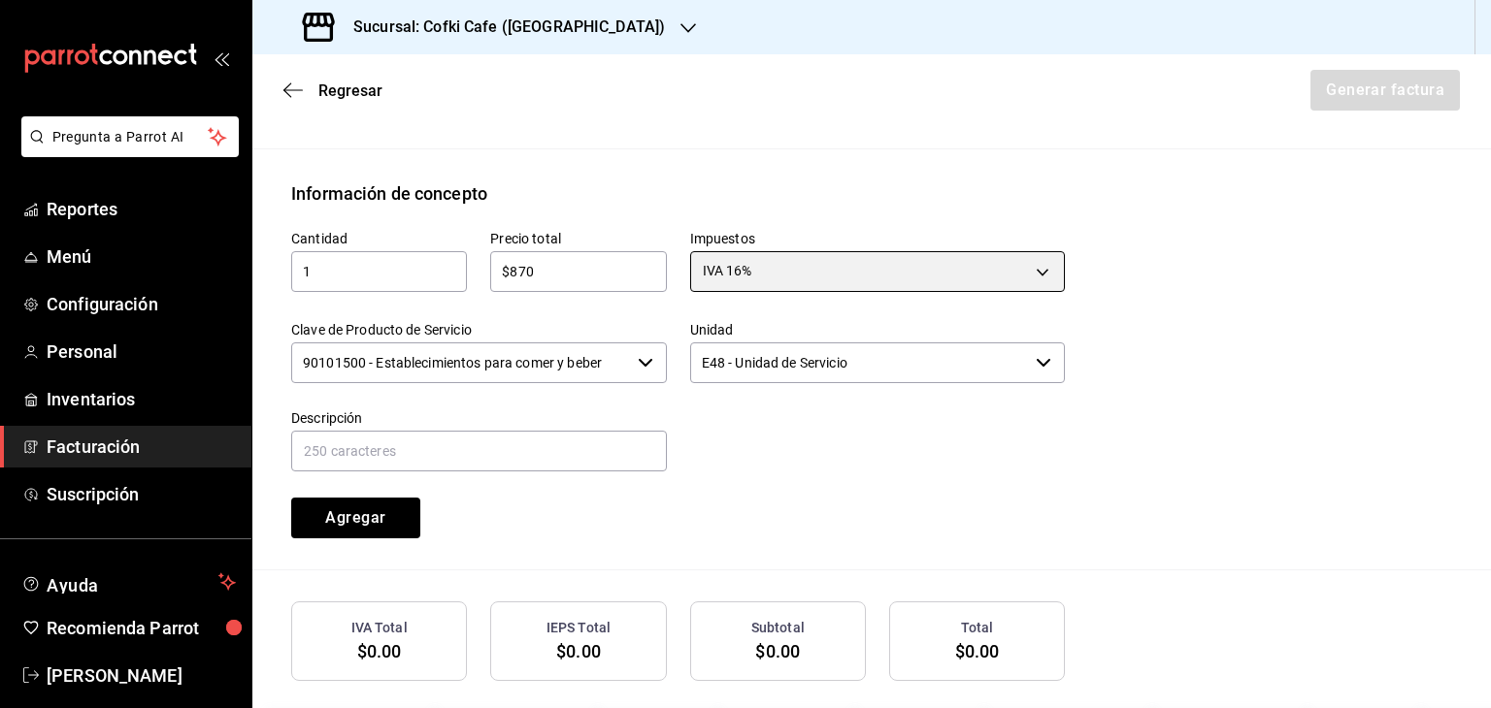
scroll to position [810, 0]
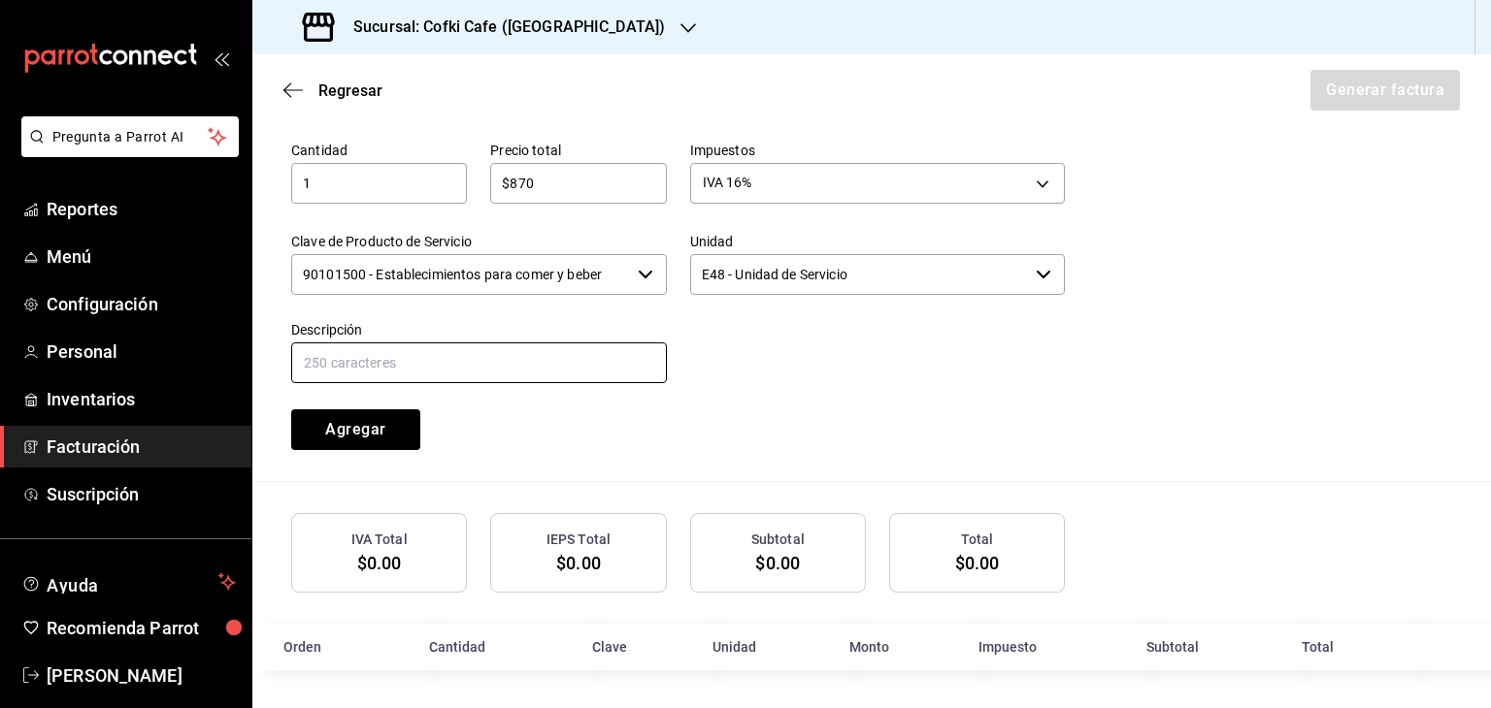
click at [503, 370] on input "text" at bounding box center [479, 363] width 376 height 41
type input "Consumo Alimentos y Bebidas"
click at [349, 429] on button "Agregar" at bounding box center [355, 430] width 129 height 41
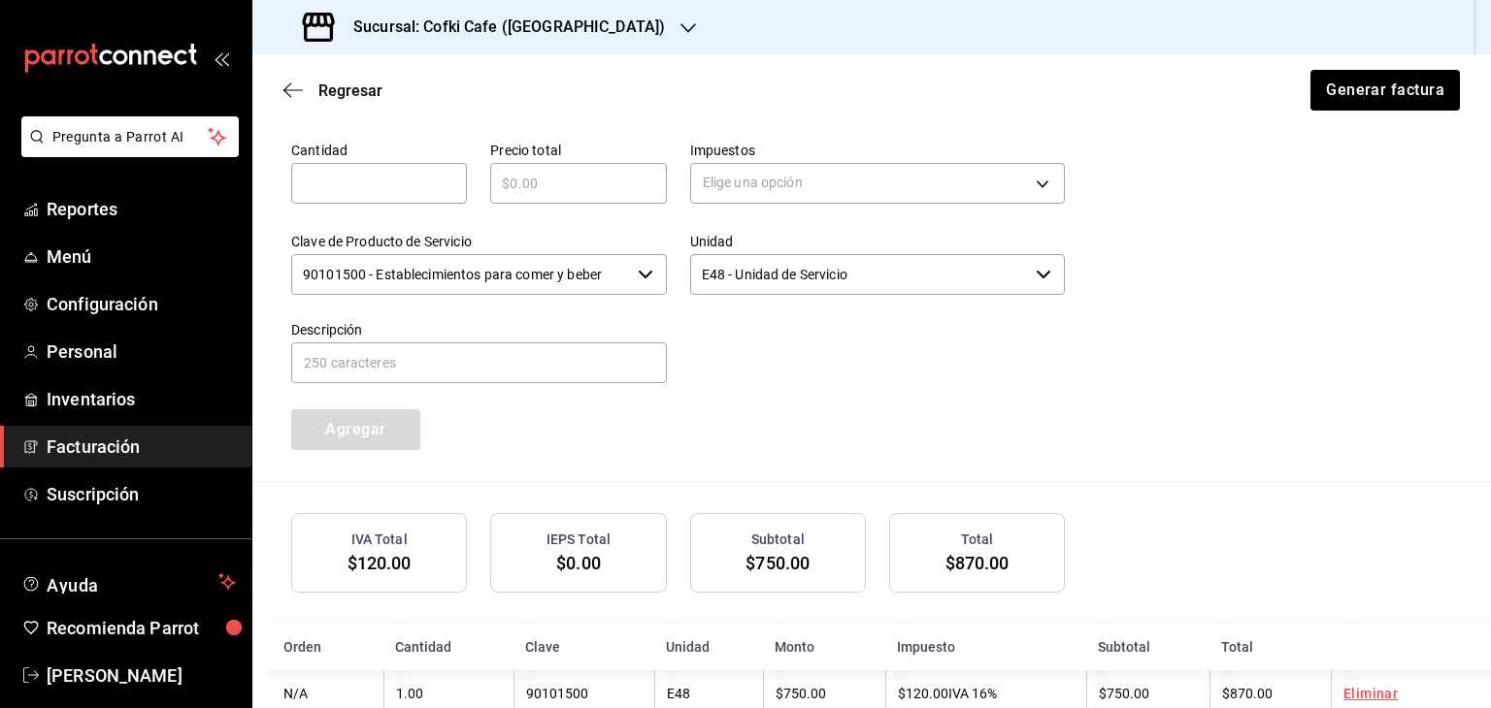
click at [1368, 66] on div "Regresar Generar factura" at bounding box center [871, 90] width 1238 height 72
click at [1382, 86] on button "Generar factura" at bounding box center [1383, 90] width 151 height 41
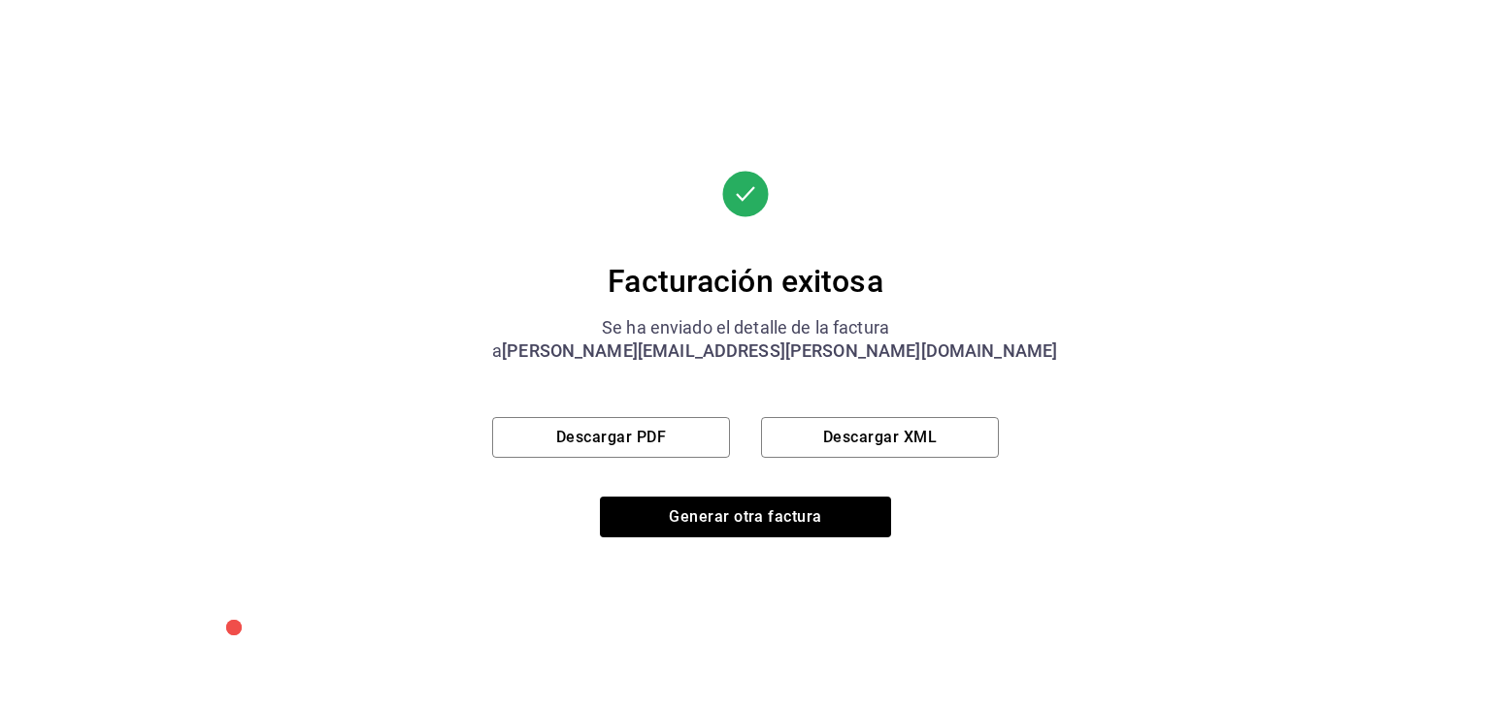
click at [665, 413] on div "Facturación exitosa Se ha enviado el detalle de la factura a [PERSON_NAME][EMAI…" at bounding box center [745, 354] width 507 height 367
click at [664, 431] on button "Descargar PDF" at bounding box center [611, 437] width 238 height 41
click at [900, 453] on button "Descargar XML" at bounding box center [880, 437] width 238 height 41
